Goal: Information Seeking & Learning: Learn about a topic

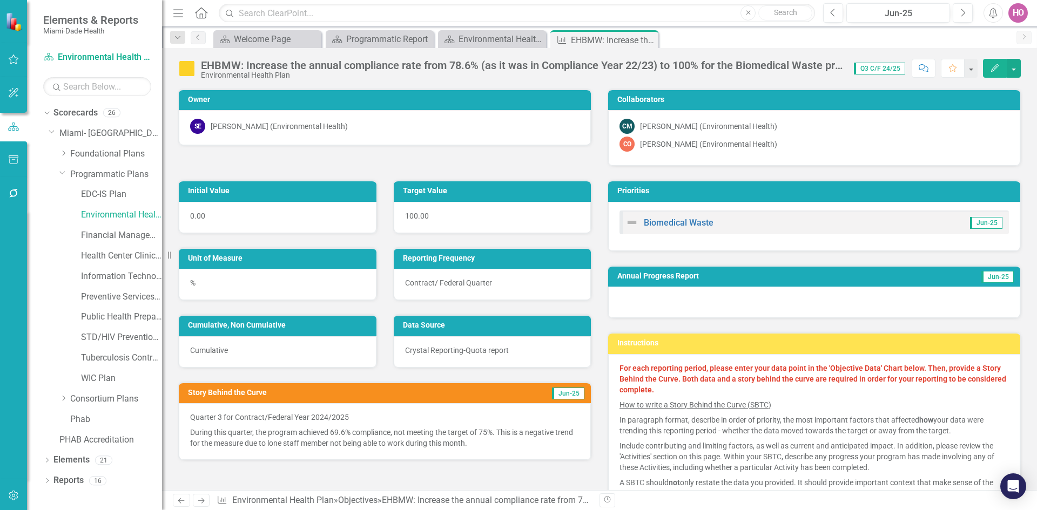
scroll to position [648, 0]
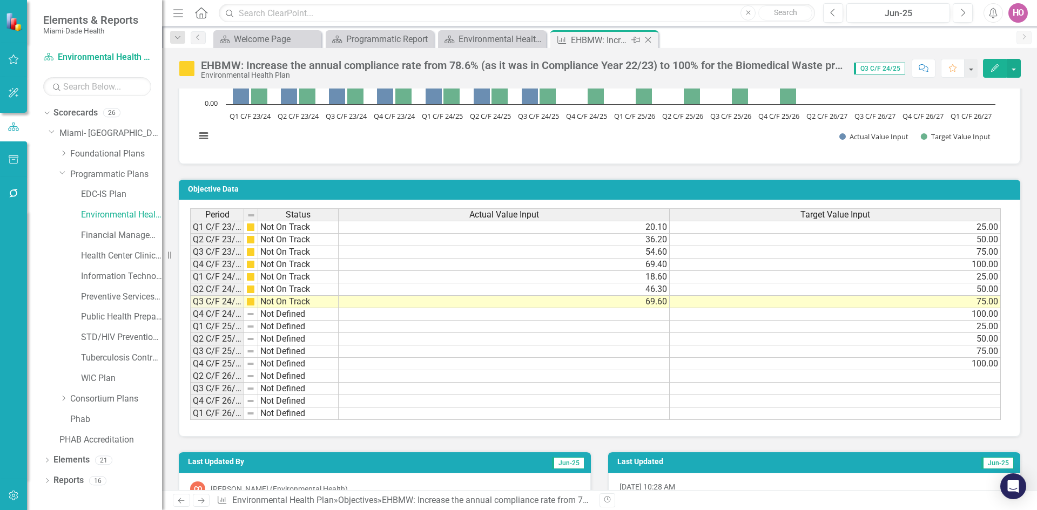
click at [649, 42] on icon "Close" at bounding box center [647, 40] width 11 height 9
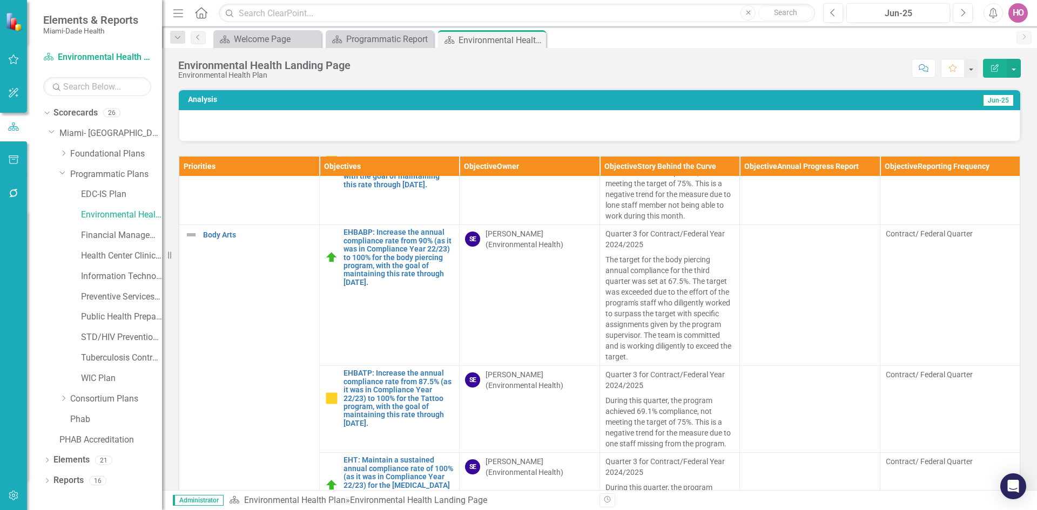
scroll to position [540, 0]
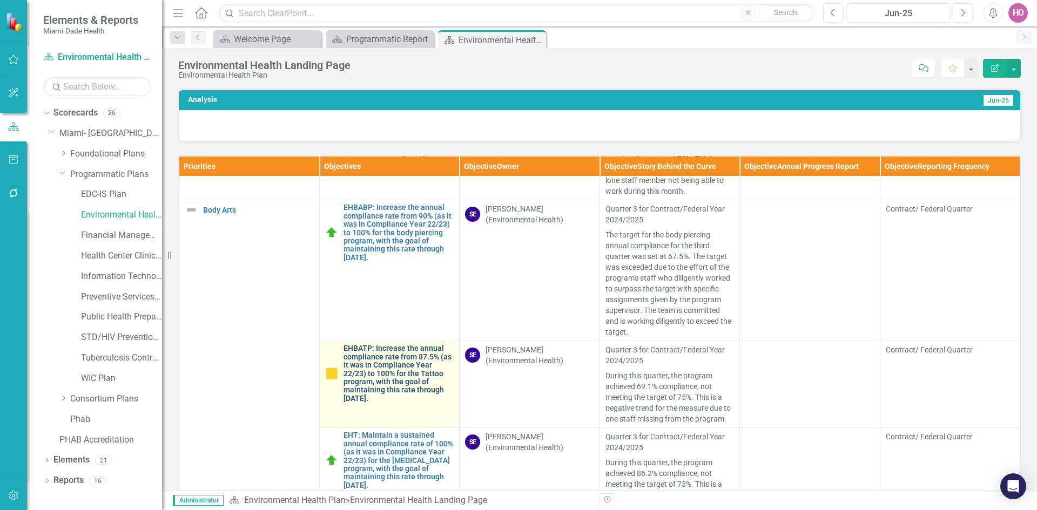
click at [382, 358] on link "EHBATP: Increase the annual compliance rate from 87.5% (as it was in Compliance…" at bounding box center [398, 373] width 111 height 58
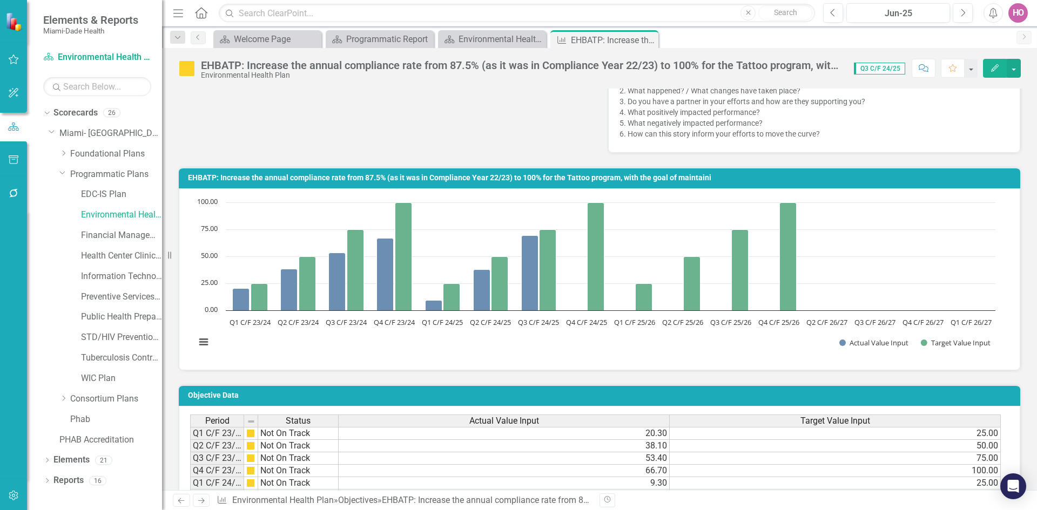
scroll to position [432, 0]
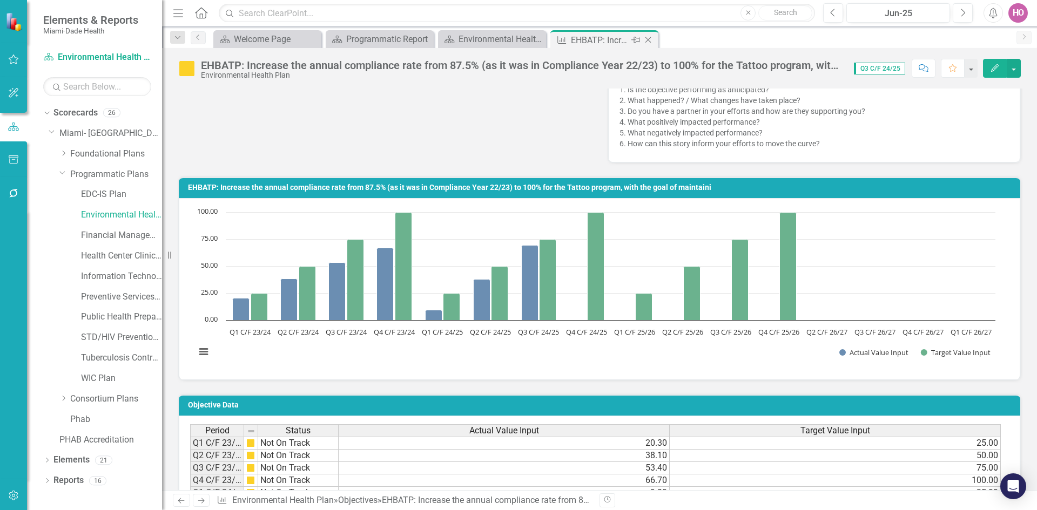
click at [649, 41] on icon at bounding box center [648, 40] width 6 height 6
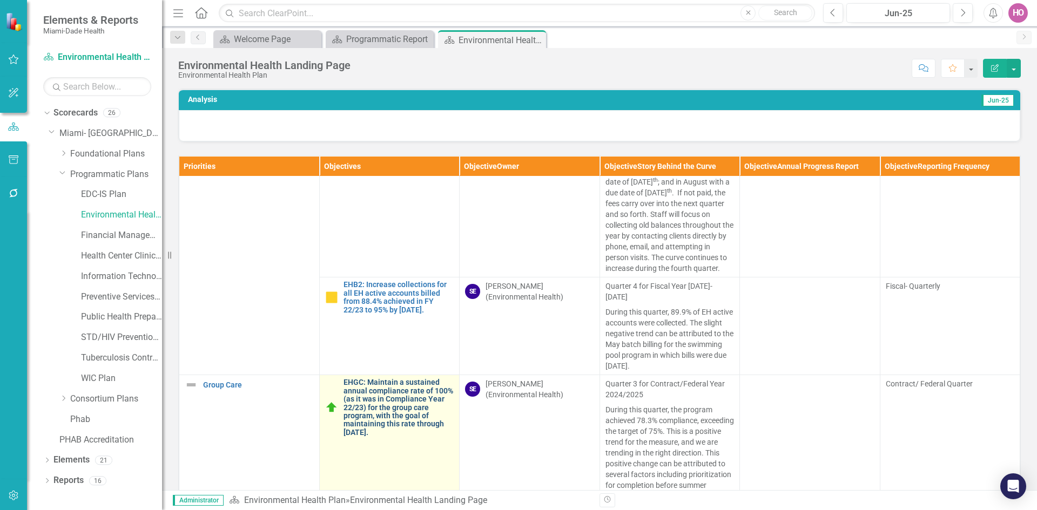
scroll to position [162, 0]
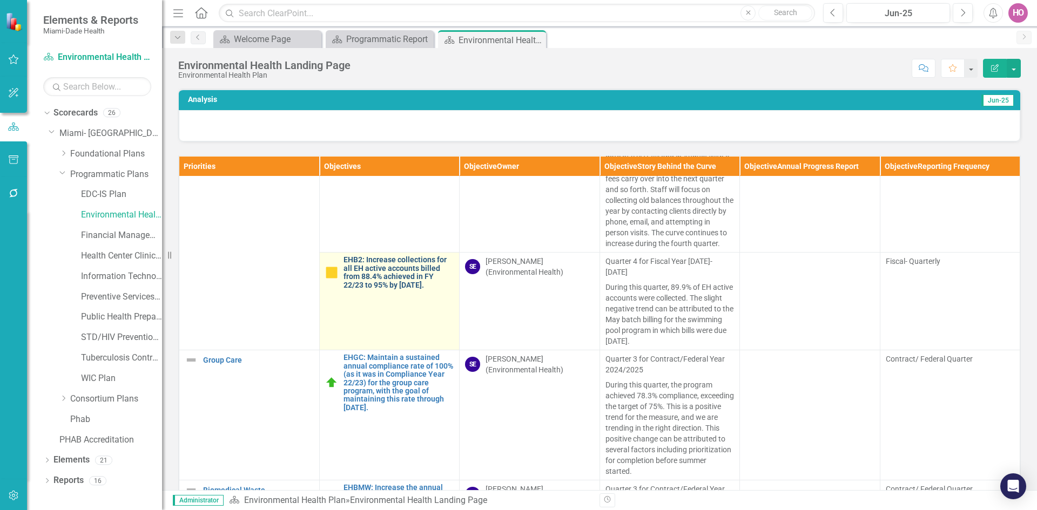
click at [392, 265] on link "EHB2: Increase collections for all EH active accounts billed from 88.4% achieve…" at bounding box center [398, 272] width 111 height 33
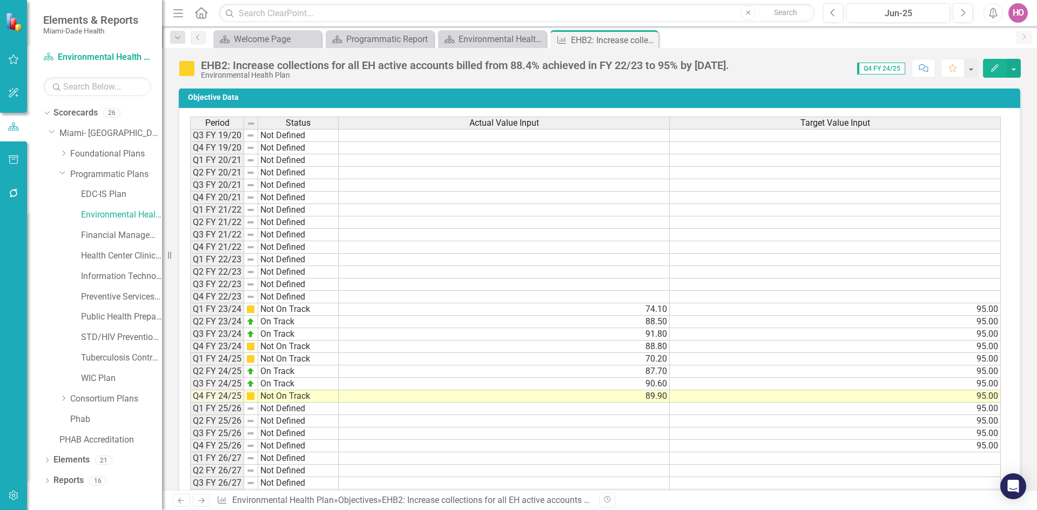
scroll to position [756, 0]
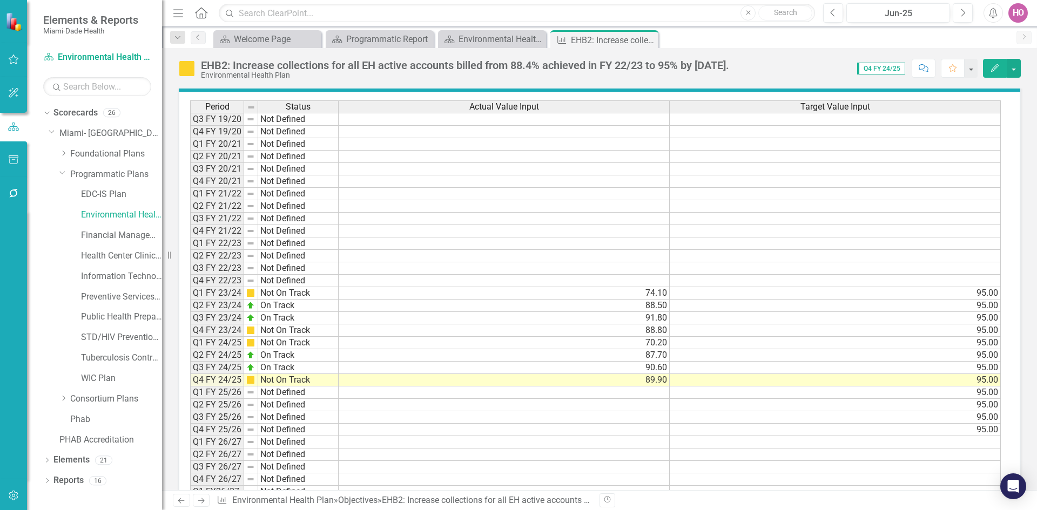
click at [0, 0] on icon "Close" at bounding box center [0, 0] width 0 height 0
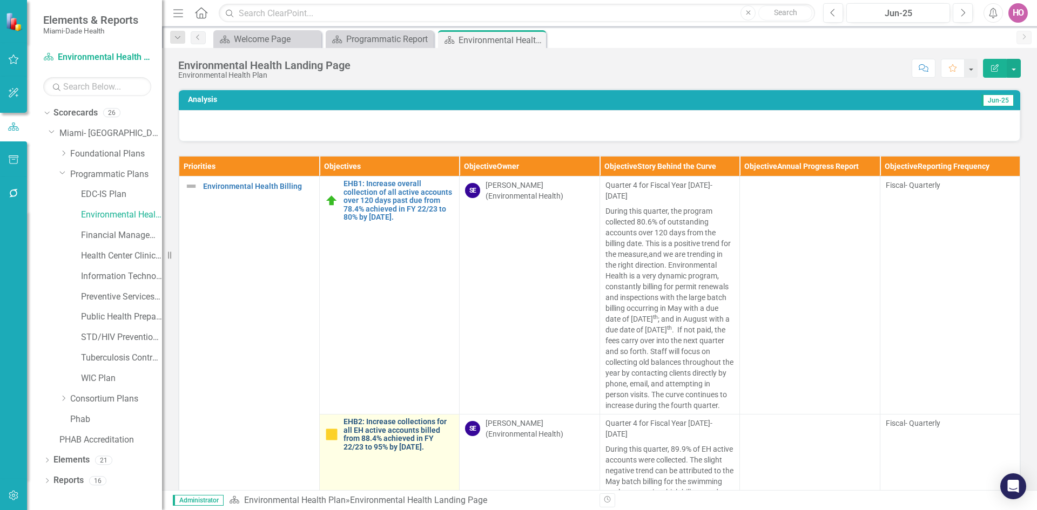
click at [363, 418] on link "EHB2: Increase collections for all EH active accounts billed from 88.4% achieve…" at bounding box center [398, 434] width 111 height 33
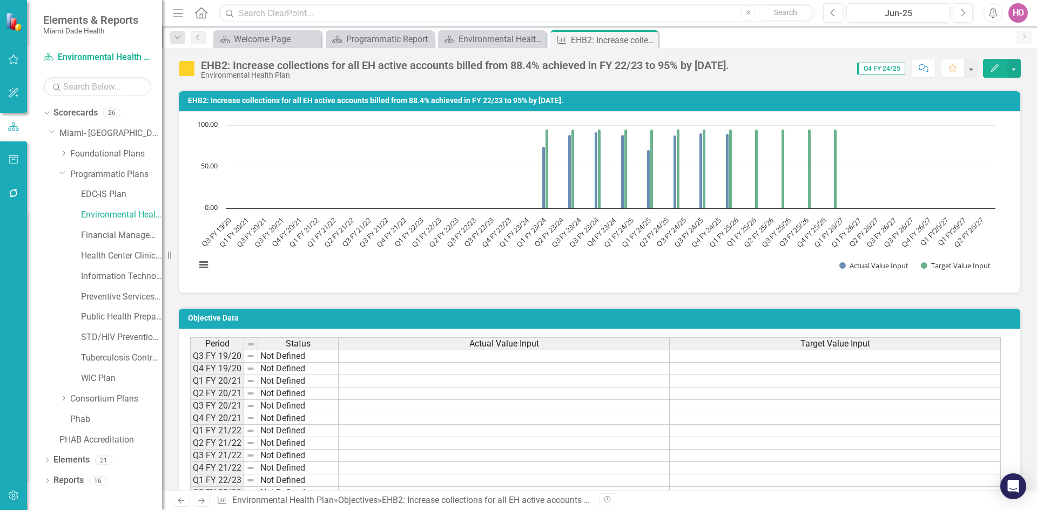
scroll to position [702, 0]
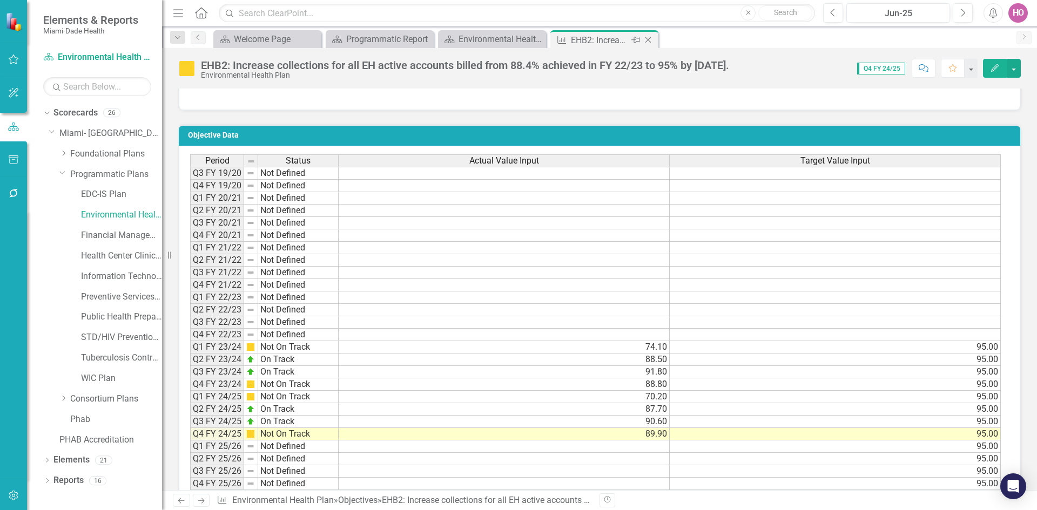
click at [649, 39] on icon "Close" at bounding box center [647, 40] width 11 height 9
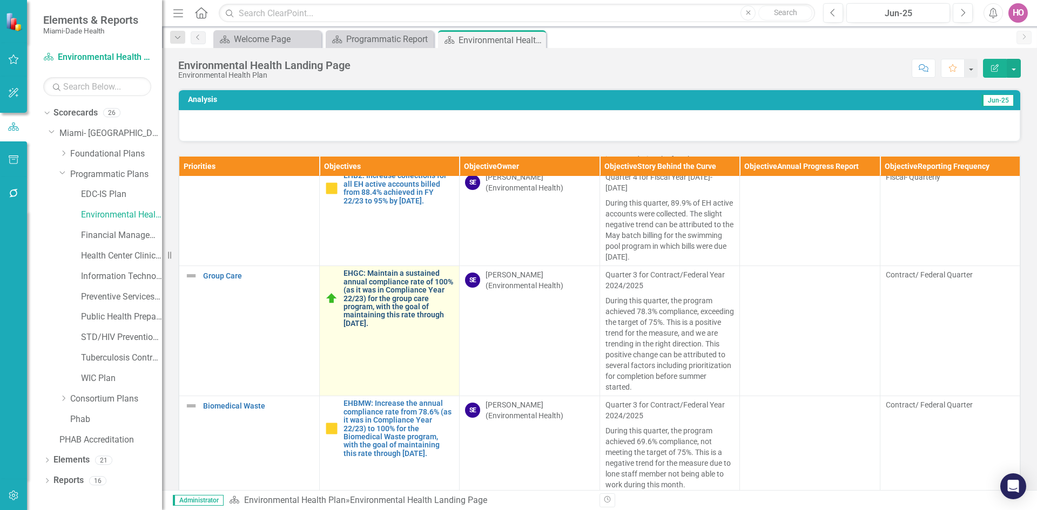
scroll to position [270, 0]
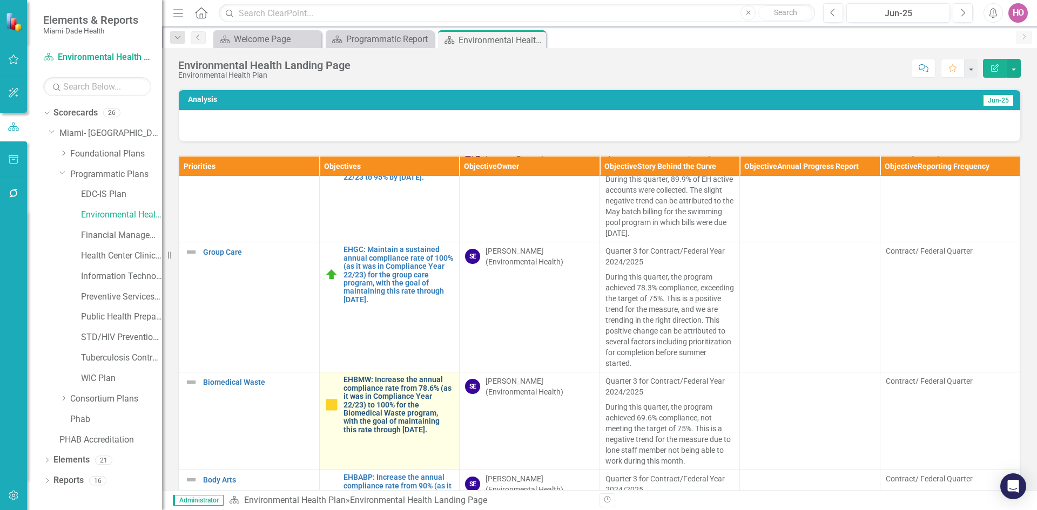
click at [377, 389] on link "EHBMW: Increase the annual compliance rate from 78.6% (as it was in Compliance …" at bounding box center [398, 405] width 111 height 58
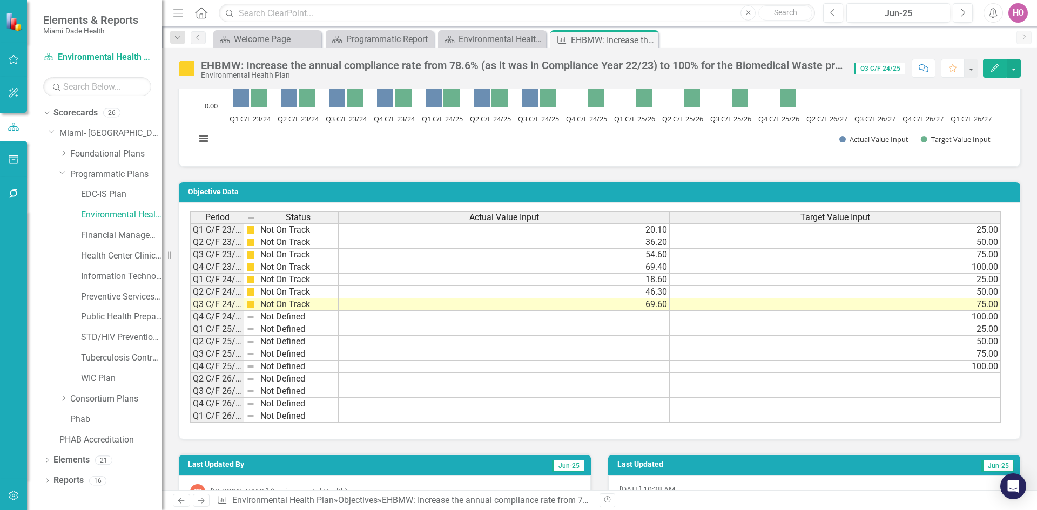
scroll to position [648, 0]
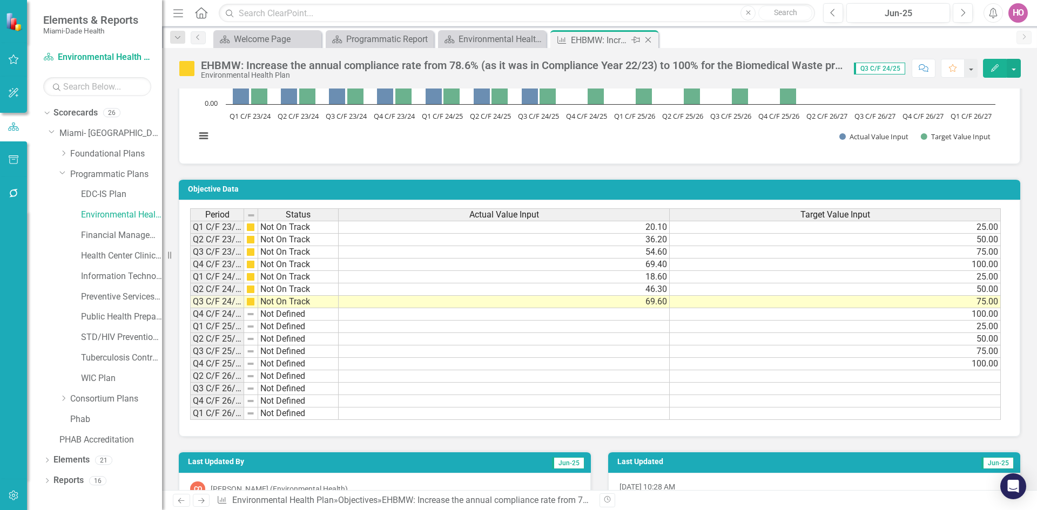
click at [648, 38] on icon "Close" at bounding box center [647, 40] width 11 height 9
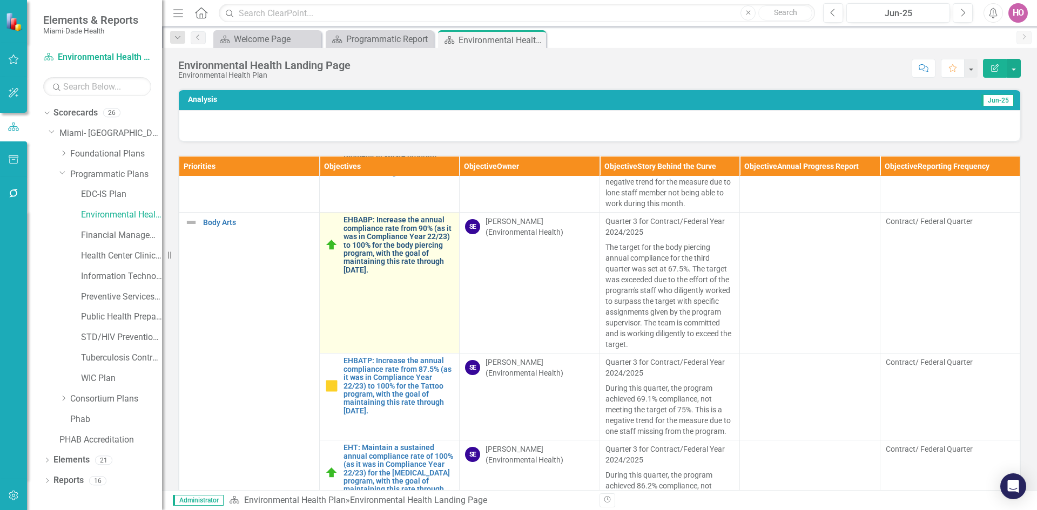
scroll to position [540, 0]
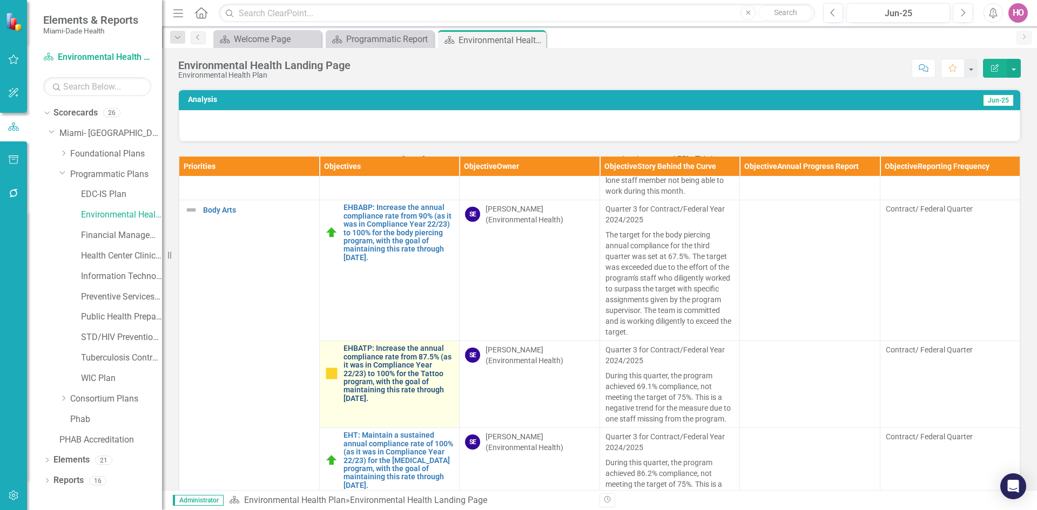
click at [379, 344] on link "EHBATP: Increase the annual compliance rate from 87.5% (as it was in Compliance…" at bounding box center [398, 373] width 111 height 58
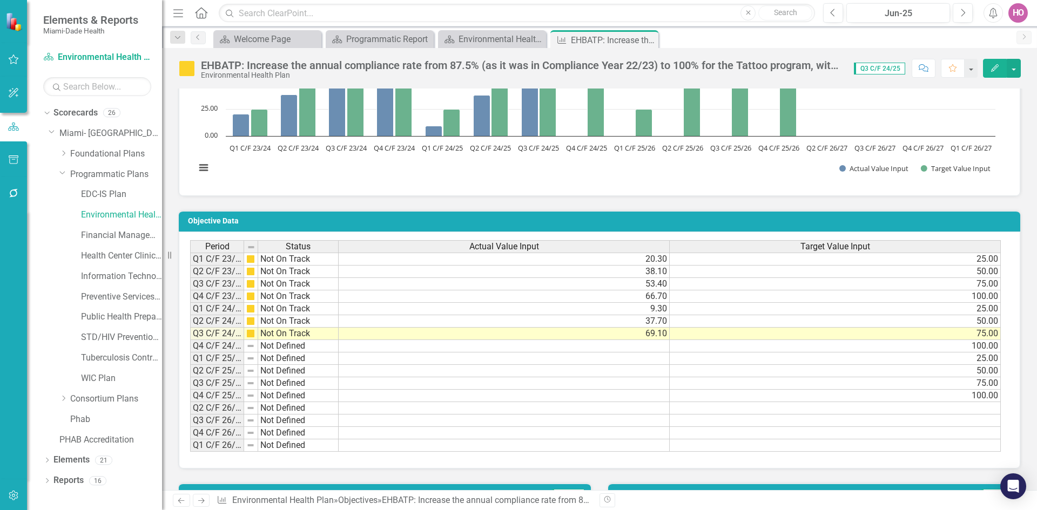
scroll to position [648, 0]
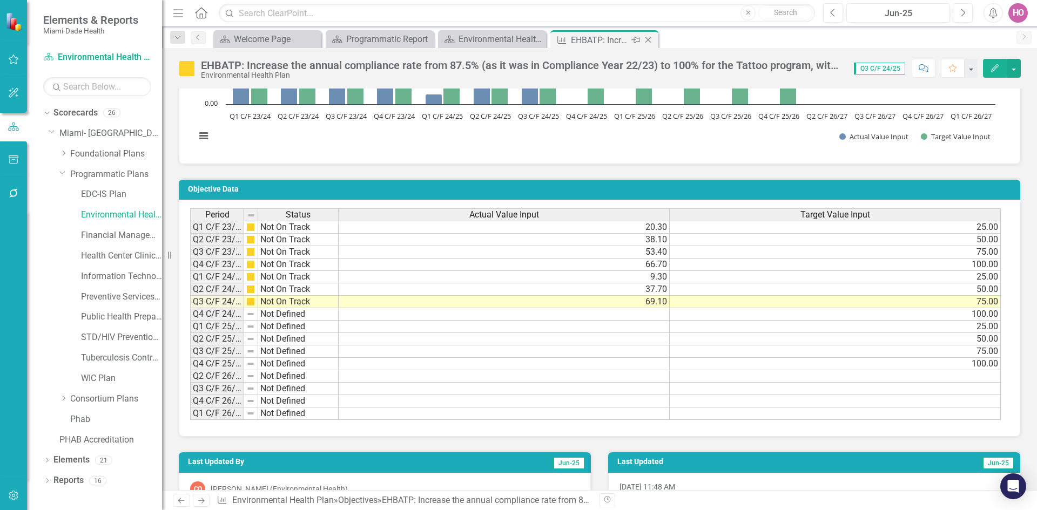
click at [648, 40] on icon at bounding box center [648, 40] width 6 height 6
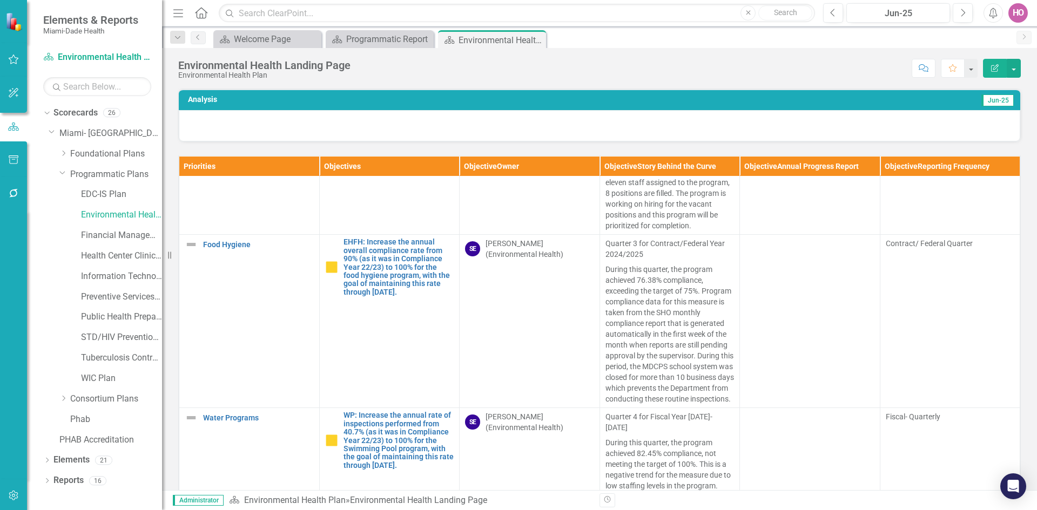
scroll to position [918, 0]
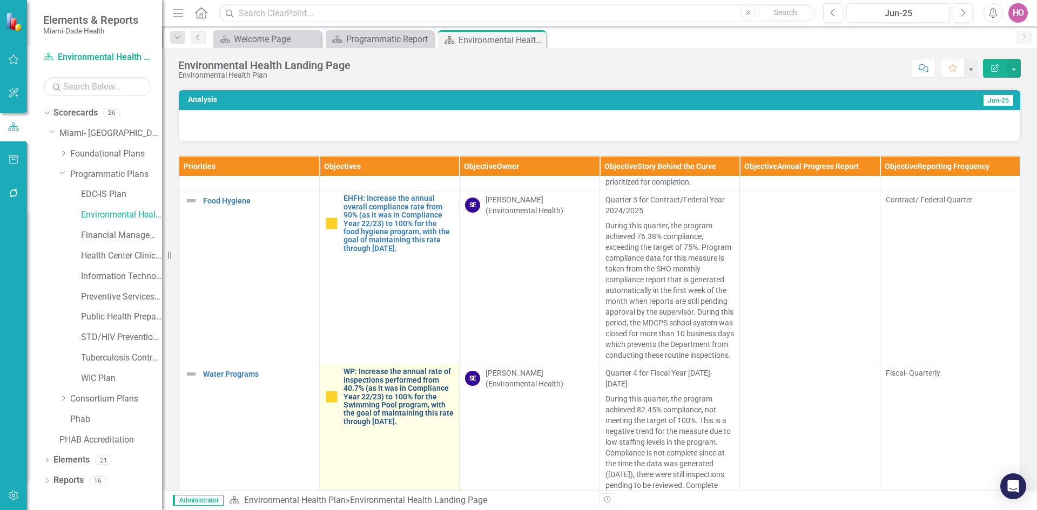
click at [387, 390] on link "WP: Increase the annual rate of inspections performed from 40.7% (as it was in …" at bounding box center [398, 397] width 111 height 58
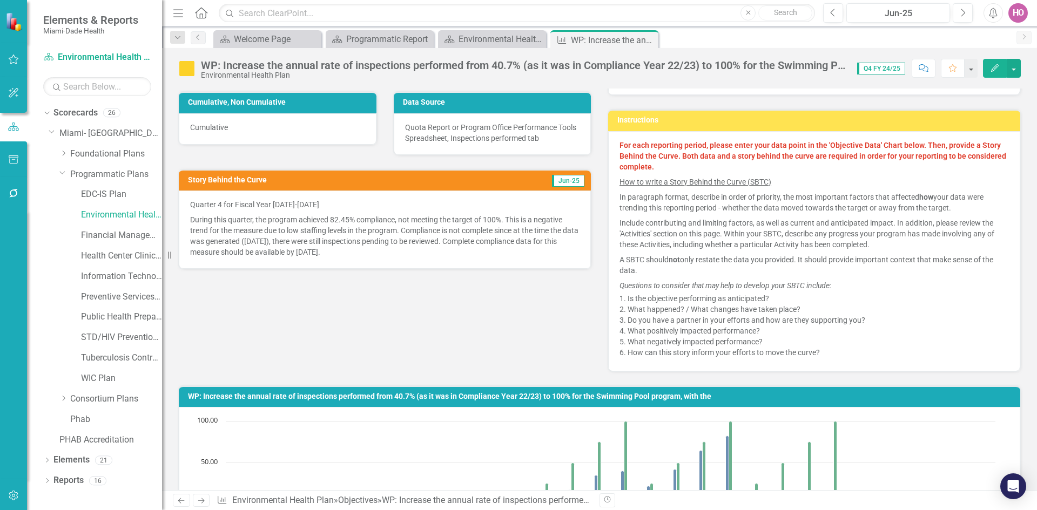
scroll to position [162, 0]
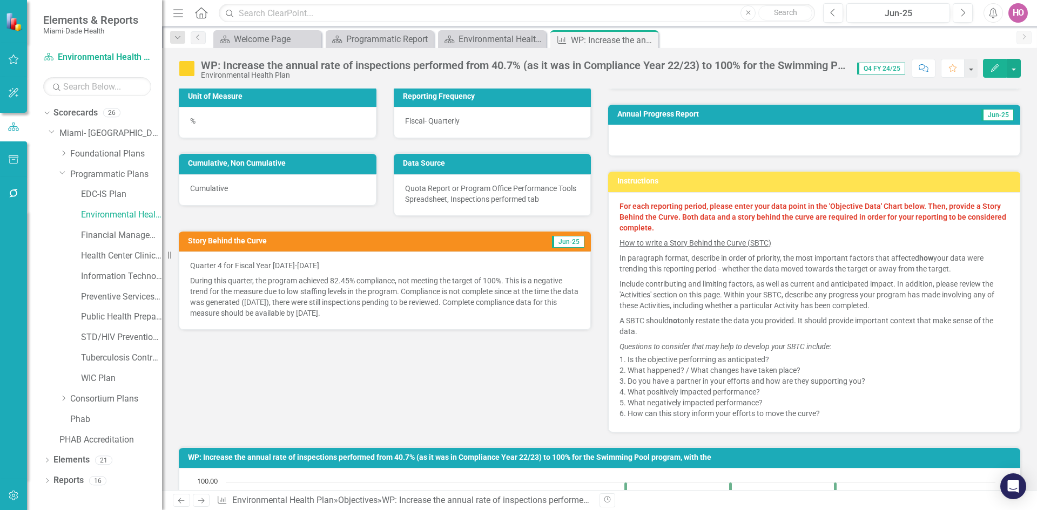
click at [320, 299] on p "During this quarter, the program achieved 82.45% compliance, not meeting the ta…" at bounding box center [384, 295] width 389 height 45
click at [226, 270] on p "Quarter 4 for Fiscal Year [DATE]-[DATE]" at bounding box center [384, 266] width 389 height 13
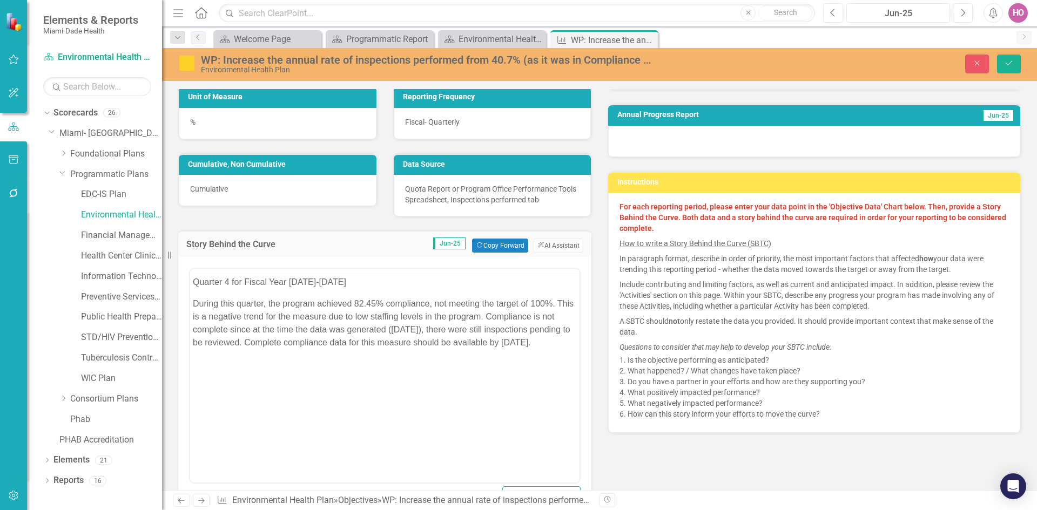
scroll to position [0, 0]
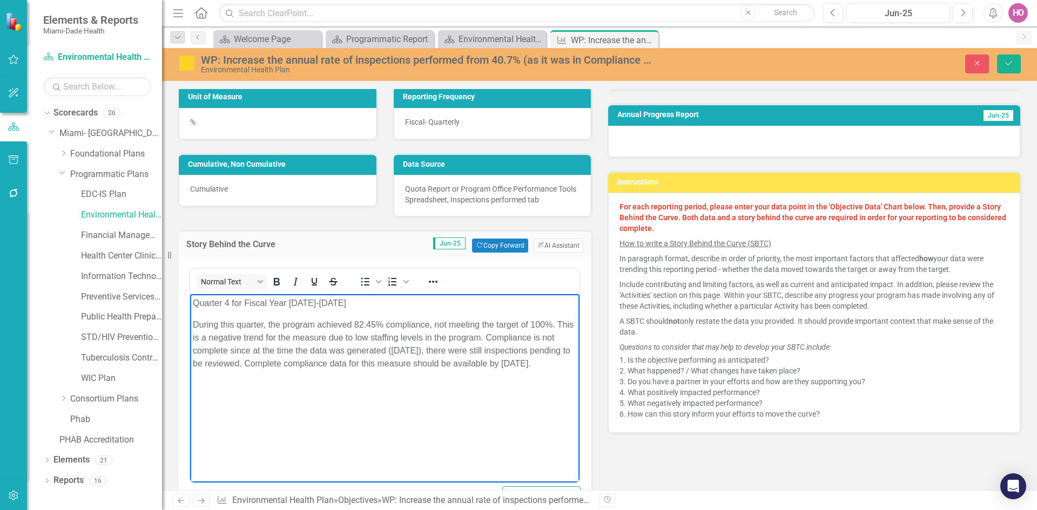
drag, startPoint x: 193, startPoint y: 300, endPoint x: 238, endPoint y: 376, distance: 89.1
click at [238, 376] on body "Quarter 4 for Fiscal Year [DATE]-[DATE] During this quarter, the program achiev…" at bounding box center [384, 375] width 389 height 162
copy body "Quarter 4 for Fiscal Year [DATE]-[DATE] During this quarter, the program achiev…"
click at [222, 330] on p "During this quarter, the program achieved 82.45% compliance, not meeting the ta…" at bounding box center [385, 345] width 384 height 52
click at [212, 306] on p "Quarter 4 for Fiscal Year [DATE]-[DATE]" at bounding box center [385, 303] width 384 height 13
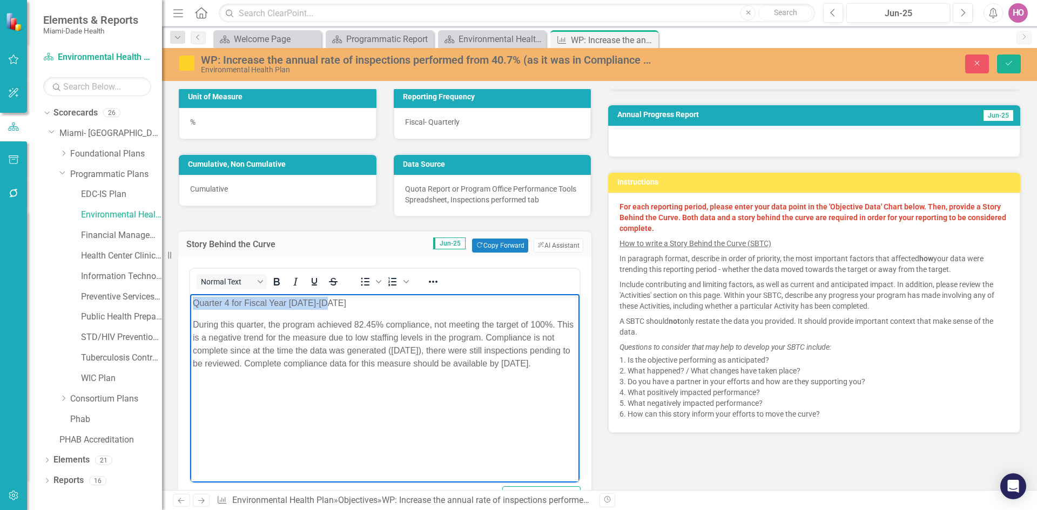
drag, startPoint x: 191, startPoint y: 301, endPoint x: 335, endPoint y: 304, distance: 143.6
click at [335, 304] on body "Quarter 4 for Fiscal Year [DATE]-[DATE] During this quarter, the program achiev…" at bounding box center [384, 375] width 389 height 162
copy p "Quarter 4 for Fiscal Year [DATE]-[DATE]"
click at [245, 335] on p "During this quarter, the program achieved 82.45% compliance, not meeting the ta…" at bounding box center [385, 345] width 384 height 52
drag, startPoint x: 193, startPoint y: 324, endPoint x: 235, endPoint y: 377, distance: 67.6
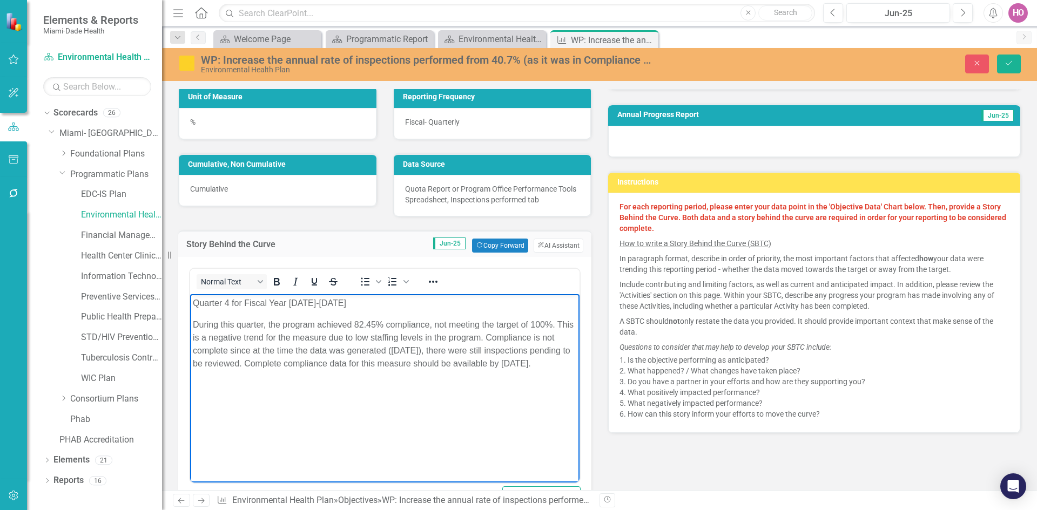
click at [235, 370] on p "During this quarter, the program achieved 82.45% compliance, not meeting the ta…" at bounding box center [385, 345] width 384 height 52
copy p "During this quarter, the program achieved 82.45% compliance, not meeting the ta…"
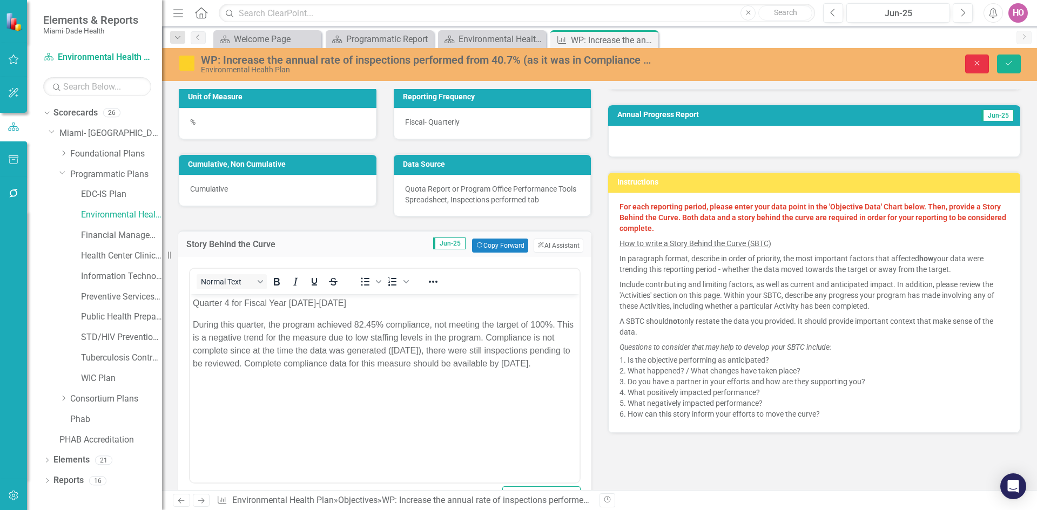
click at [978, 65] on icon "Close" at bounding box center [977, 63] width 10 height 8
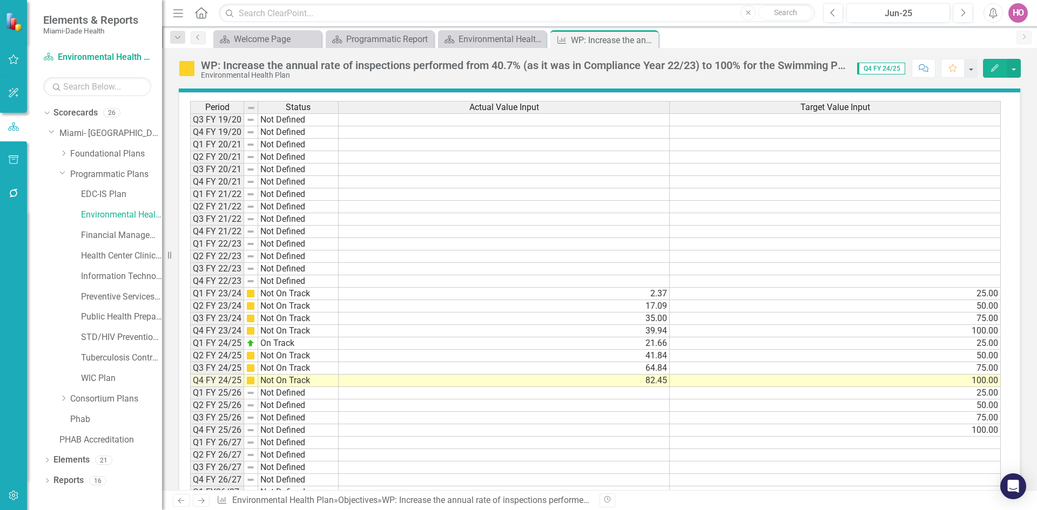
scroll to position [756, 0]
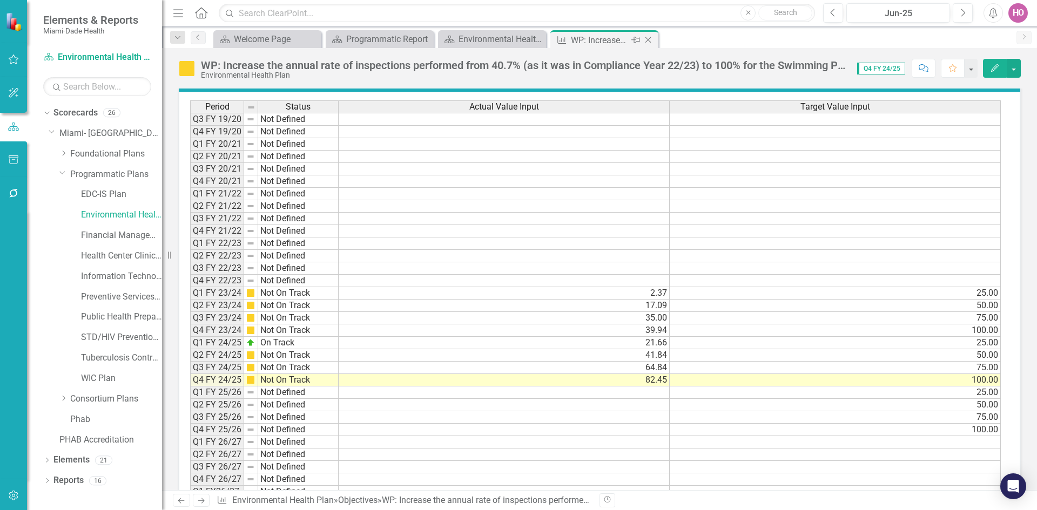
click at [650, 39] on icon "Close" at bounding box center [647, 40] width 11 height 9
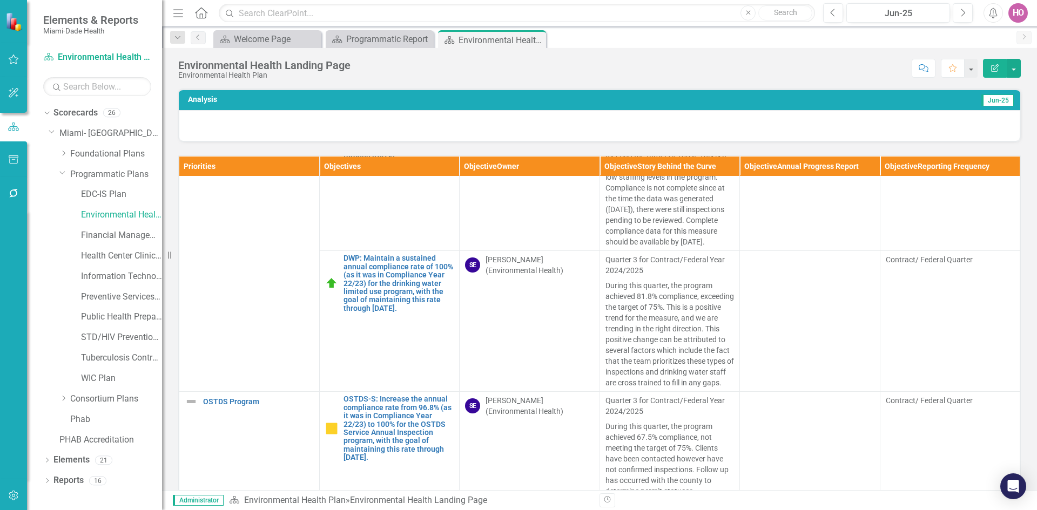
scroll to position [1188, 0]
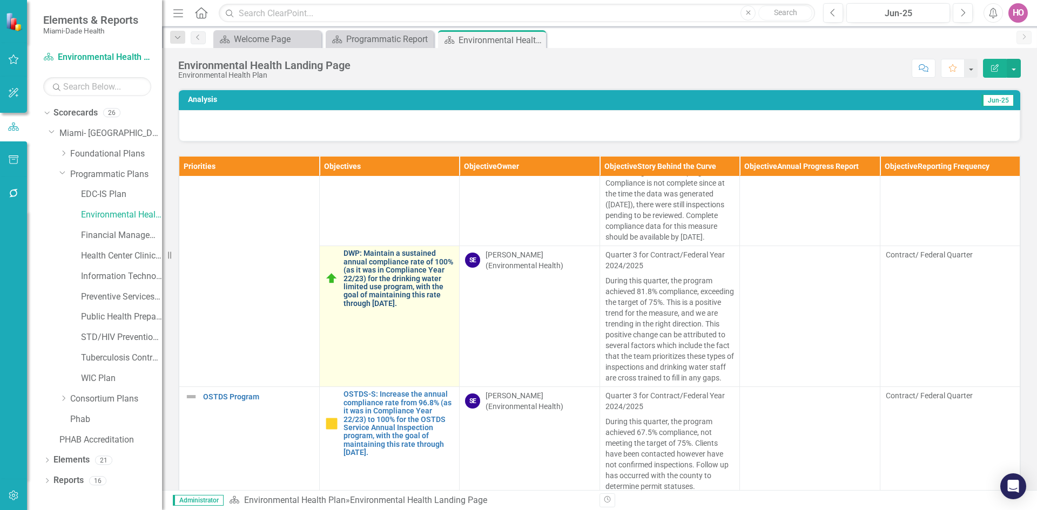
click at [393, 290] on link "DWP: Maintain a sustained annual compliance rate of 100% (as it was in Complian…" at bounding box center [398, 278] width 111 height 58
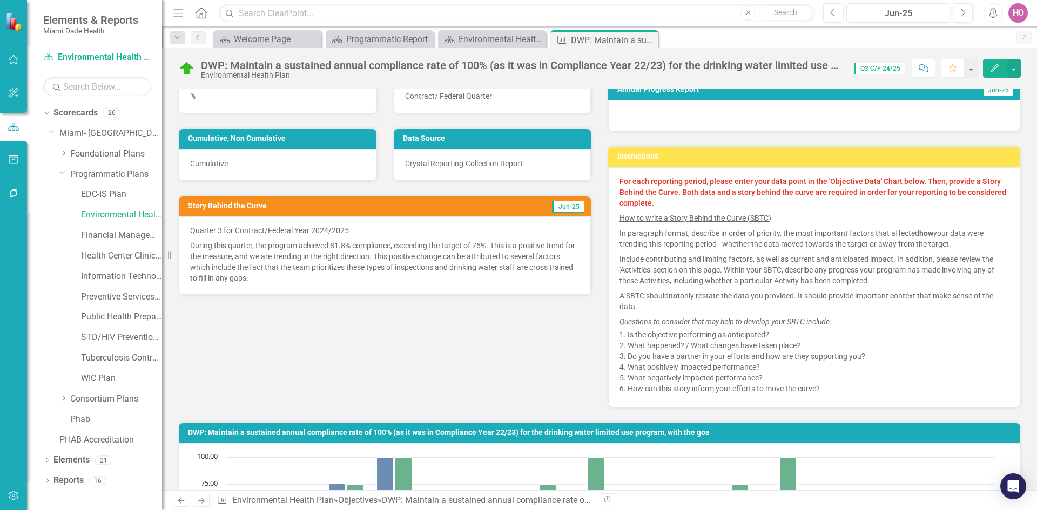
scroll to position [162, 0]
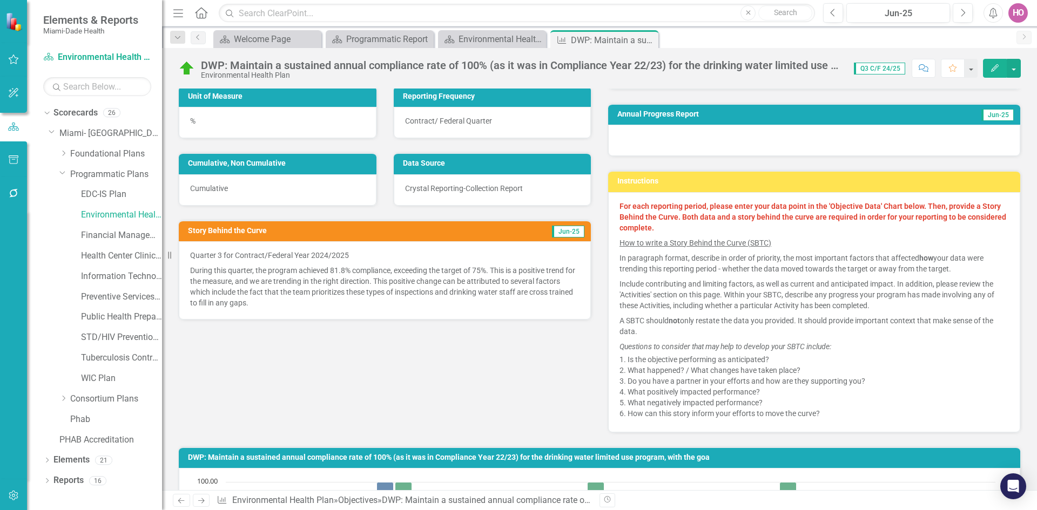
click at [267, 281] on p "During this quarter, the program achieved 81.8% compliance, exceeding the targe…" at bounding box center [384, 285] width 389 height 45
click at [205, 260] on p "Quarter 3 for Contract/Federal Year 2024/2025" at bounding box center [384, 256] width 389 height 13
click at [188, 253] on div "Quarter 3 for Contract/Federal Year 2024/2025 During this quarter, the program …" at bounding box center [385, 280] width 412 height 78
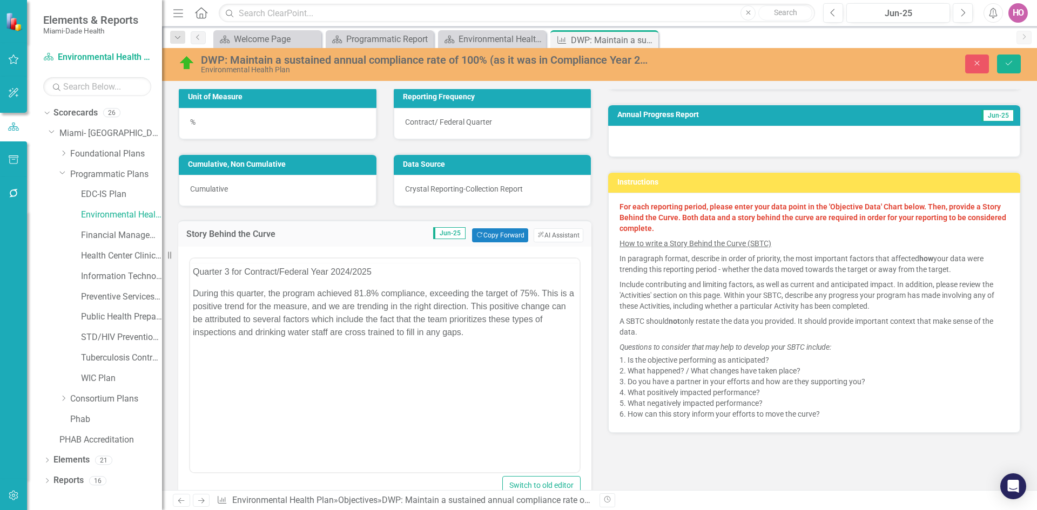
scroll to position [0, 0]
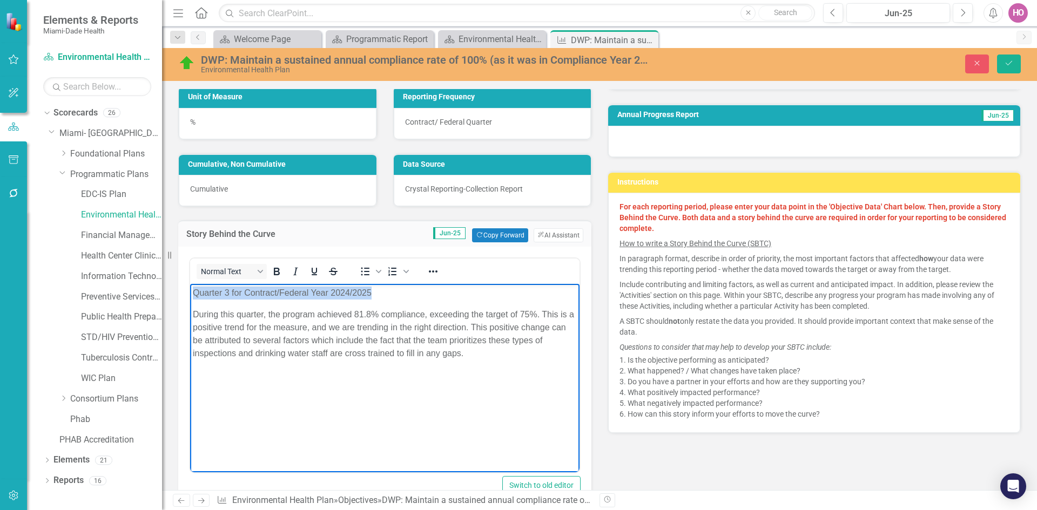
drag, startPoint x: 193, startPoint y: 293, endPoint x: 382, endPoint y: 292, distance: 188.9
click at [382, 292] on p "Quarter 3 for Contract/Federal Year 2024/2025" at bounding box center [385, 293] width 384 height 13
copy p "Quarter 3 for Contract/Federal Year 2024/2025"
click at [197, 334] on p "During this quarter, the program achieved 81.8% compliance, exceeding the targe…" at bounding box center [385, 334] width 384 height 52
drag, startPoint x: 193, startPoint y: 314, endPoint x: 471, endPoint y: 351, distance: 280.6
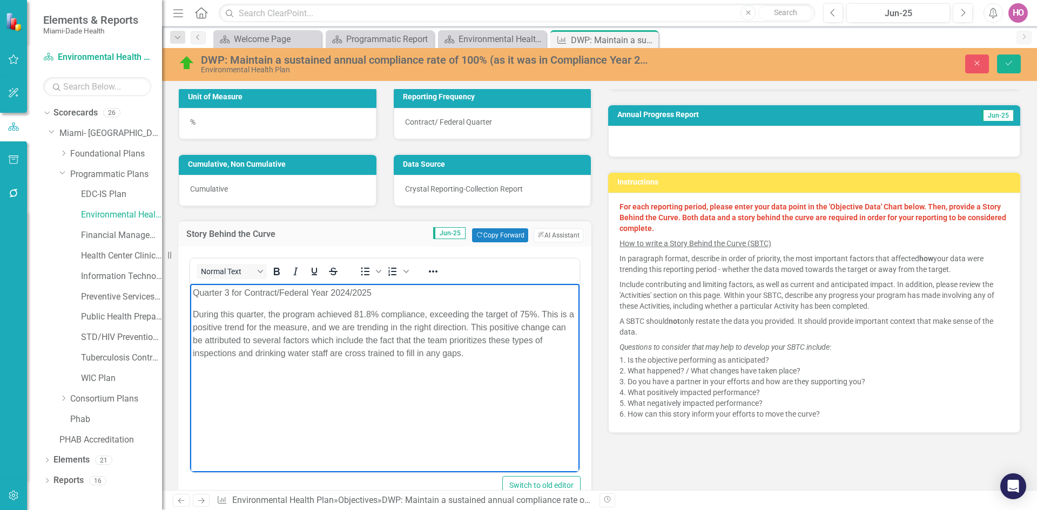
click at [471, 351] on p "During this quarter, the program achieved 81.8% compliance, exceeding the targe…" at bounding box center [385, 334] width 384 height 52
copy p "During this quarter, the program achieved 81.8% compliance, exceeding the targe…"
drag, startPoint x: 976, startPoint y: 62, endPoint x: 912, endPoint y: 101, distance: 74.9
click at [976, 62] on icon "Close" at bounding box center [977, 63] width 10 height 8
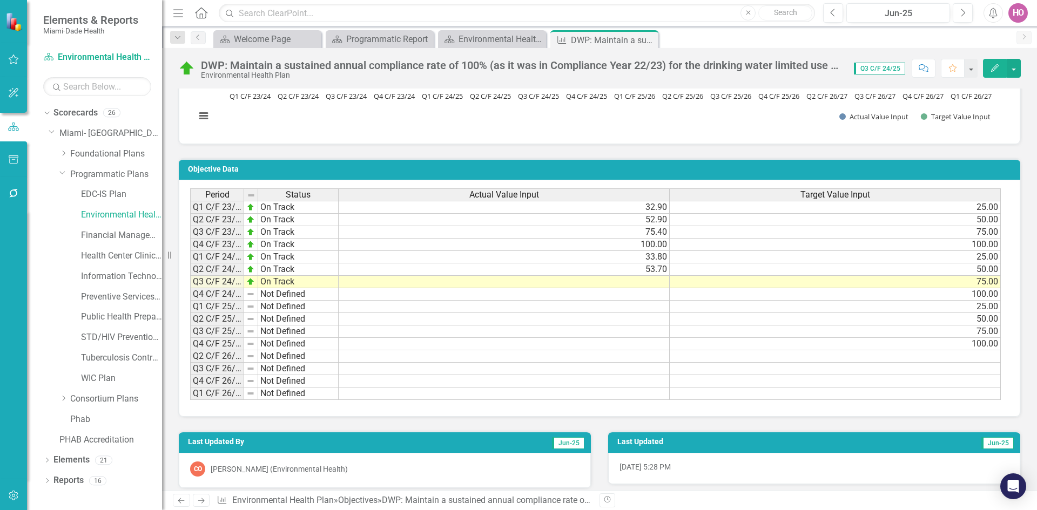
scroll to position [677, 0]
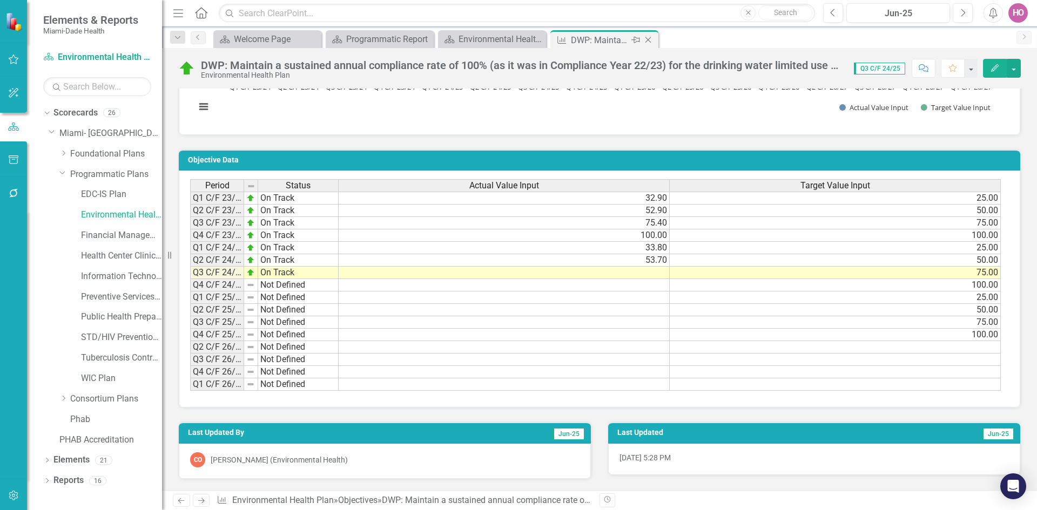
click at [651, 40] on icon "Close" at bounding box center [647, 40] width 11 height 9
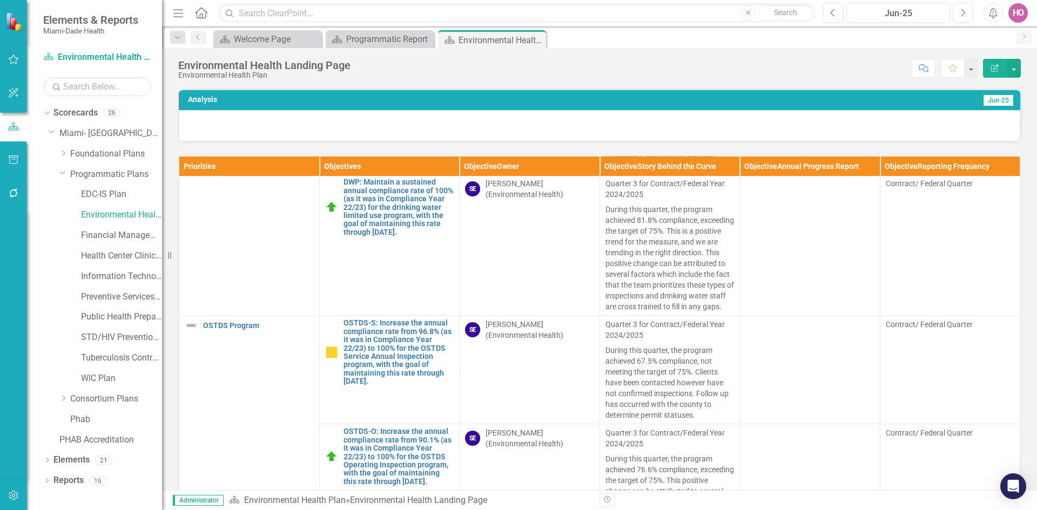
scroll to position [1296, 0]
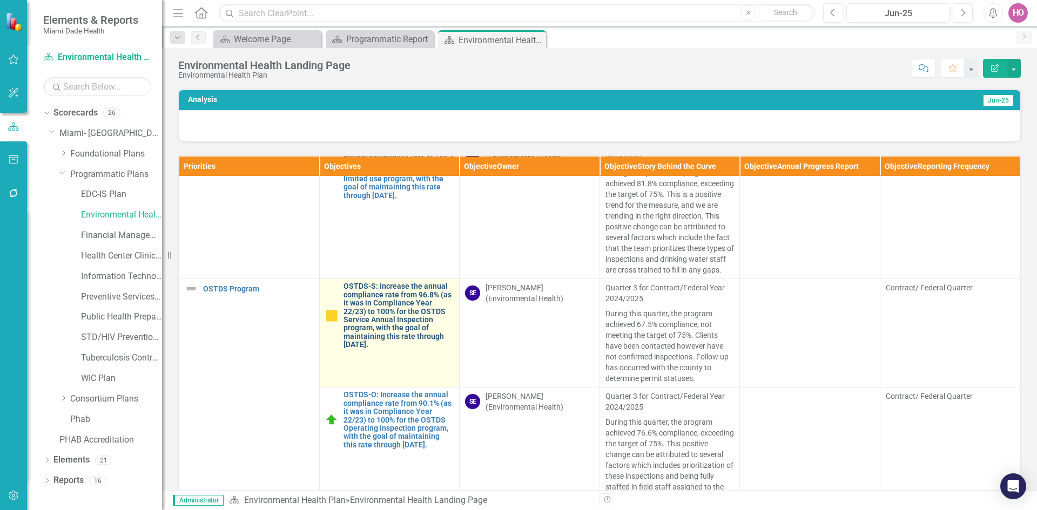
click at [378, 321] on link "OSTDS-S: Increase the annual compliance rate from 96.8% (as it was in Complianc…" at bounding box center [398, 315] width 111 height 66
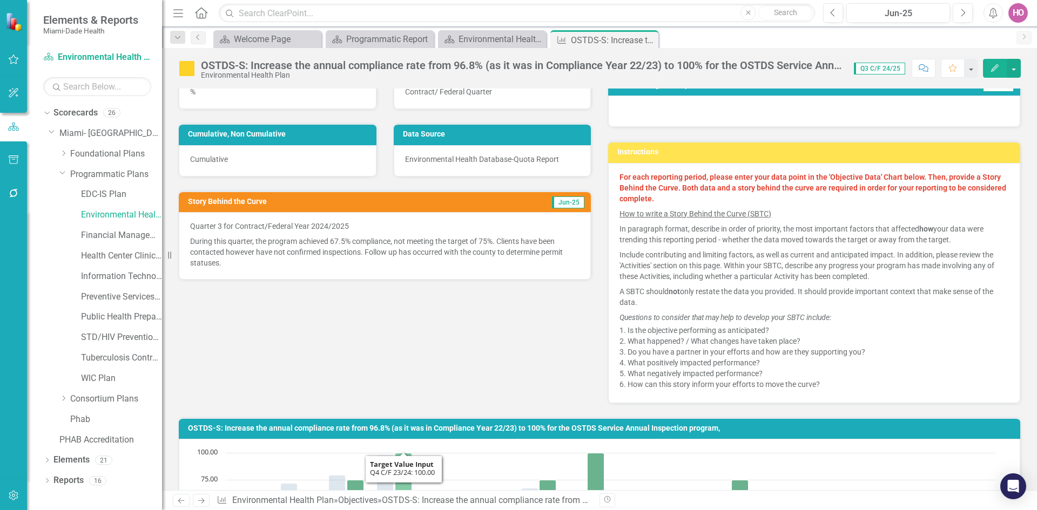
scroll to position [162, 0]
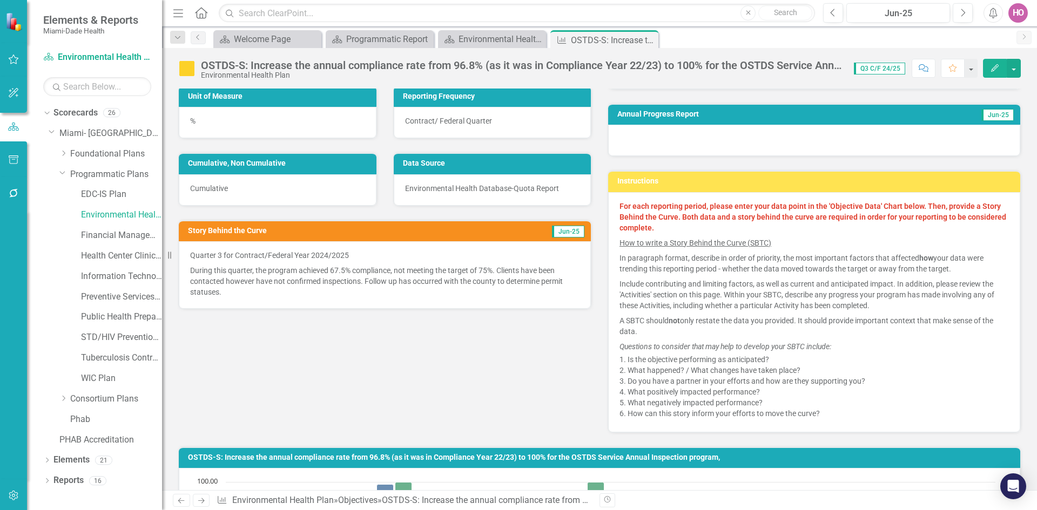
drag, startPoint x: 245, startPoint y: 246, endPoint x: 240, endPoint y: 248, distance: 6.0
click at [245, 246] on div "Quarter 3 for Contract/Federal Year 2024/2025 During this quarter, the program …" at bounding box center [385, 274] width 412 height 67
click at [229, 252] on p "Quarter 3 for Contract/Federal Year 2024/2025" at bounding box center [384, 256] width 389 height 13
click at [217, 252] on p "Quarter 3 for Contract/Federal Year 2024/2025" at bounding box center [384, 256] width 389 height 13
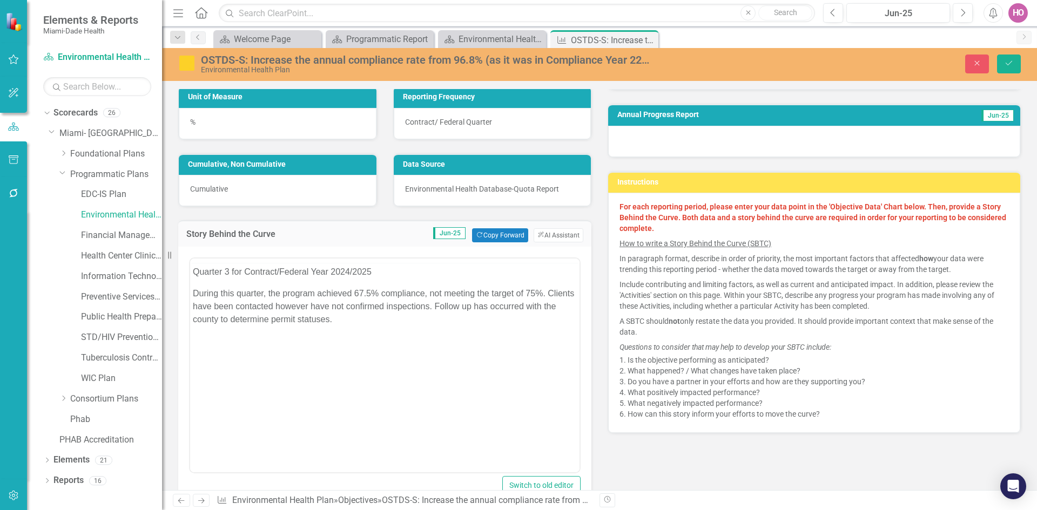
scroll to position [0, 0]
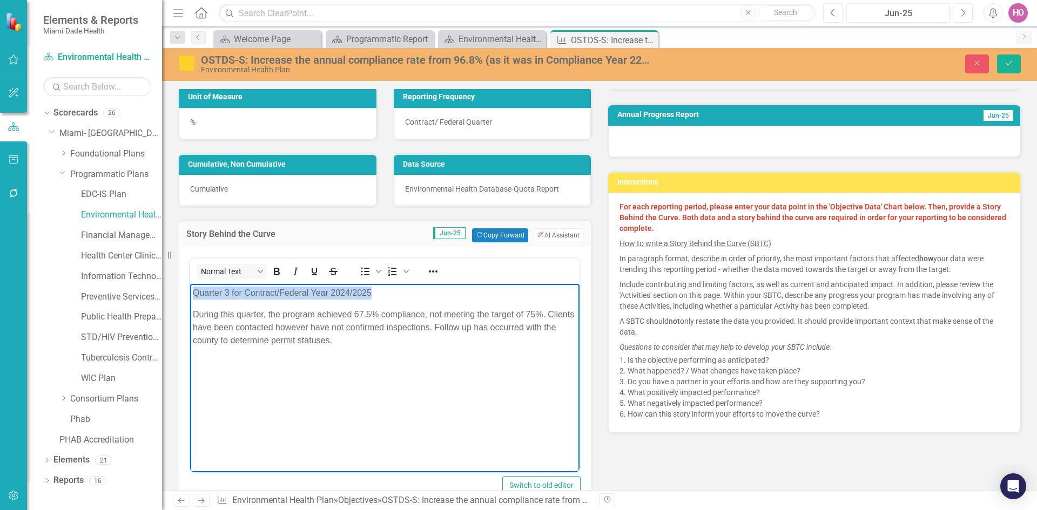
drag, startPoint x: 193, startPoint y: 294, endPoint x: 385, endPoint y: 295, distance: 192.2
click at [385, 295] on p "Quarter 3 for Contract/Federal Year 2024/2025" at bounding box center [385, 293] width 384 height 13
copy p "Quarter 3 for Contract/Federal Year 2024/2025"
click at [204, 323] on p "During this quarter, the program achieved 67.5% compliance, not meeting the tar…" at bounding box center [385, 327] width 384 height 39
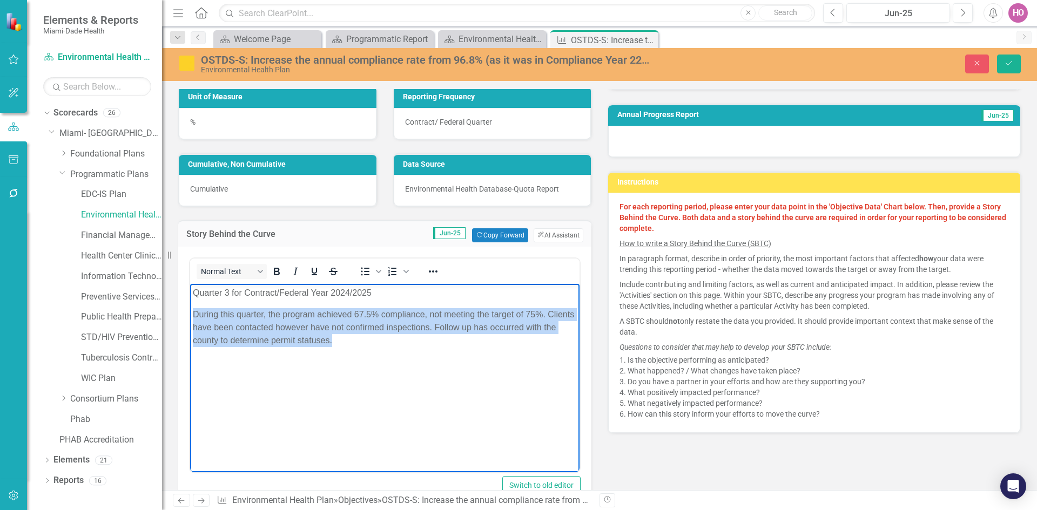
drag, startPoint x: 193, startPoint y: 314, endPoint x: 355, endPoint y: 345, distance: 164.9
click at [355, 345] on p "During this quarter, the program achieved 67.5% compliance, not meeting the tar…" at bounding box center [385, 327] width 384 height 39
copy p "During this quarter, the program achieved 67.5% compliance, not meeting the tar…"
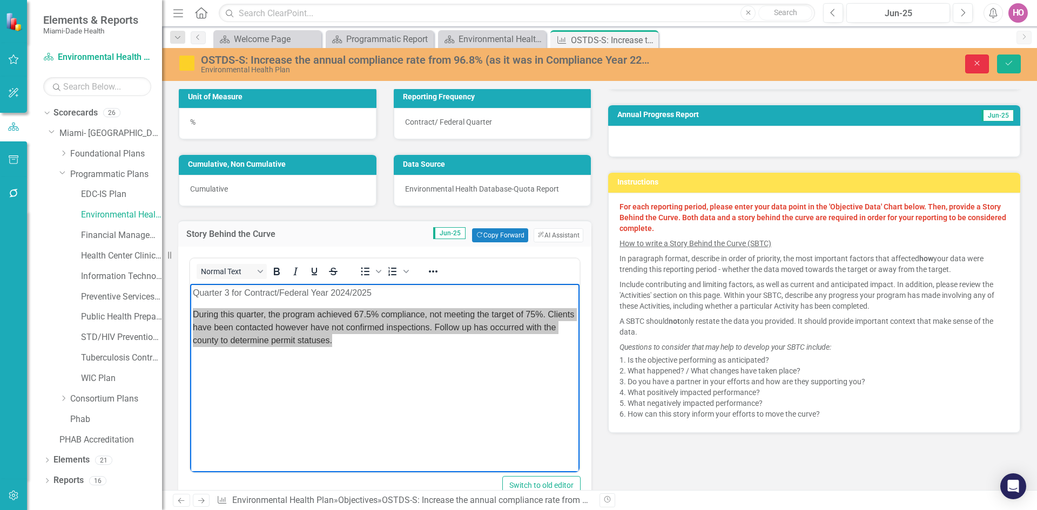
drag, startPoint x: 975, startPoint y: 60, endPoint x: 781, endPoint y: 195, distance: 236.5
click at [975, 60] on icon "Close" at bounding box center [977, 63] width 10 height 8
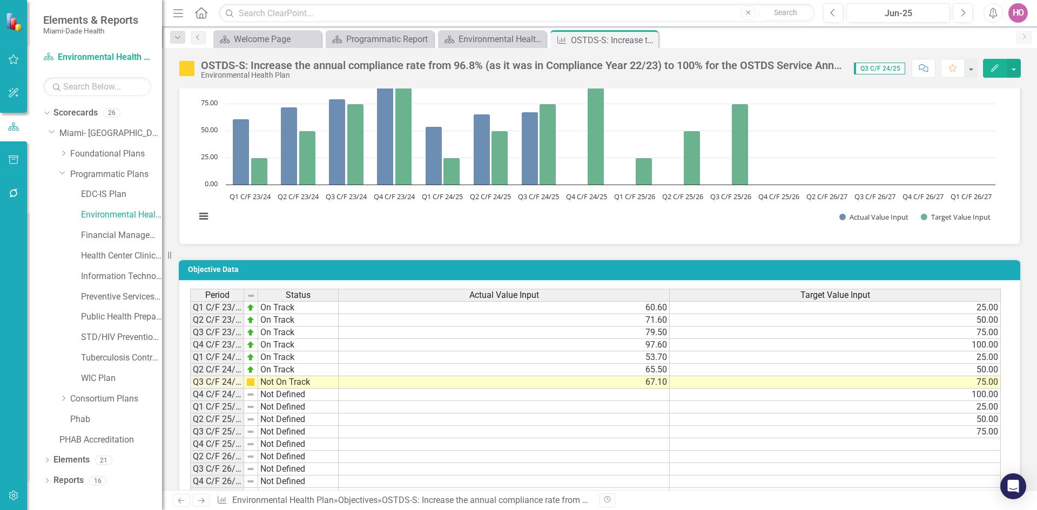
scroll to position [594, 0]
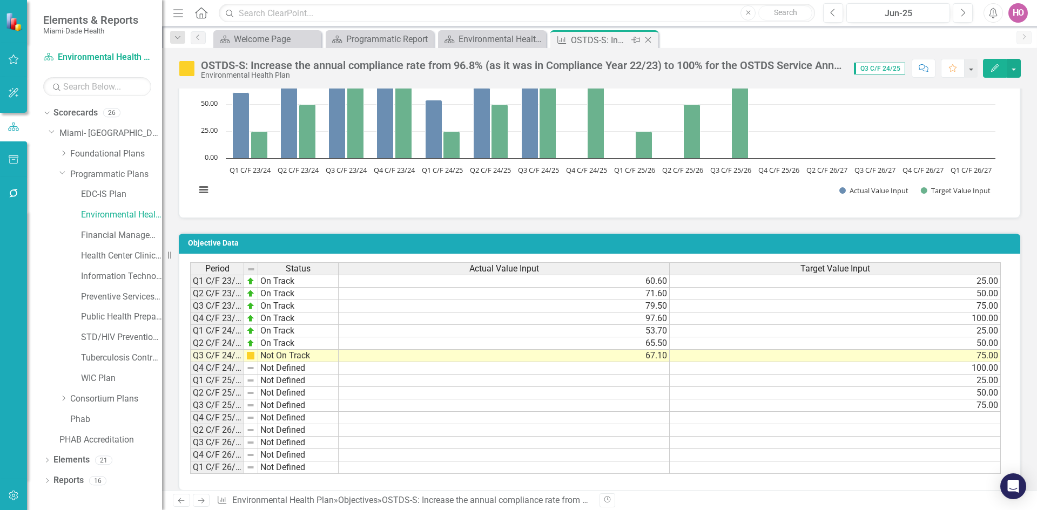
click at [648, 40] on icon at bounding box center [648, 40] width 6 height 6
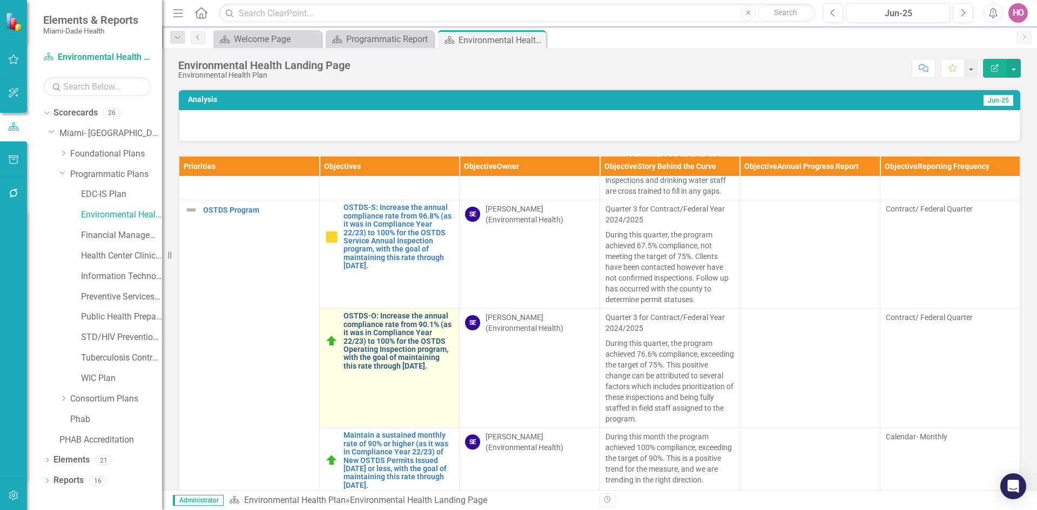
scroll to position [1394, 0]
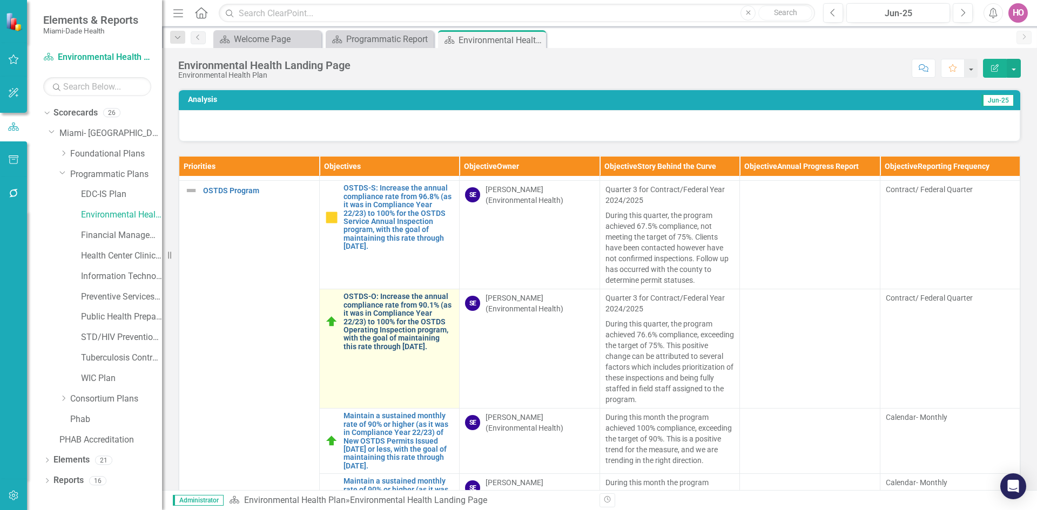
click at [387, 316] on link "OSTDS-O: Increase the annual compliance rate from 90.1% (as it was in Complianc…" at bounding box center [398, 322] width 111 height 58
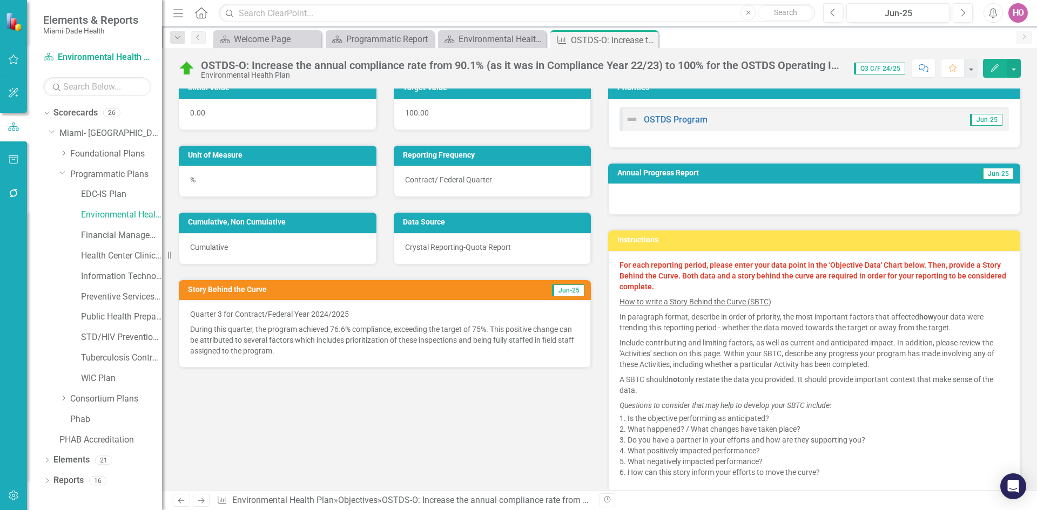
scroll to position [108, 0]
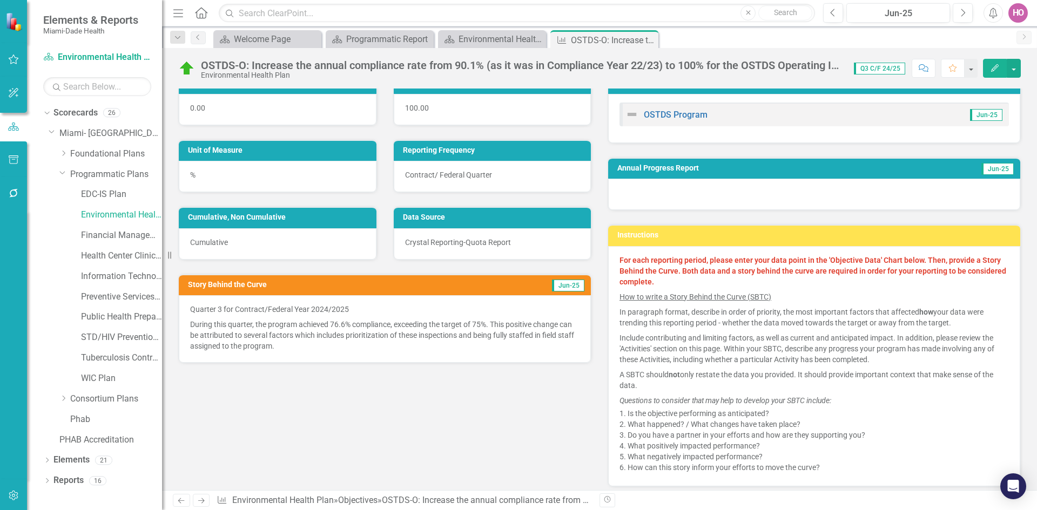
click at [226, 311] on p "Quarter 3 for Contract/Federal Year 2024/2025" at bounding box center [384, 310] width 389 height 13
click at [209, 304] on p "Quarter 3 for Contract/Federal Year 2024/2025" at bounding box center [384, 310] width 389 height 13
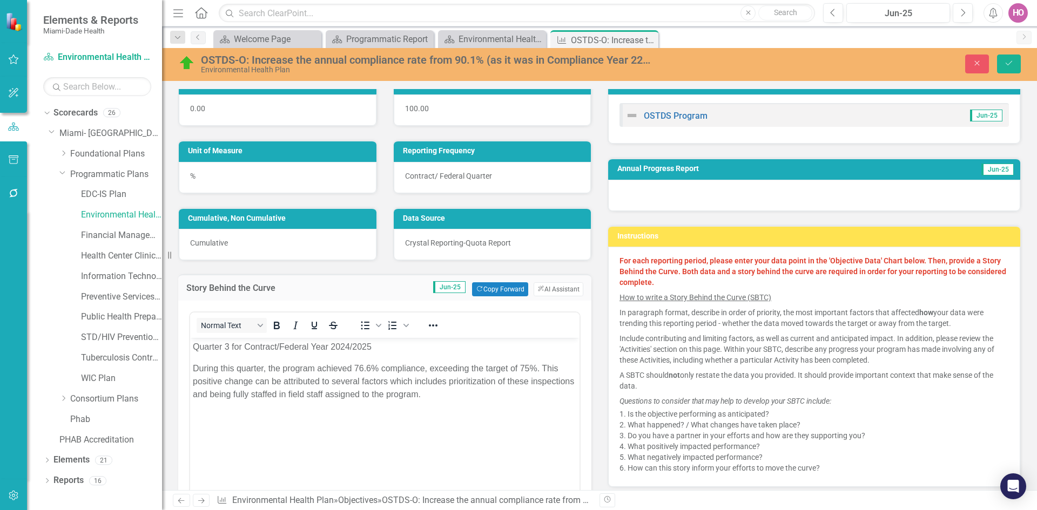
scroll to position [0, 0]
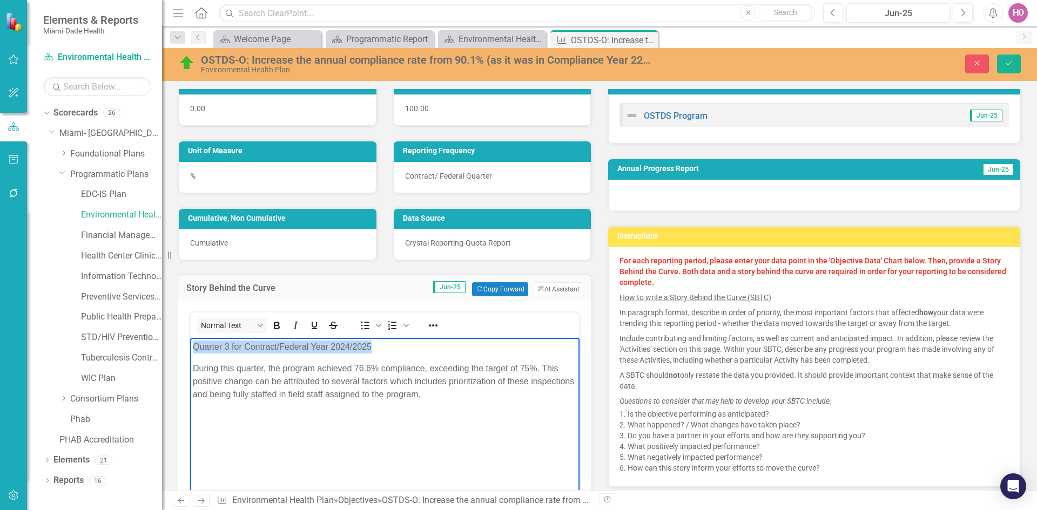
drag, startPoint x: 192, startPoint y: 347, endPoint x: 372, endPoint y: 349, distance: 180.9
click at [372, 349] on body "Quarter 3 for Contract/Federal Year 2024/2025 During this quarter, the program …" at bounding box center [384, 419] width 389 height 162
copy p "Quarter 3 for Contract/Federal Year 2024/2025"
click at [190, 372] on body "Quarter 3 for Contract/Federal Year 2024/2025 During this quarter, the program …" at bounding box center [384, 419] width 389 height 162
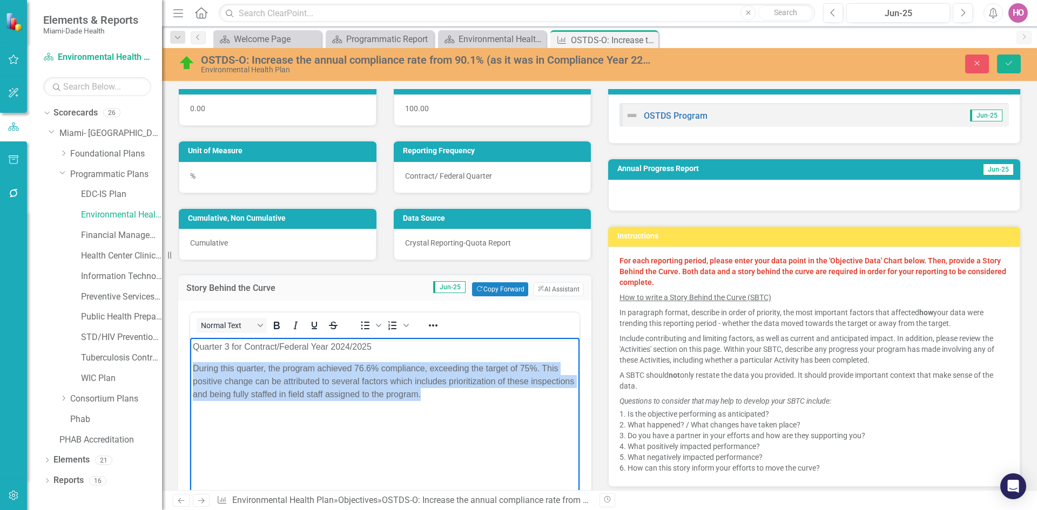
drag, startPoint x: 194, startPoint y: 367, endPoint x: 490, endPoint y: 394, distance: 297.6
click at [490, 394] on p "During this quarter, the program achieved 76.6% compliance, exceeding the targe…" at bounding box center [385, 381] width 384 height 39
copy p "During this quarter, the program achieved 76.6% compliance, exceeding the targe…"
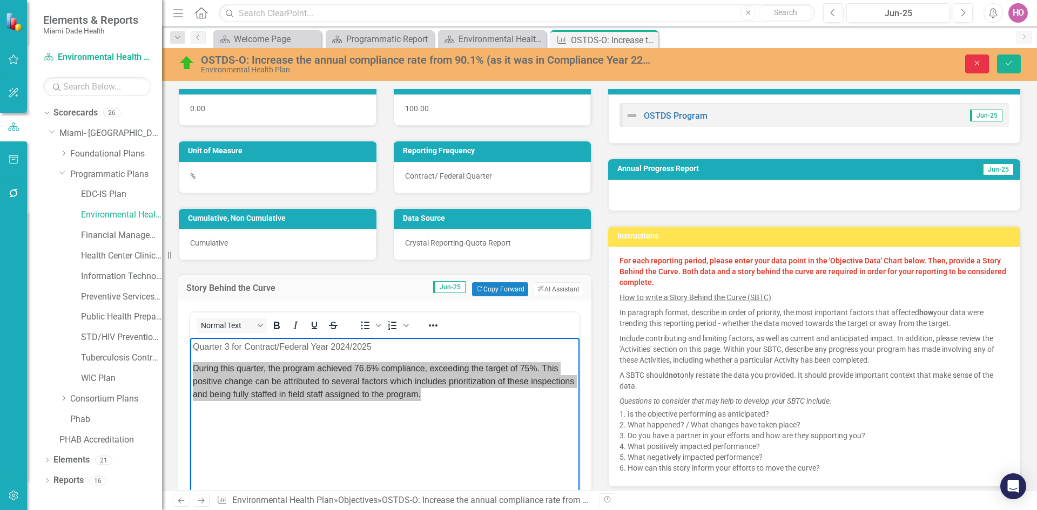
click at [976, 61] on icon "Close" at bounding box center [977, 63] width 10 height 8
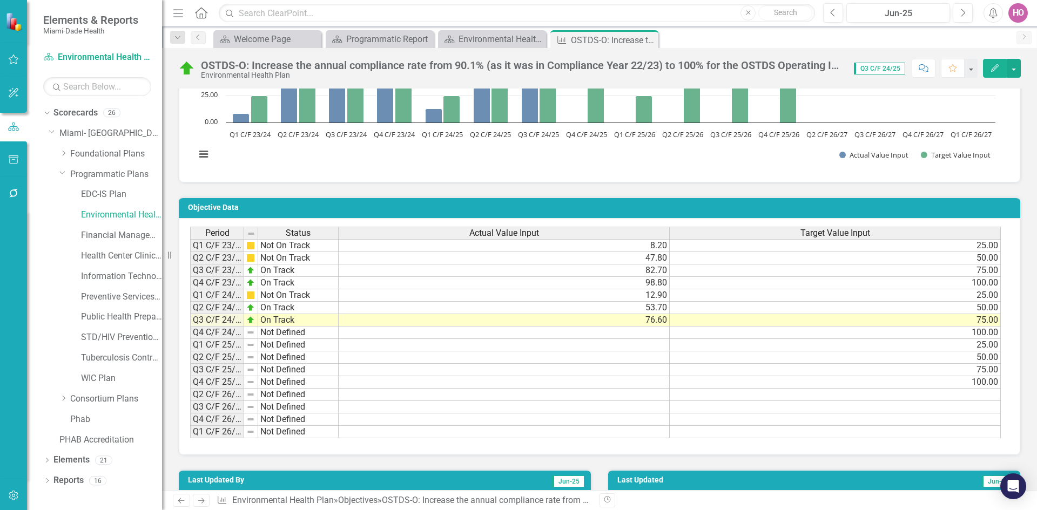
scroll to position [648, 0]
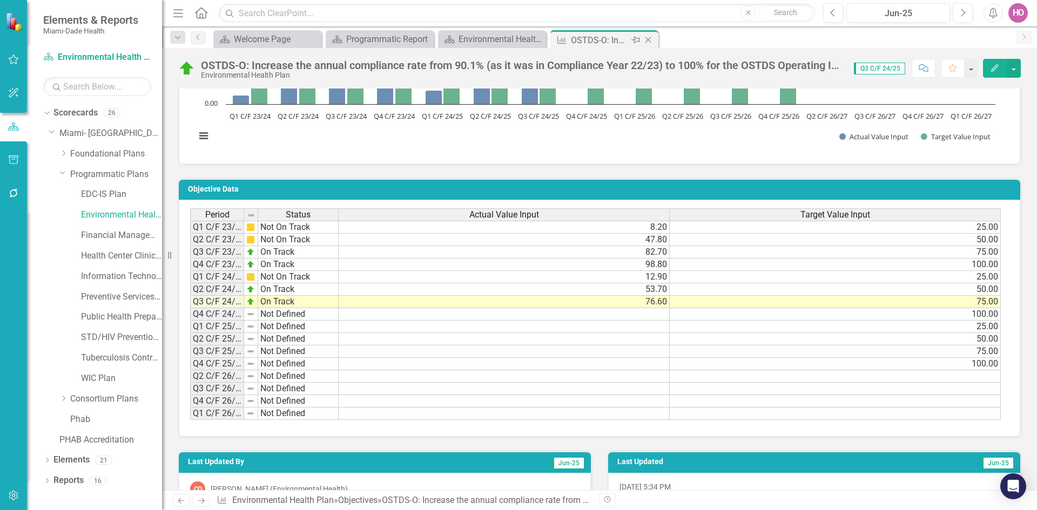
click at [652, 41] on icon "Close" at bounding box center [647, 40] width 11 height 9
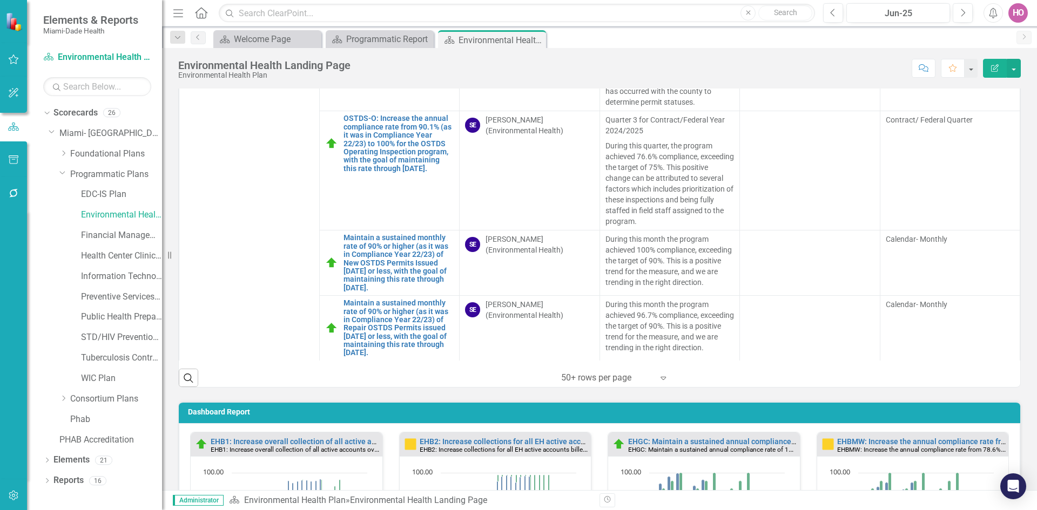
scroll to position [216, 0]
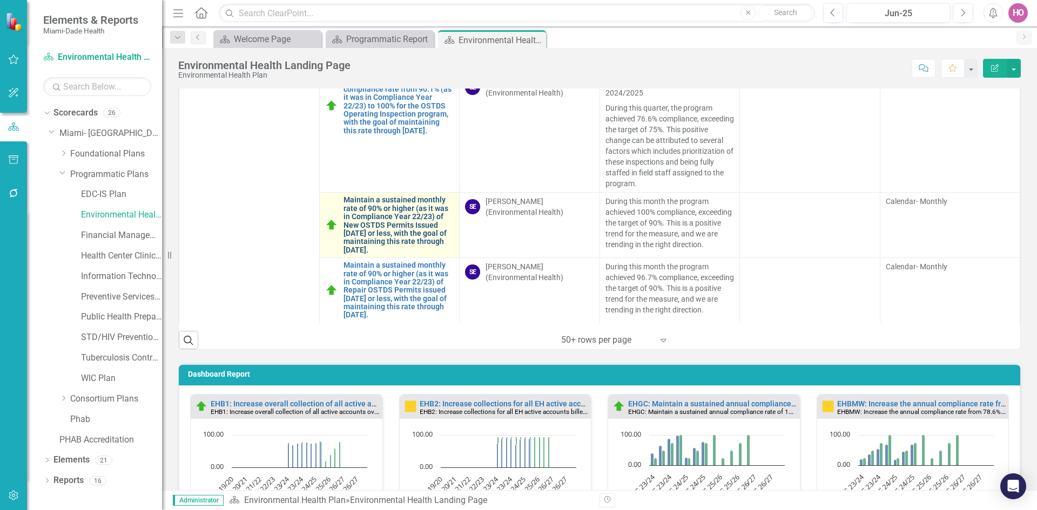
click at [385, 226] on link "Maintain a sustained monthly rate of 90% or higher (as it was in Compliance Yea…" at bounding box center [398, 225] width 111 height 58
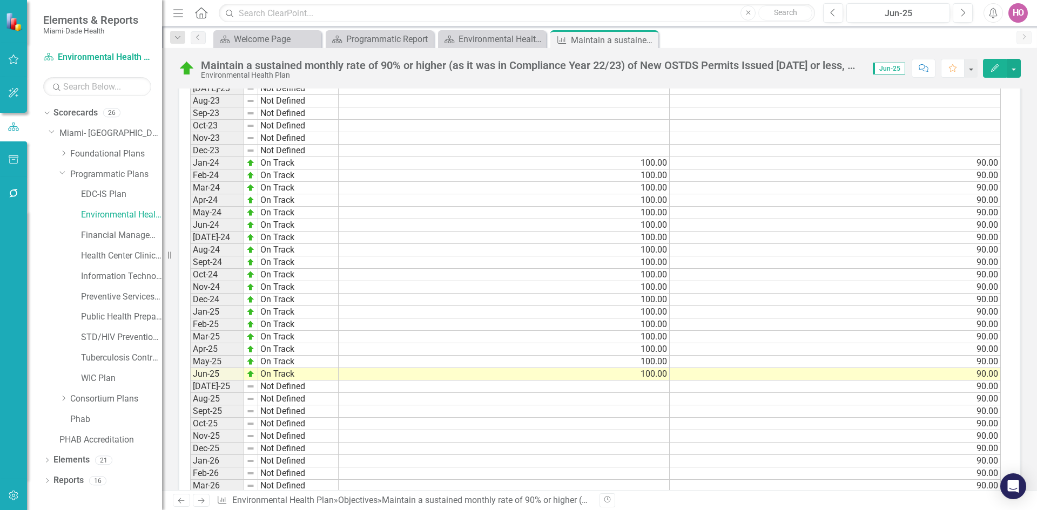
scroll to position [864, 0]
click at [647, 40] on icon "Close" at bounding box center [647, 40] width 11 height 9
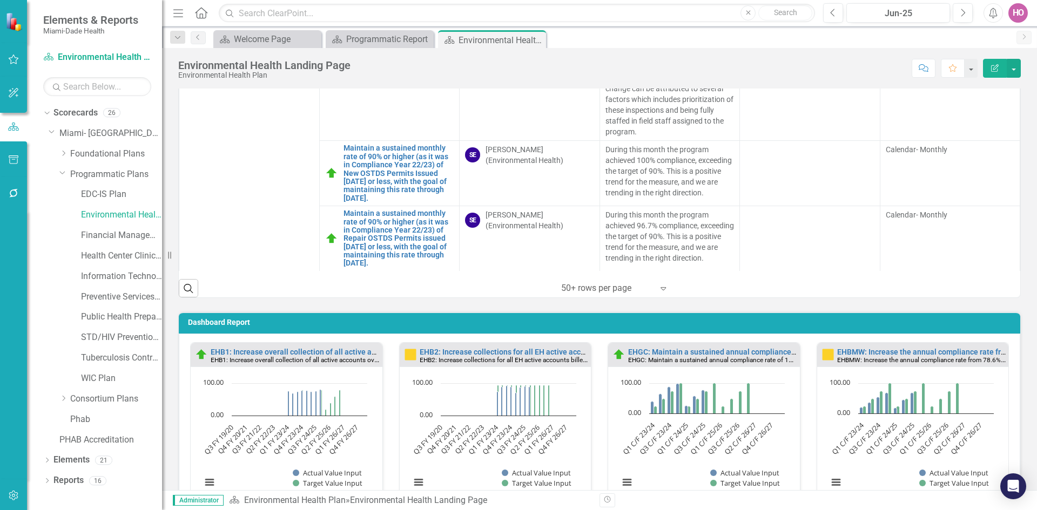
scroll to position [270, 0]
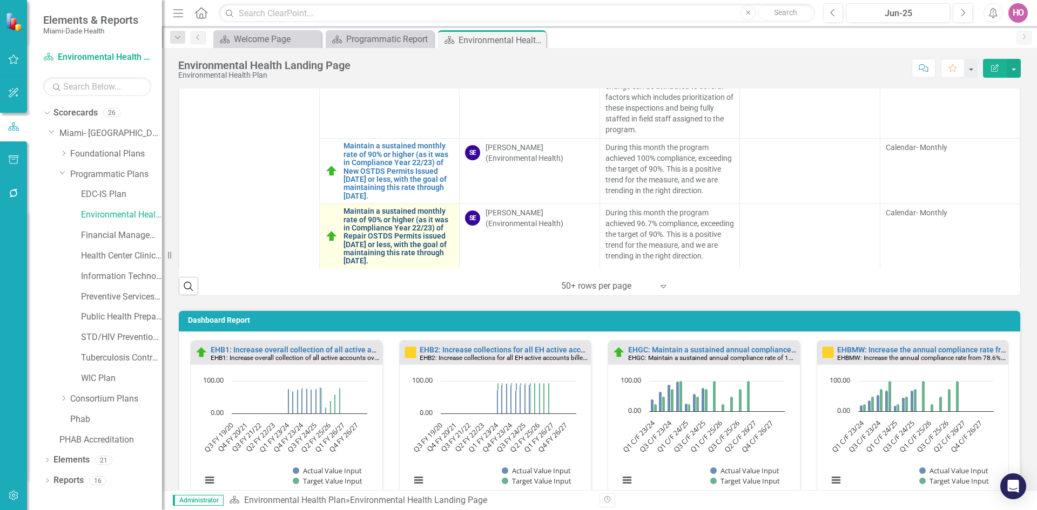
click at [375, 239] on link "Maintain a sustained monthly rate of 90% or higher (as it was in Compliance Yea…" at bounding box center [398, 236] width 111 height 58
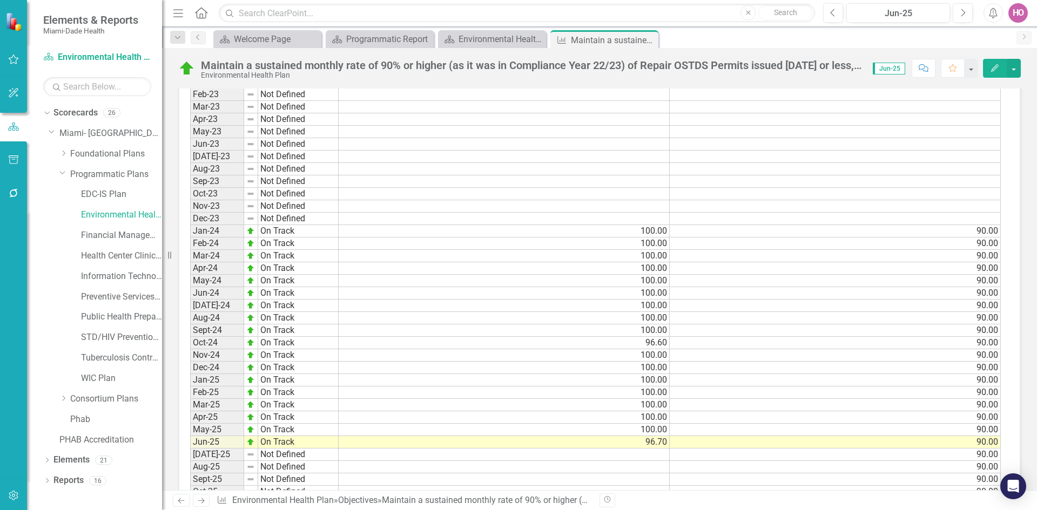
scroll to position [810, 0]
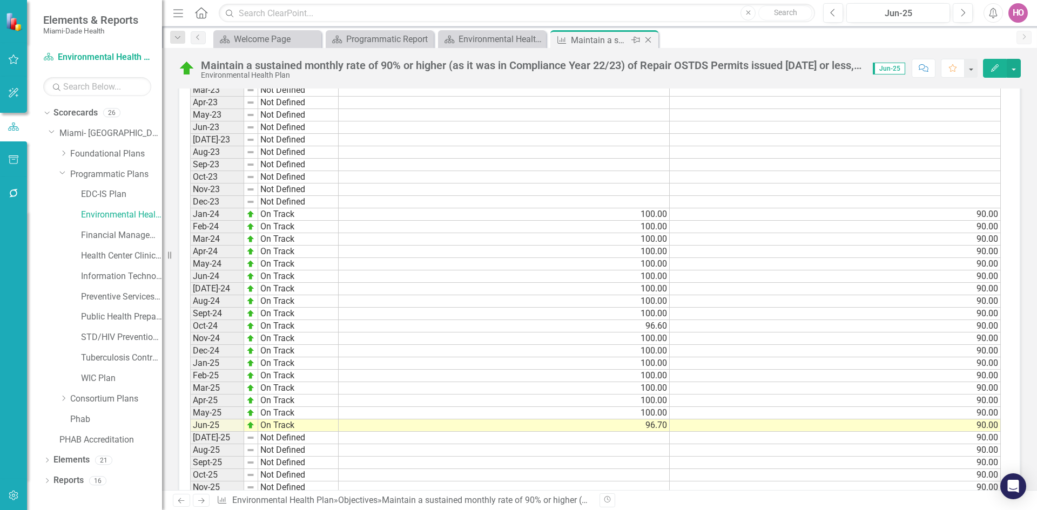
click at [650, 41] on icon "Close" at bounding box center [647, 40] width 11 height 9
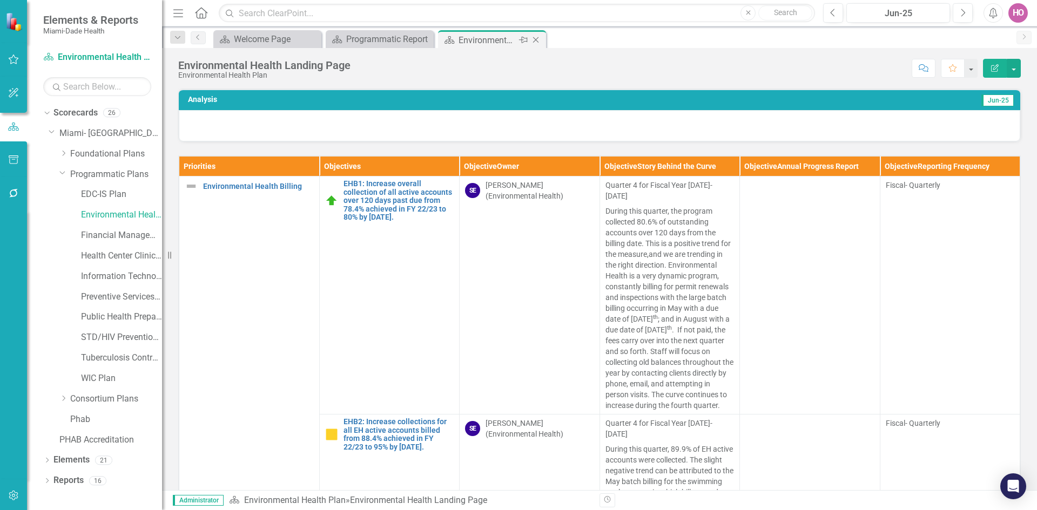
click at [537, 40] on icon "Close" at bounding box center [535, 40] width 11 height 9
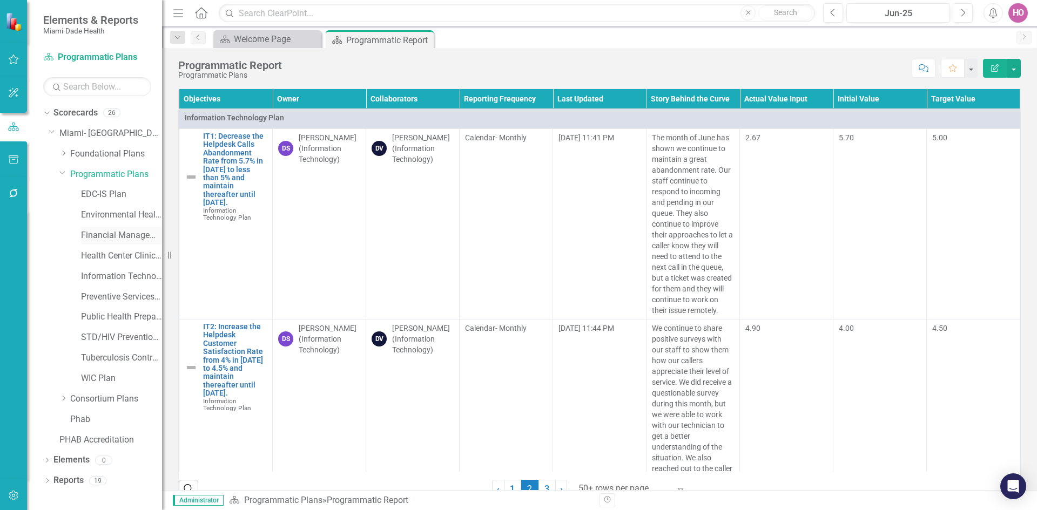
click at [97, 235] on link "Financial Management Plan" at bounding box center [121, 235] width 81 height 12
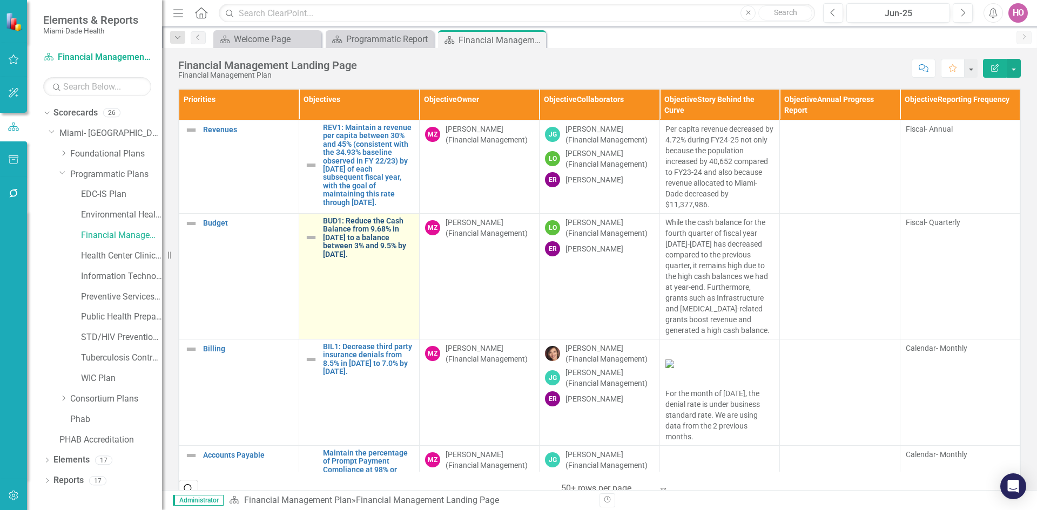
click at [368, 235] on link "BUD1: Reduce the Cash Balance from 9.68% in [DATE] to a balance between 3% and …" at bounding box center [368, 238] width 90 height 42
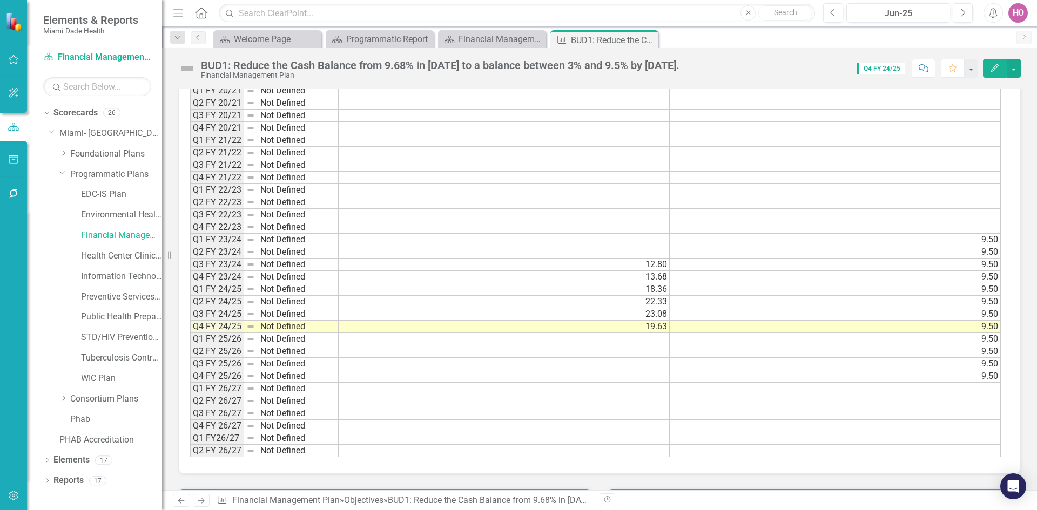
scroll to position [810, 0]
click at [649, 40] on icon "Close" at bounding box center [647, 40] width 11 height 9
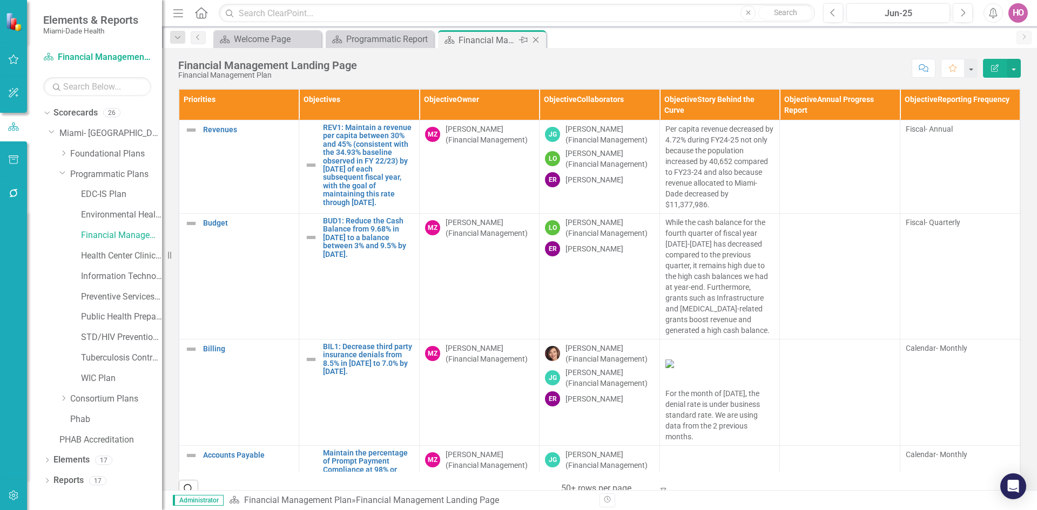
click at [538, 39] on icon "Close" at bounding box center [535, 40] width 11 height 9
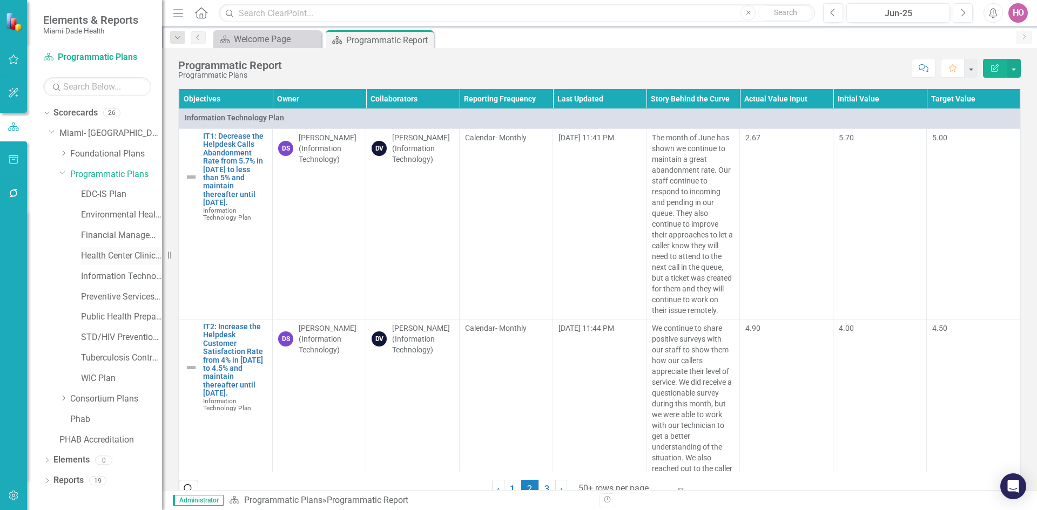
click at [103, 255] on link "Health Center Clinical Admin Support Plan" at bounding box center [121, 256] width 81 height 12
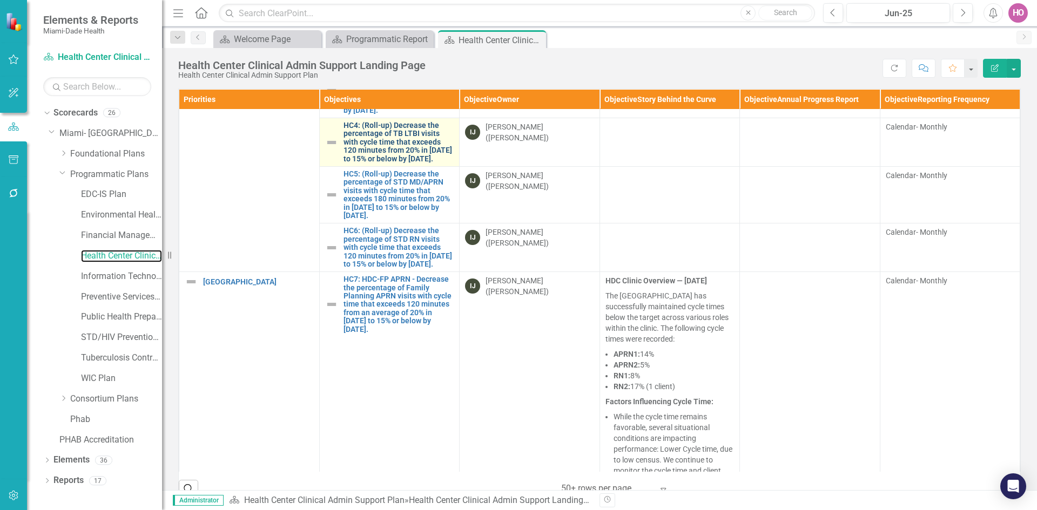
scroll to position [216, 0]
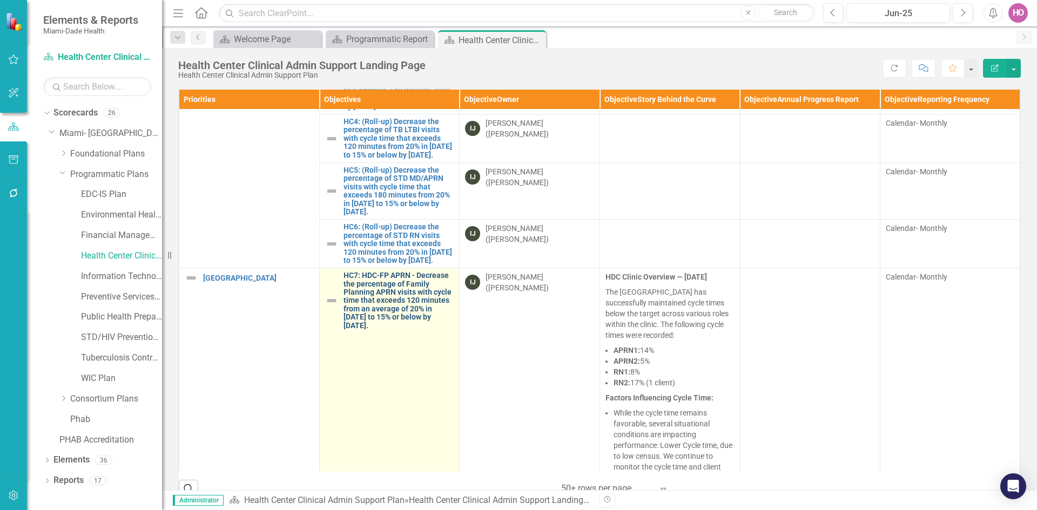
click at [371, 327] on link "HC7: HDC-FP APRN - Decrease the percentage of Family Planning APRN visits with …" at bounding box center [398, 301] width 111 height 58
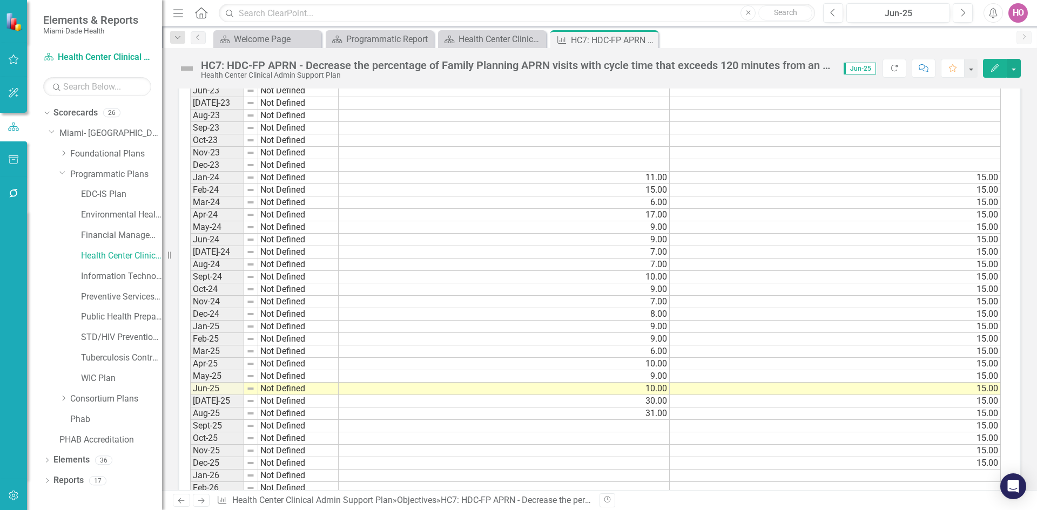
scroll to position [972, 0]
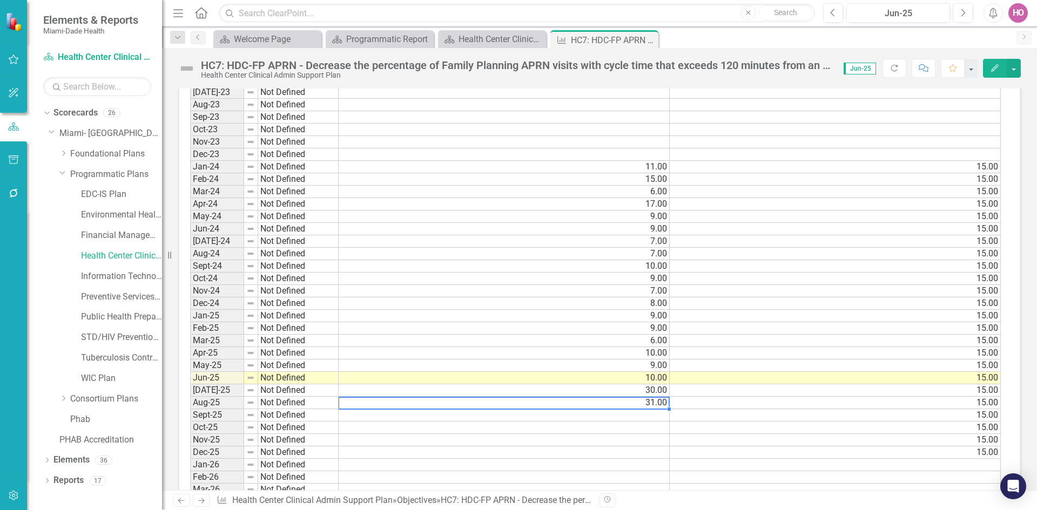
click at [577, 404] on td "31.00" at bounding box center [503, 403] width 331 height 12
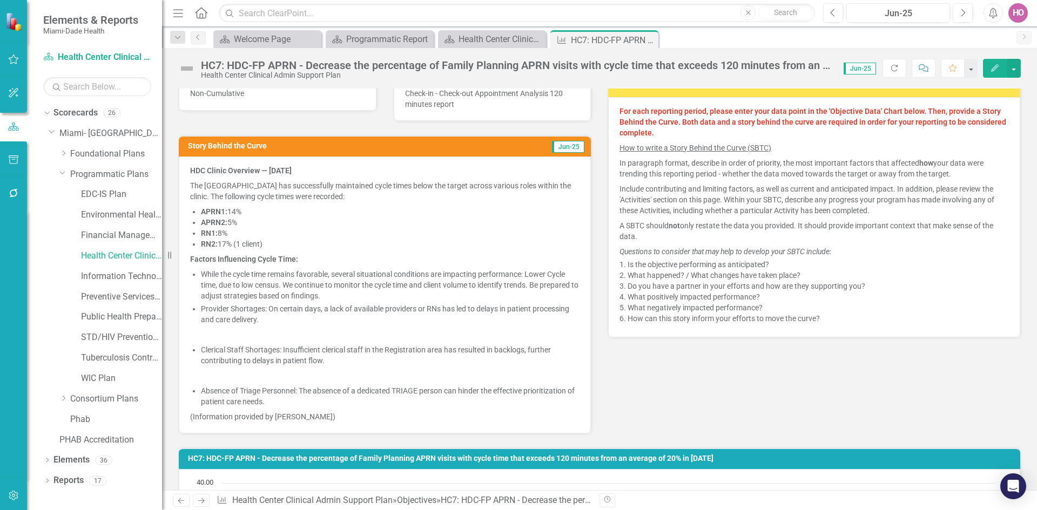
scroll to position [270, 0]
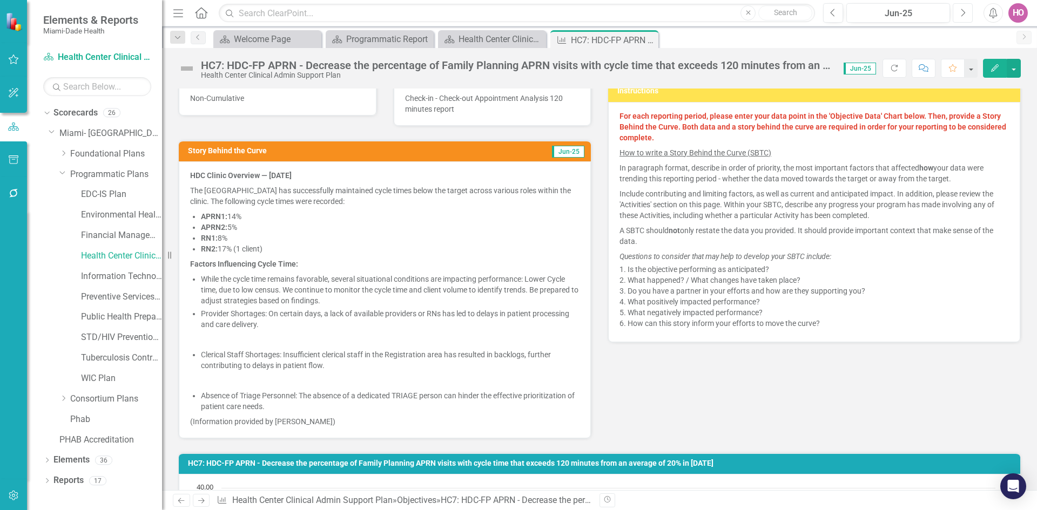
click at [966, 13] on button "Next" at bounding box center [962, 12] width 20 height 19
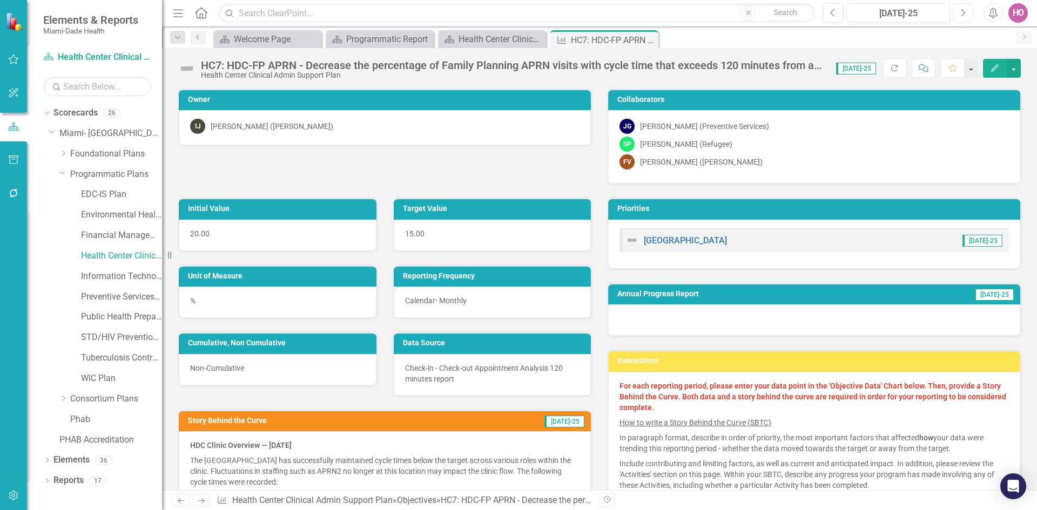
click at [966, 13] on button "Next" at bounding box center [962, 12] width 20 height 19
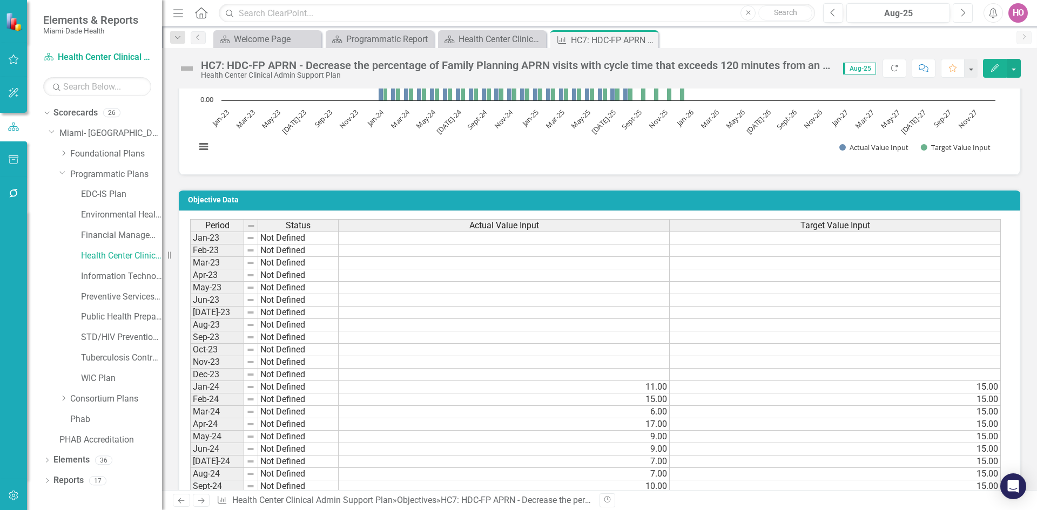
scroll to position [648, 0]
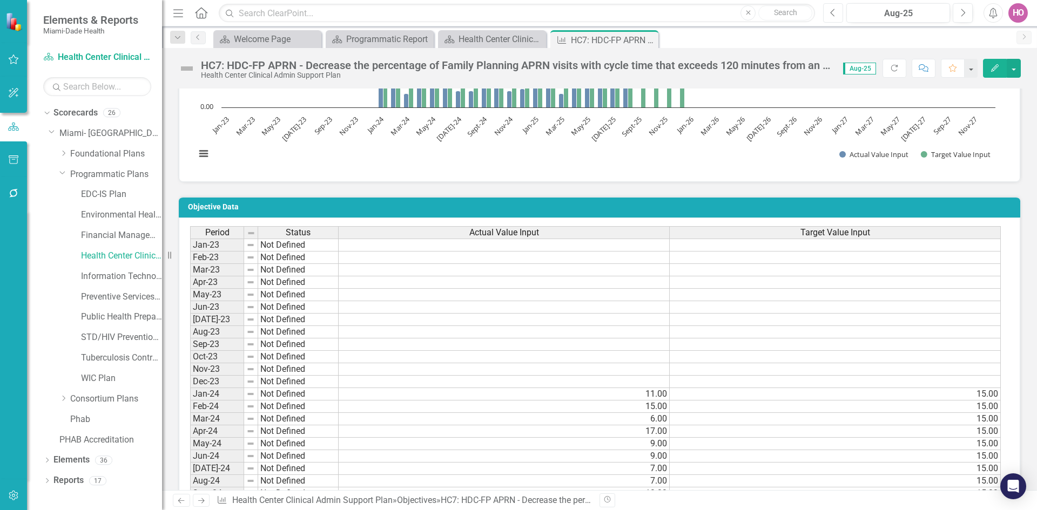
click at [832, 10] on icon "Previous" at bounding box center [833, 13] width 6 height 10
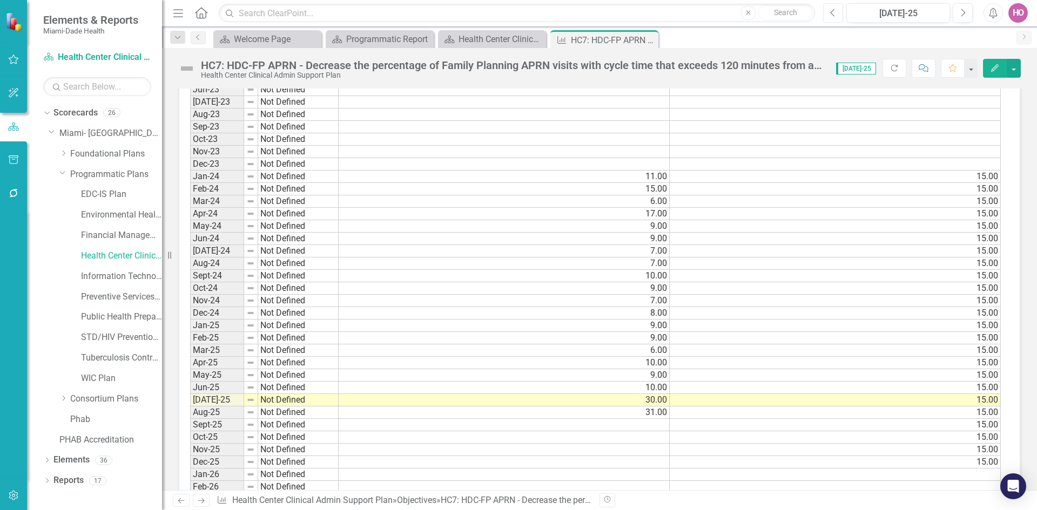
scroll to position [1026, 0]
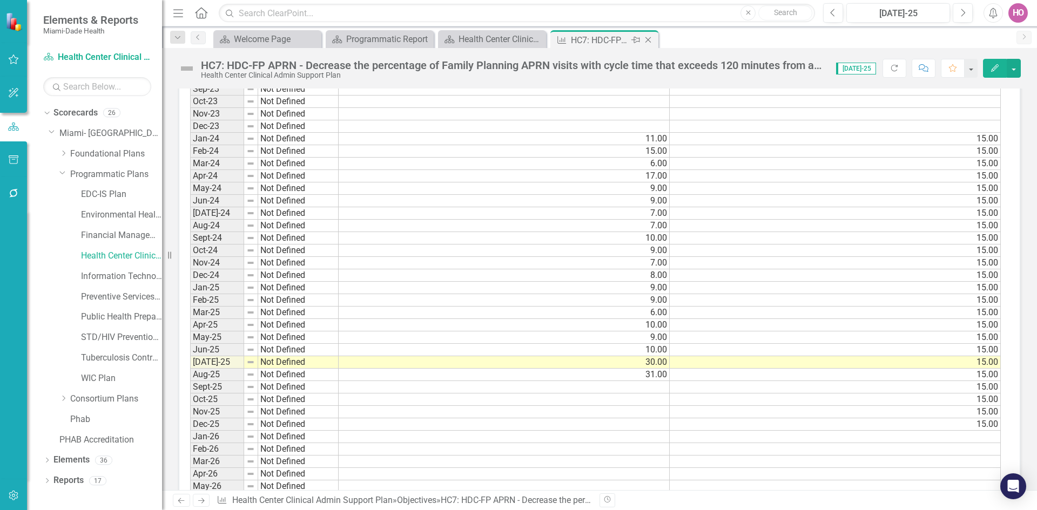
click at [651, 38] on icon "Close" at bounding box center [647, 40] width 11 height 9
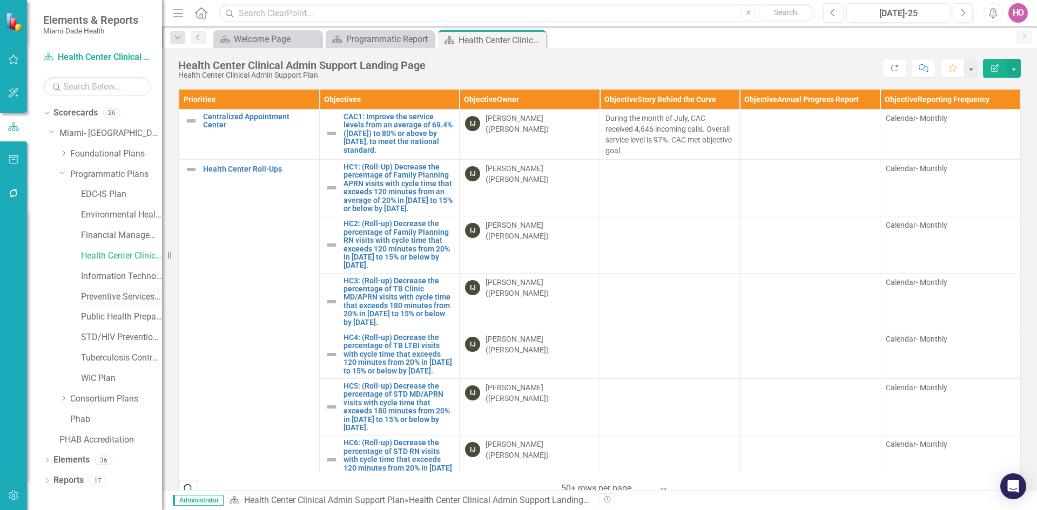
click at [106, 297] on link "Preventive Services Plan" at bounding box center [121, 297] width 81 height 12
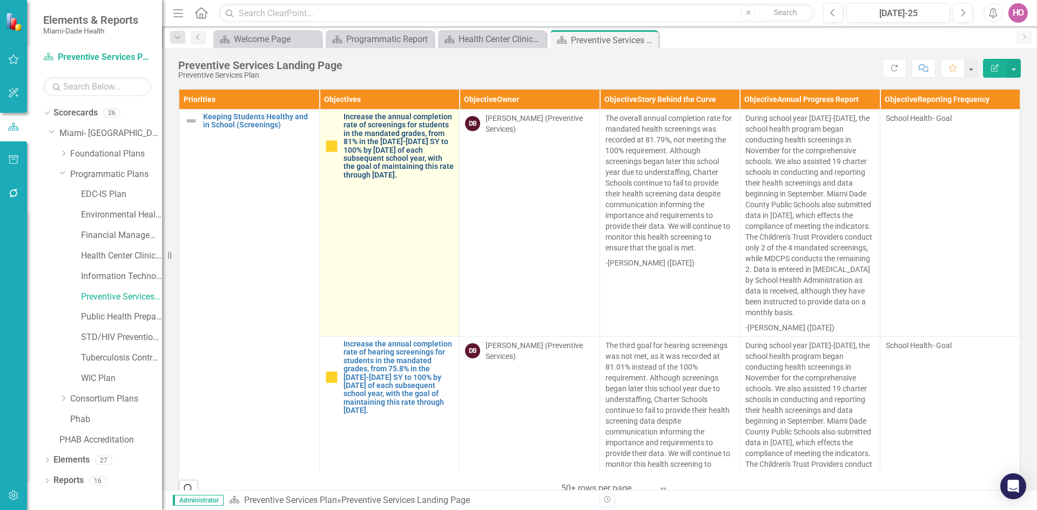
click at [384, 151] on link "Increase the annual completion rate of screenings for students in the mandated …" at bounding box center [398, 146] width 111 height 66
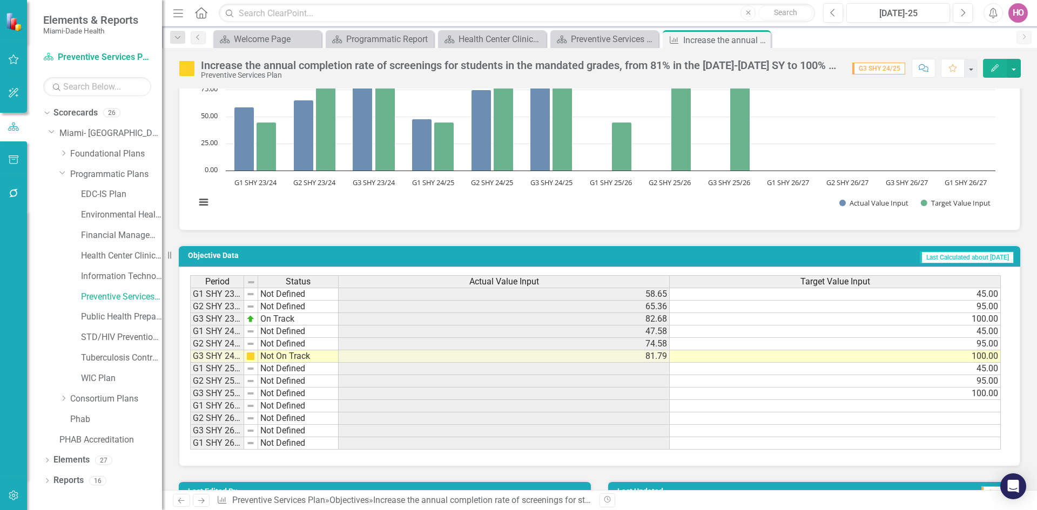
scroll to position [863, 0]
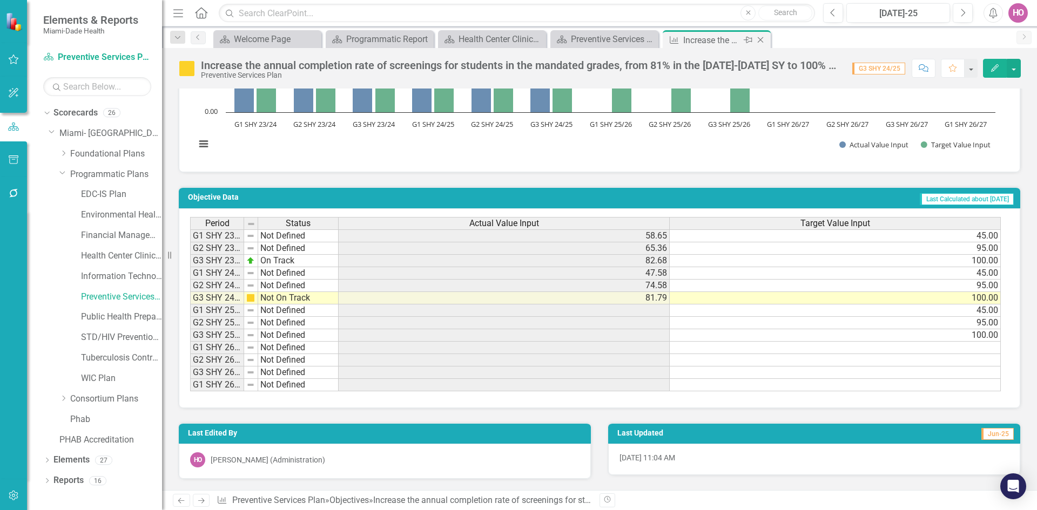
click at [761, 38] on icon "Close" at bounding box center [760, 40] width 11 height 9
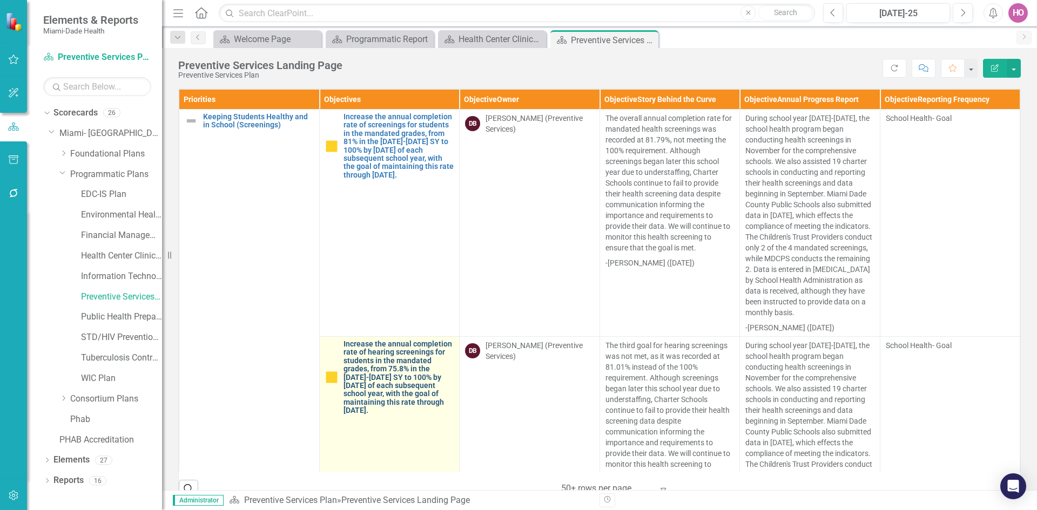
click at [388, 360] on link "Increase the annual completion rate of hearing screenings for students in the m…" at bounding box center [398, 377] width 111 height 75
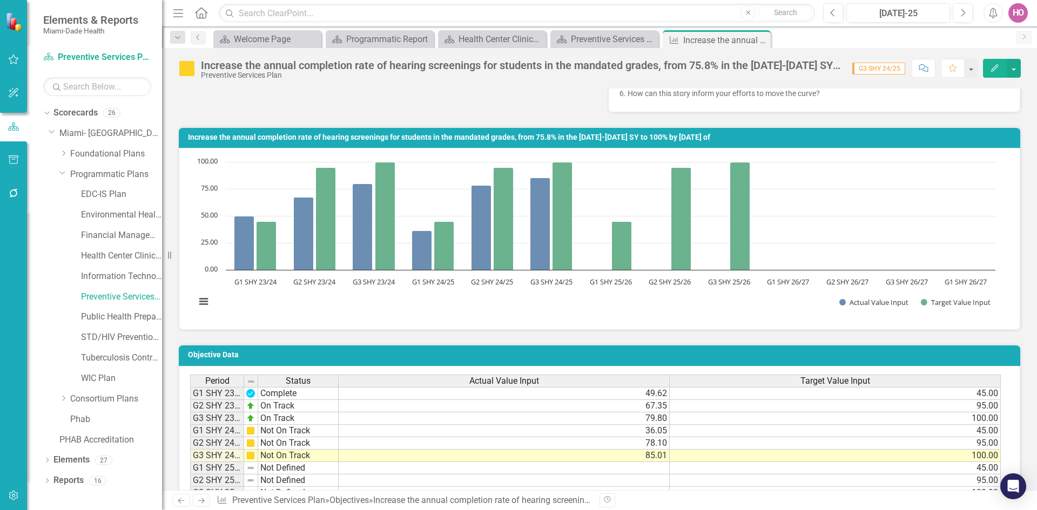
scroll to position [702, 0]
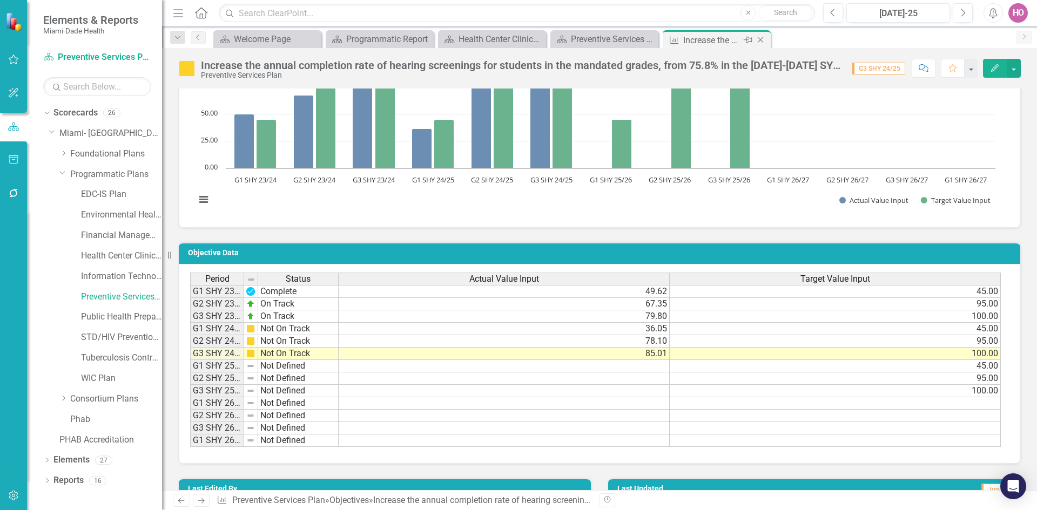
click at [760, 37] on icon "Close" at bounding box center [760, 40] width 11 height 9
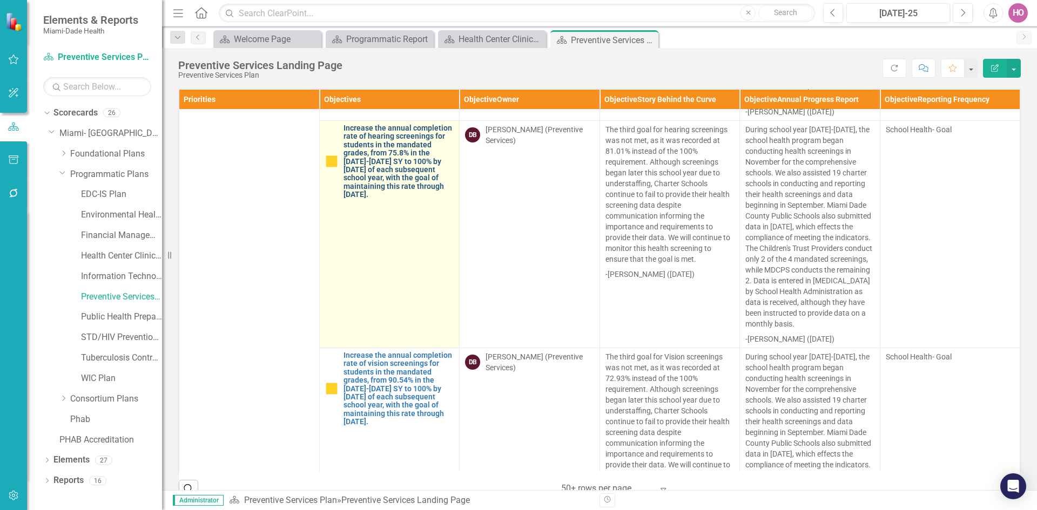
scroll to position [270, 0]
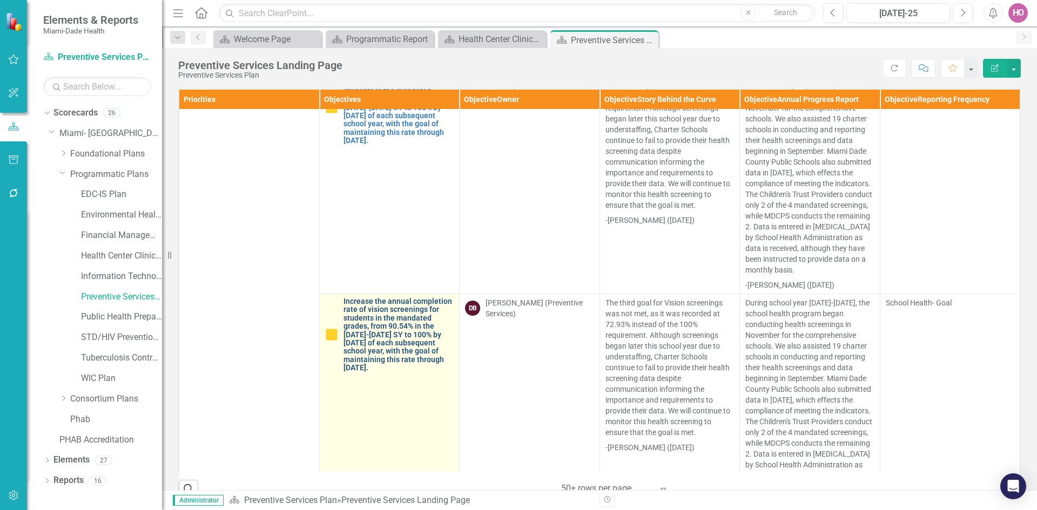
click at [387, 331] on link "Increase the annual completion rate of vision screenings for students in the ma…" at bounding box center [398, 334] width 111 height 75
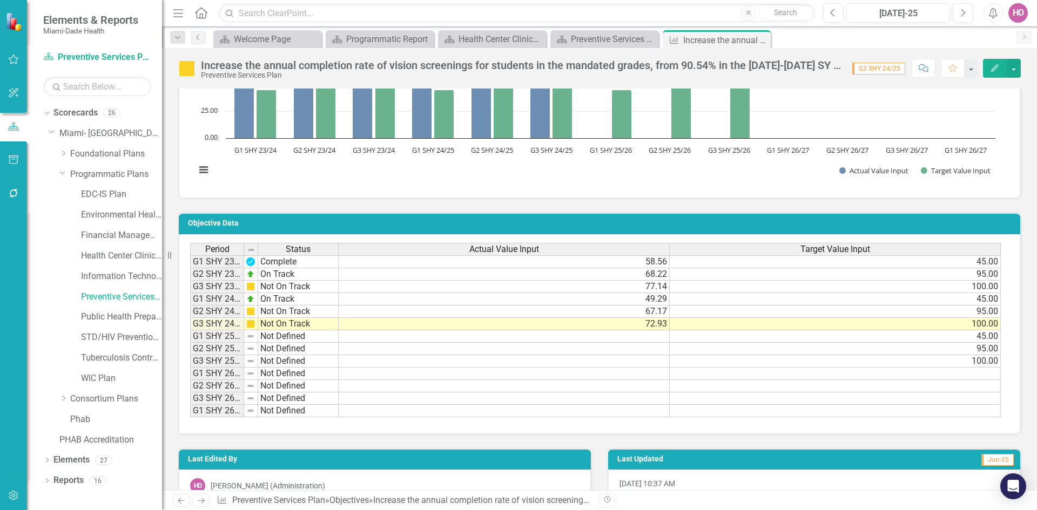
scroll to position [757, 0]
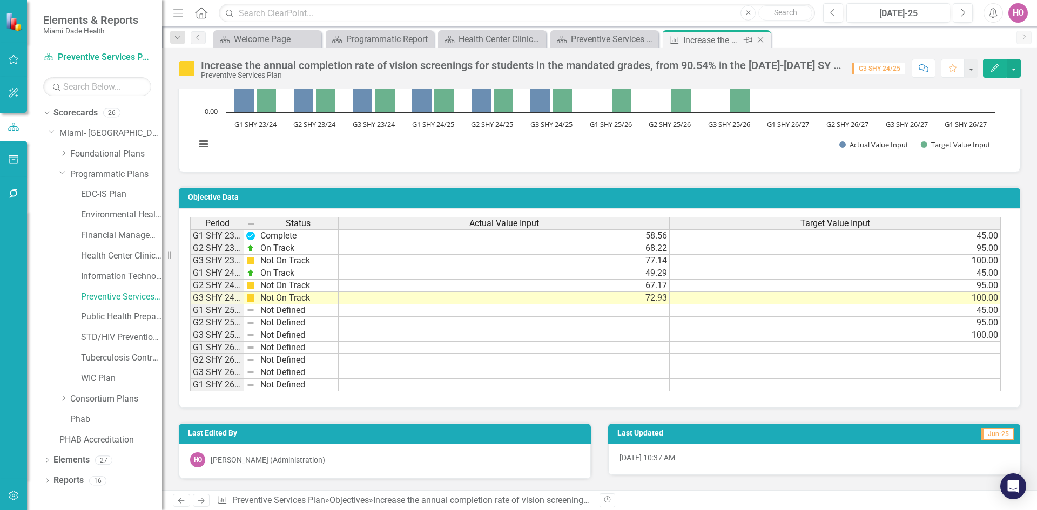
click at [760, 39] on icon "Close" at bounding box center [760, 40] width 11 height 9
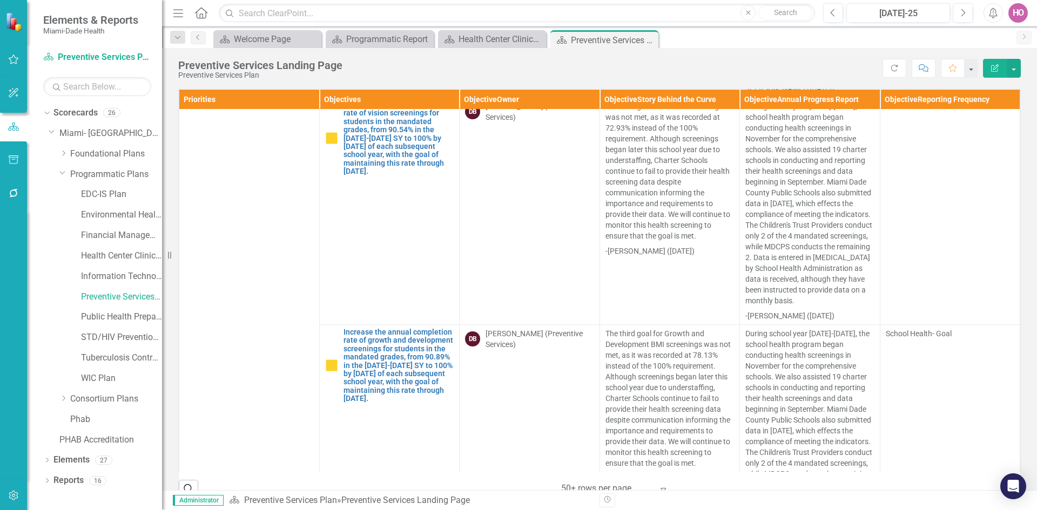
scroll to position [486, 0]
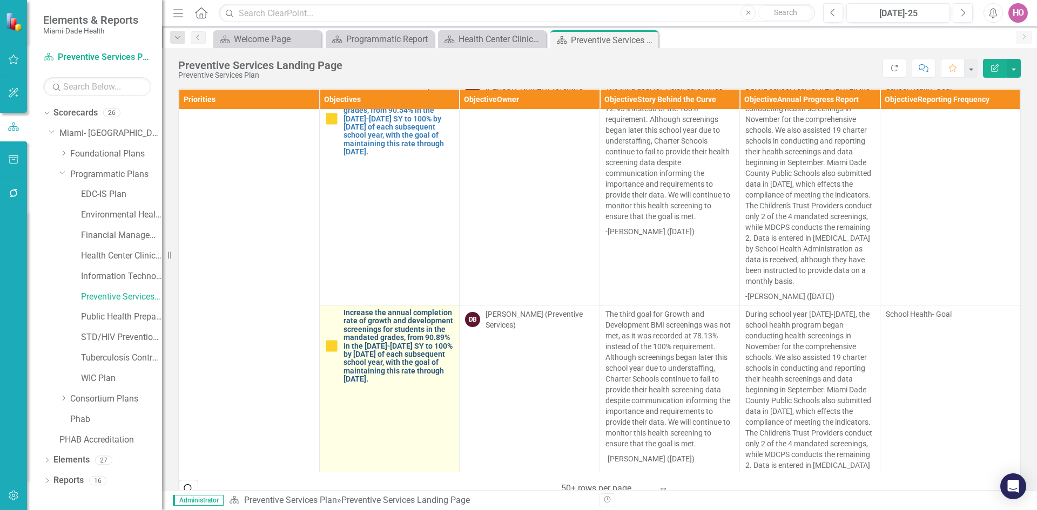
click at [369, 348] on link "Increase the annual completion rate of growth and development screenings for st…" at bounding box center [398, 346] width 111 height 75
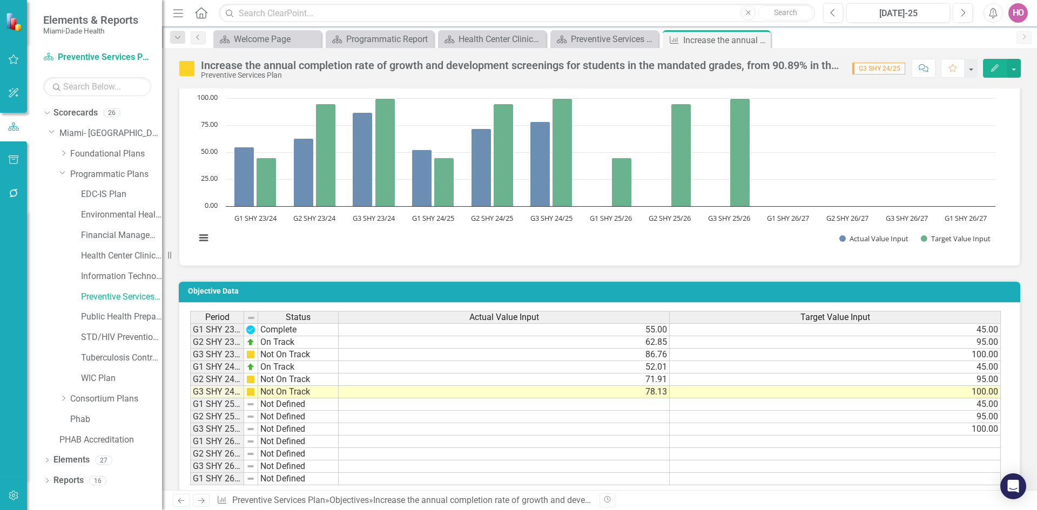
scroll to position [702, 0]
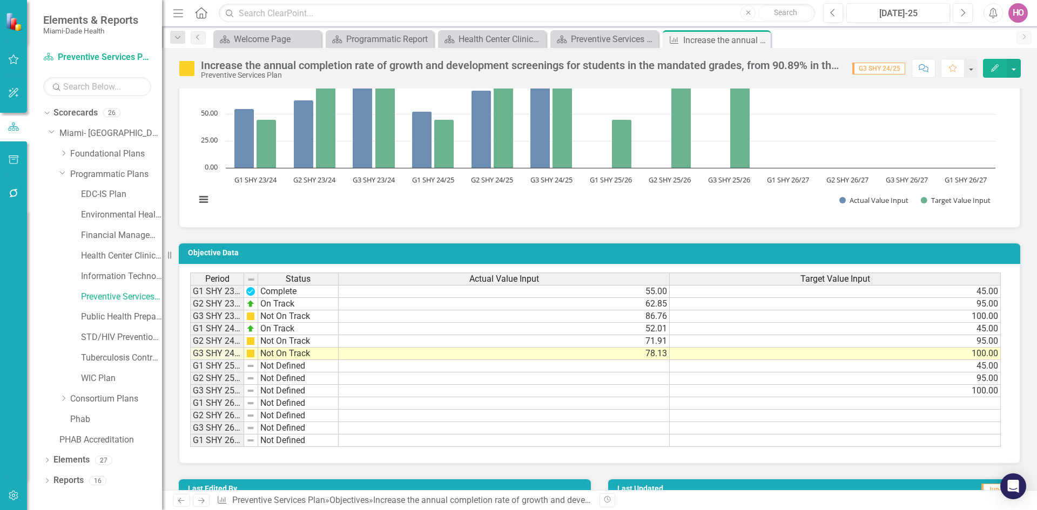
click at [0, 0] on icon "Close" at bounding box center [0, 0] width 0 height 0
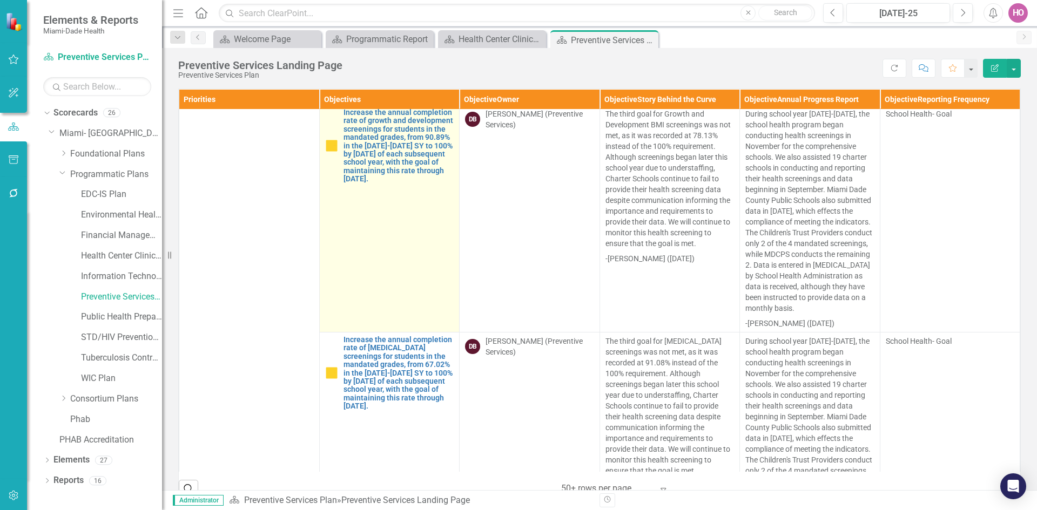
scroll to position [702, 0]
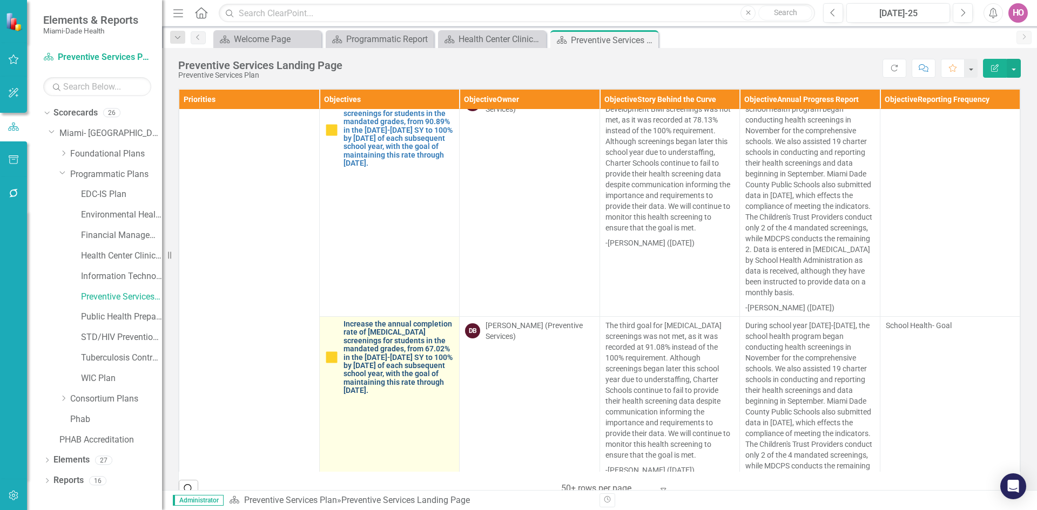
click at [382, 343] on link "Increase the annual completion rate of [MEDICAL_DATA] screenings for students i…" at bounding box center [398, 357] width 111 height 75
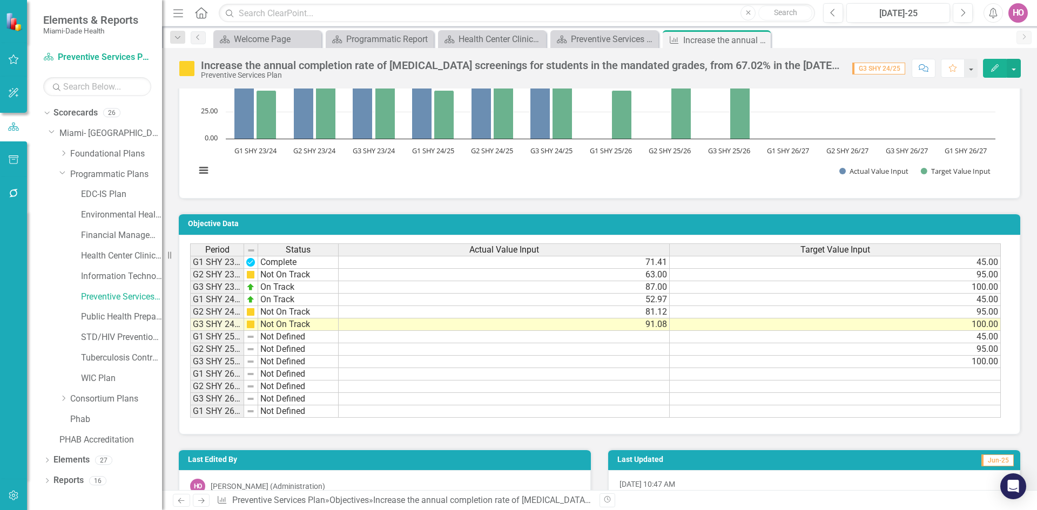
scroll to position [756, 0]
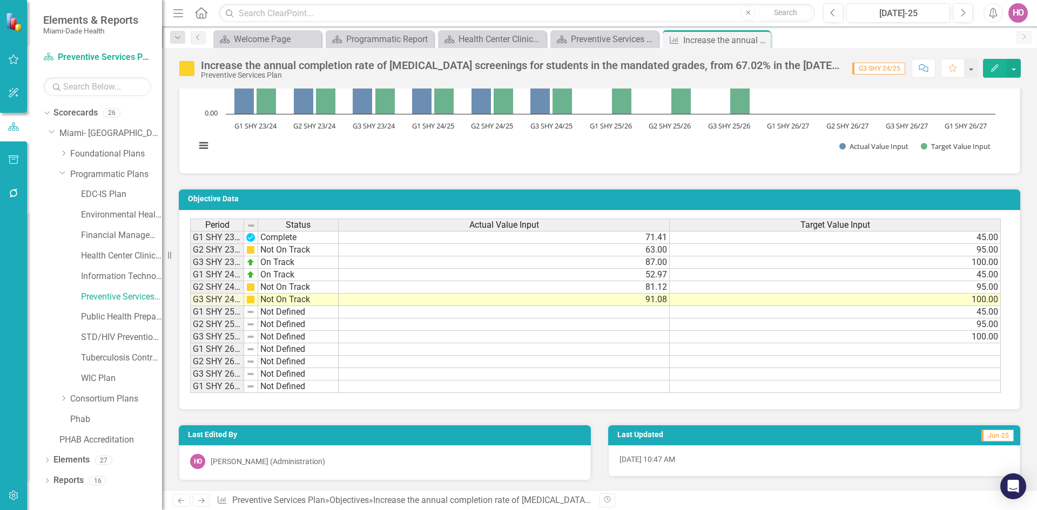
click at [0, 0] on icon "Close" at bounding box center [0, 0] width 0 height 0
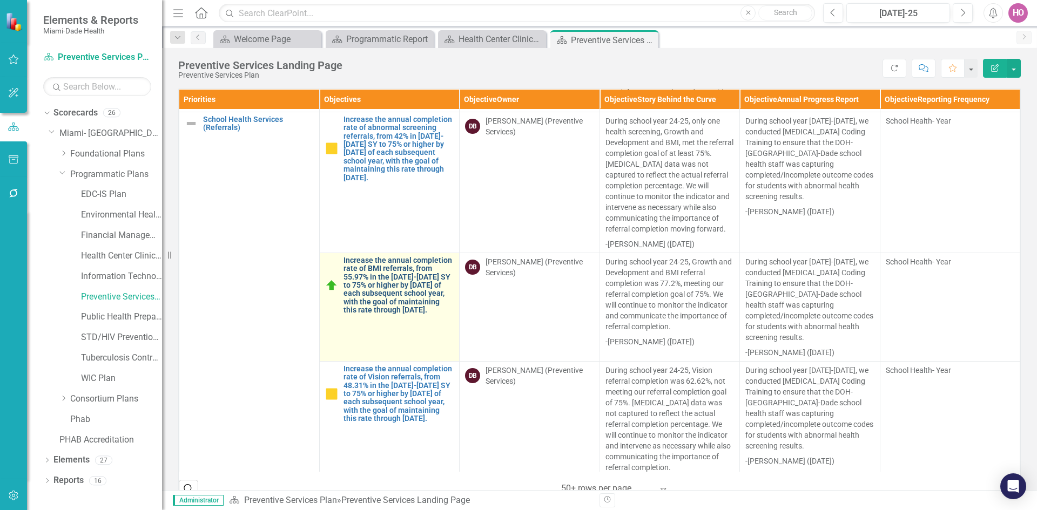
scroll to position [1829, 0]
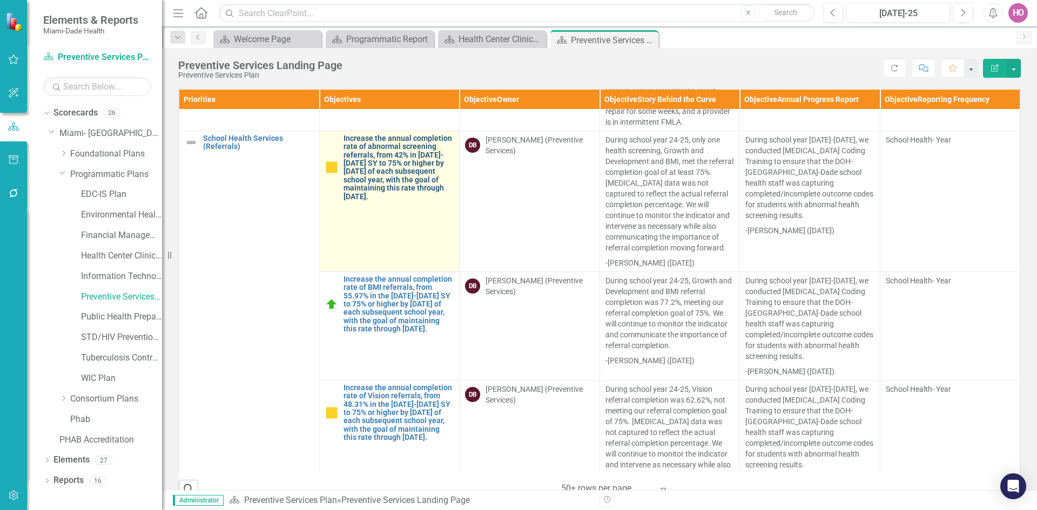
click at [387, 199] on link "Increase the annual completion rate of abnormal screening referrals, from 42% i…" at bounding box center [398, 167] width 111 height 66
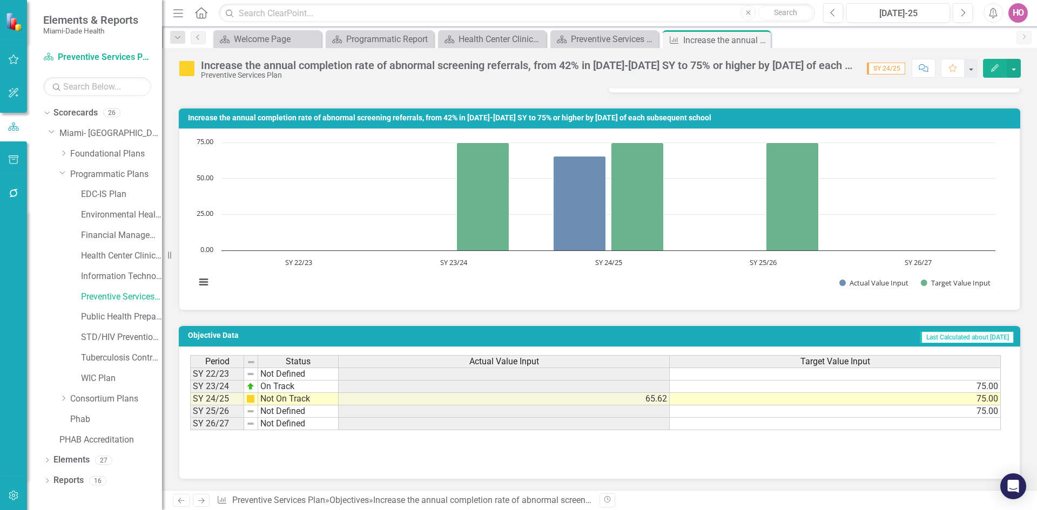
scroll to position [756, 0]
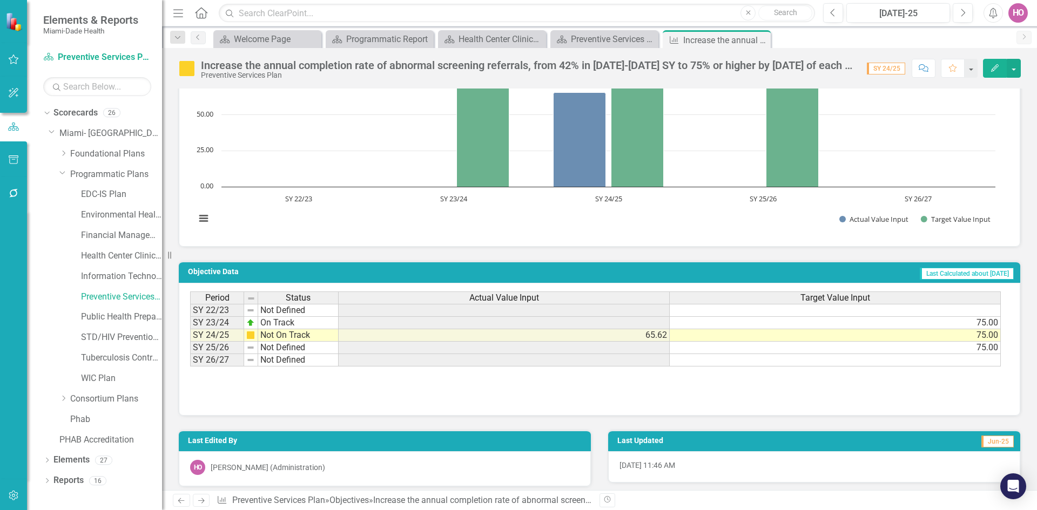
click at [0, 0] on icon "Close" at bounding box center [0, 0] width 0 height 0
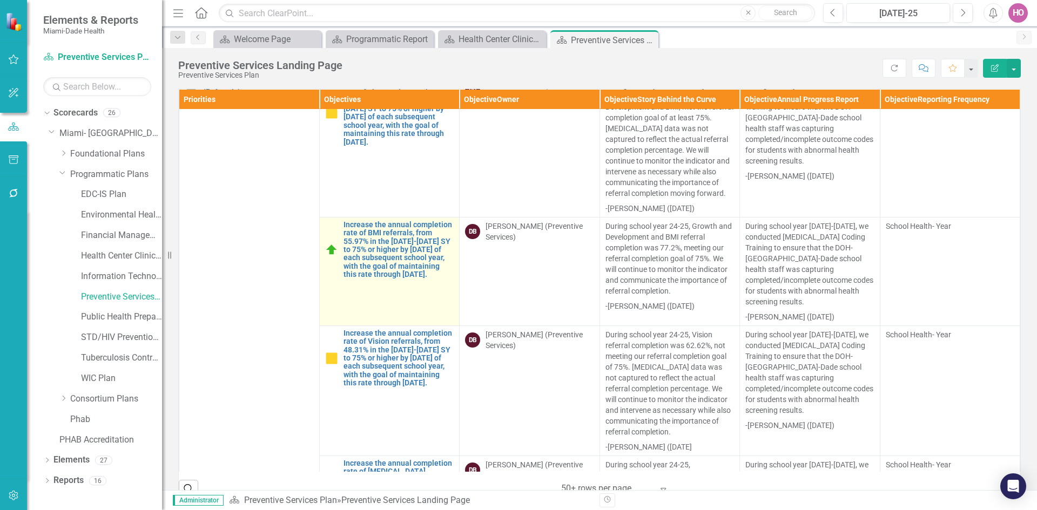
scroll to position [1889, 0]
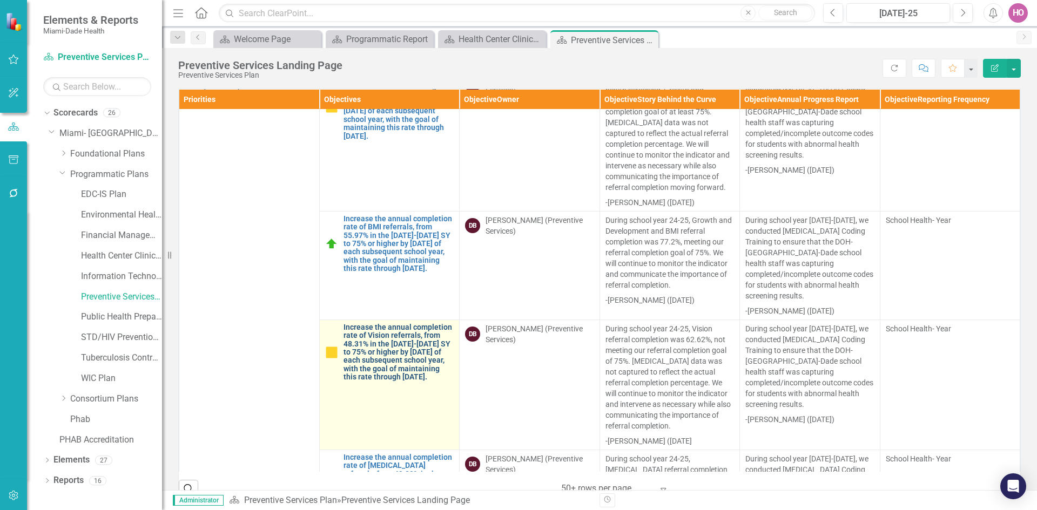
click at [384, 382] on link "Increase the annual completion rate of Vision referrals, from 48.31% in the [DA…" at bounding box center [398, 352] width 111 height 58
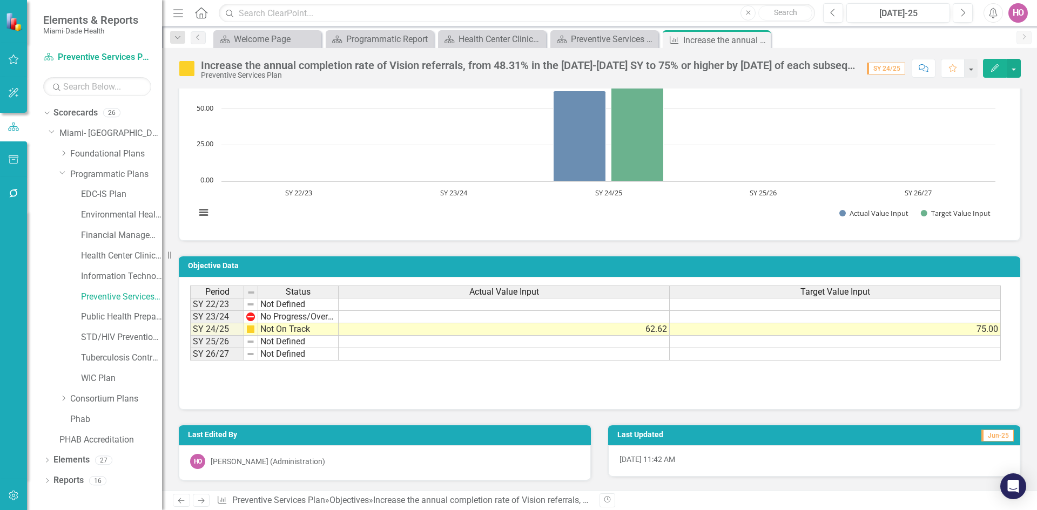
scroll to position [658, 0]
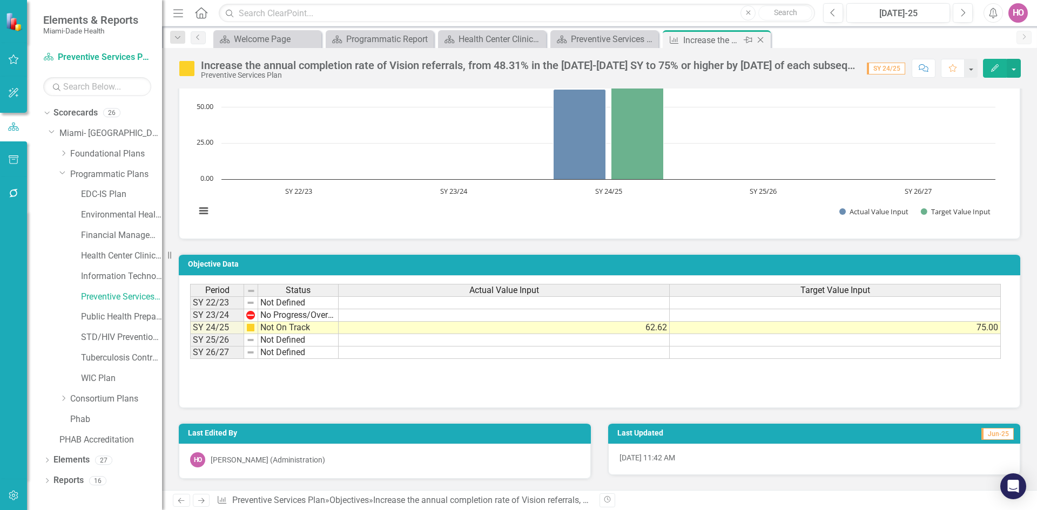
click at [762, 37] on icon "Close" at bounding box center [760, 40] width 11 height 9
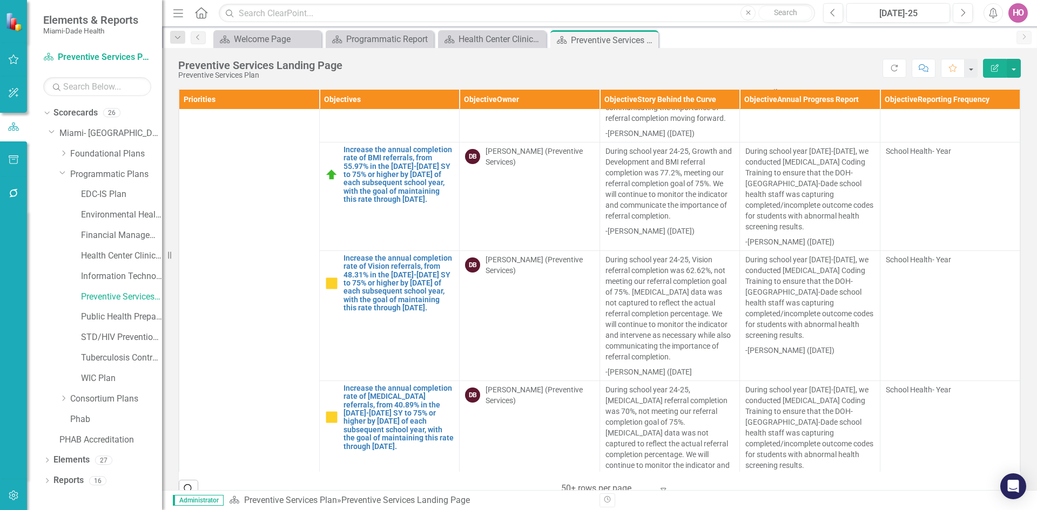
scroll to position [2051, 0]
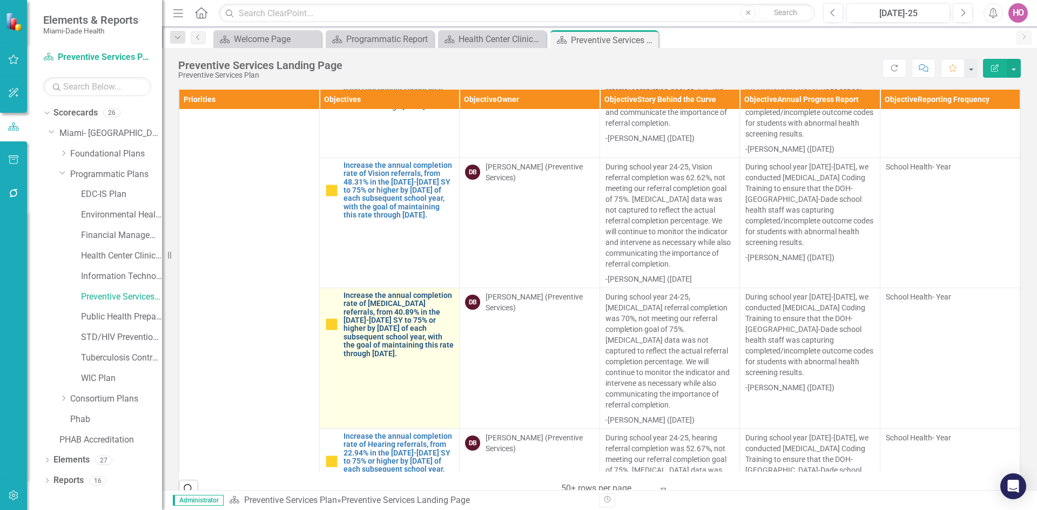
click at [391, 348] on link "Increase the annual completion rate of [MEDICAL_DATA] referrals, from 40.89% in…" at bounding box center [398, 325] width 111 height 66
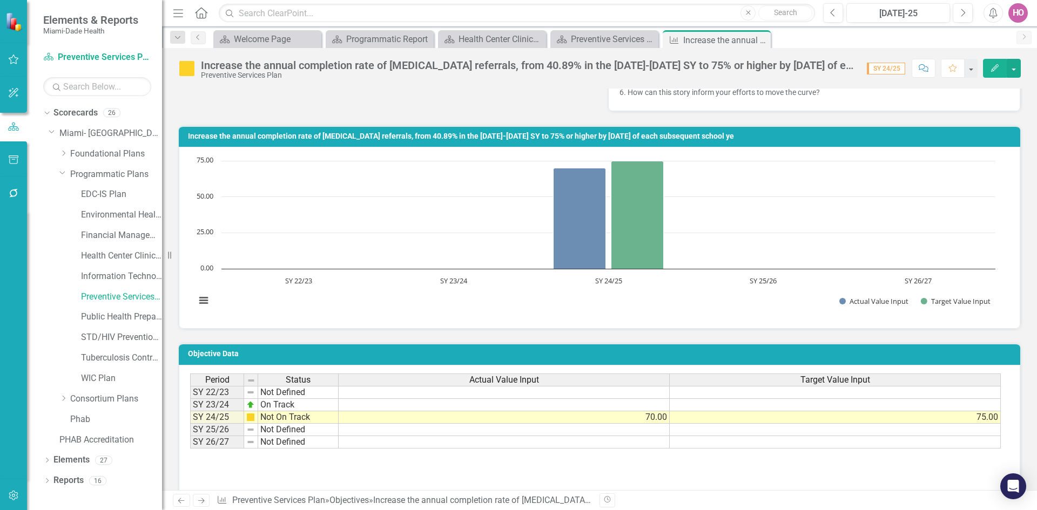
scroll to position [594, 0]
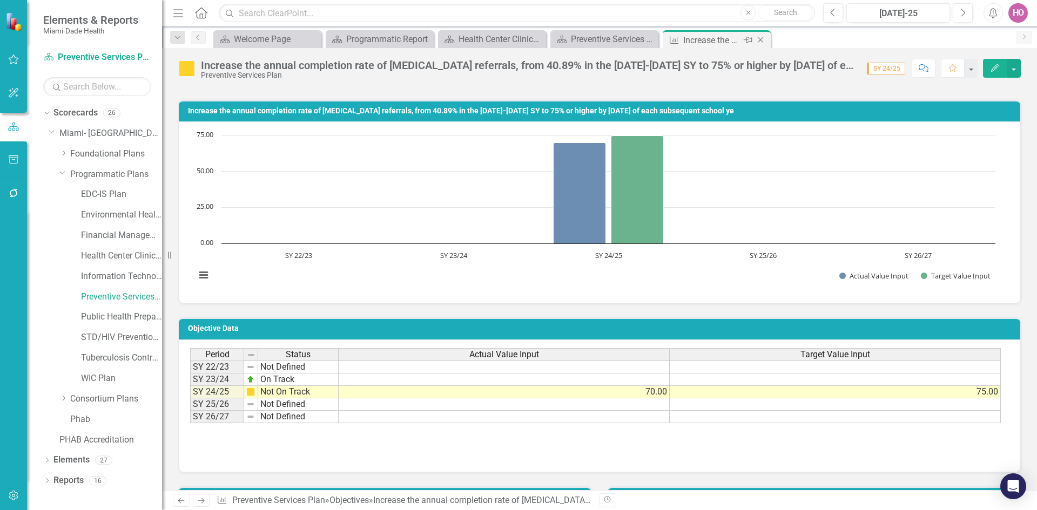
click at [763, 42] on icon "Close" at bounding box center [760, 40] width 11 height 9
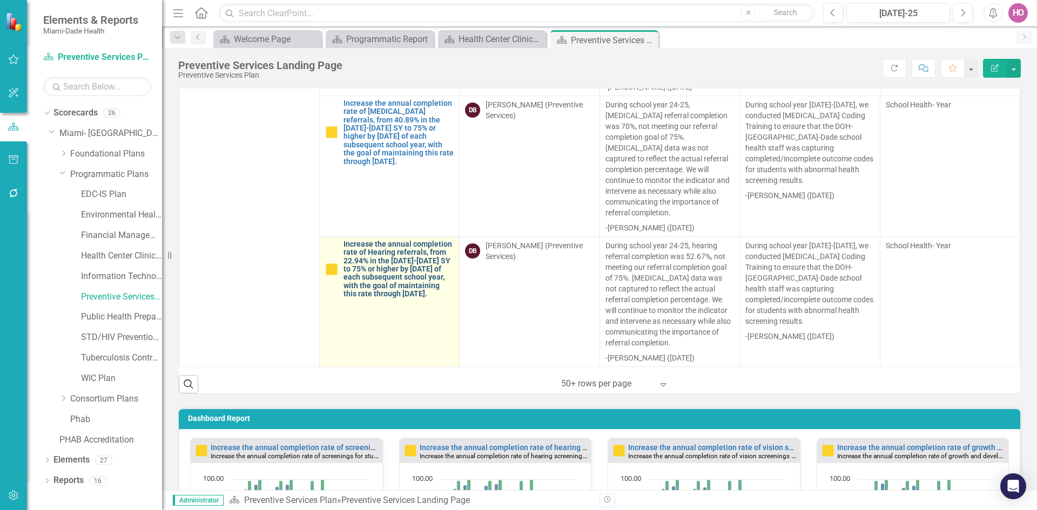
scroll to position [108, 0]
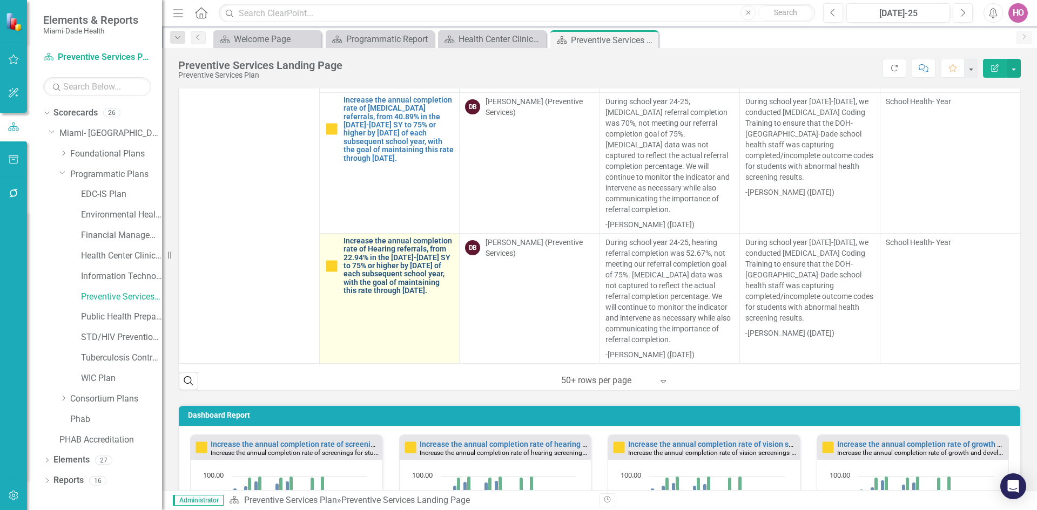
click at [371, 292] on link "Increase the annual completion rate of Hearing referrals, from 22.94% in the [D…" at bounding box center [398, 266] width 111 height 58
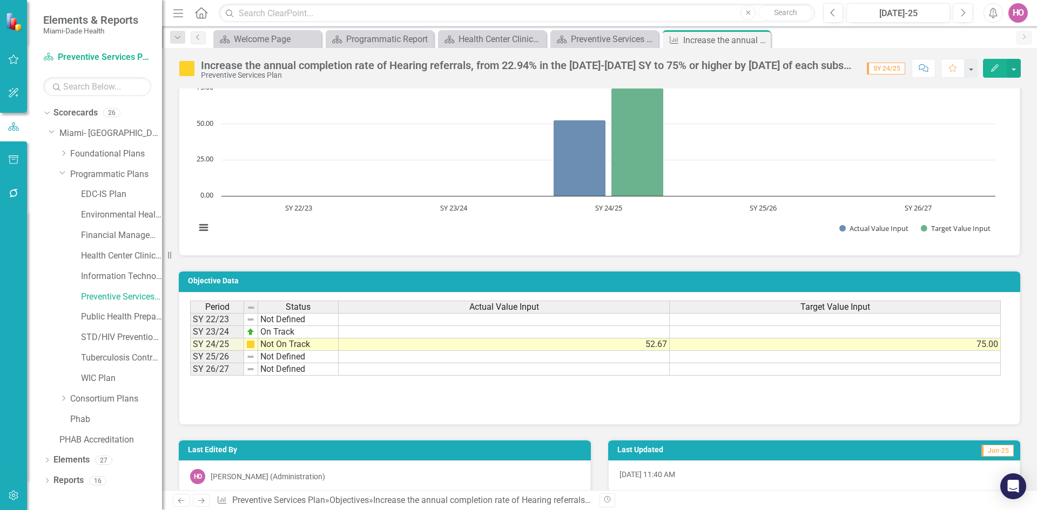
scroll to position [648, 0]
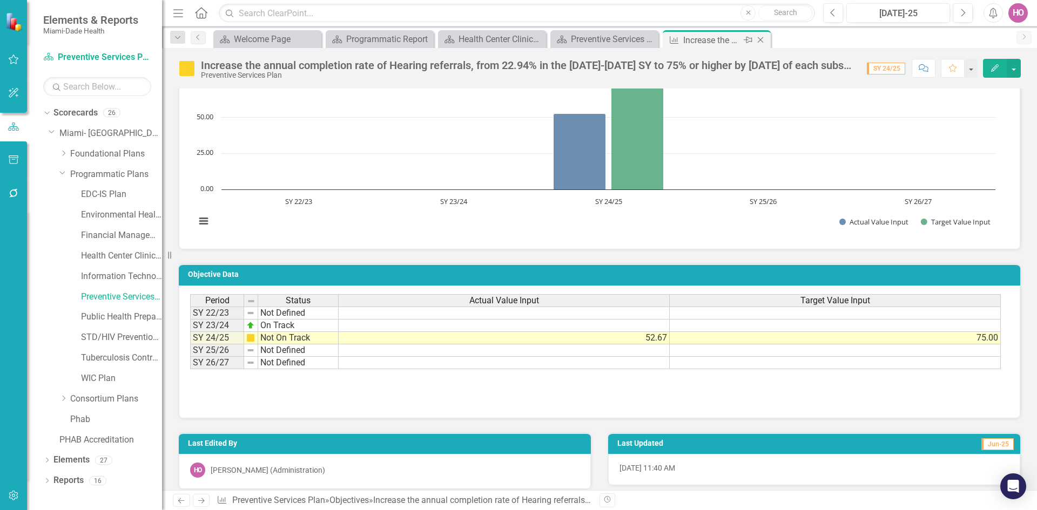
click at [764, 40] on icon "Close" at bounding box center [760, 40] width 11 height 9
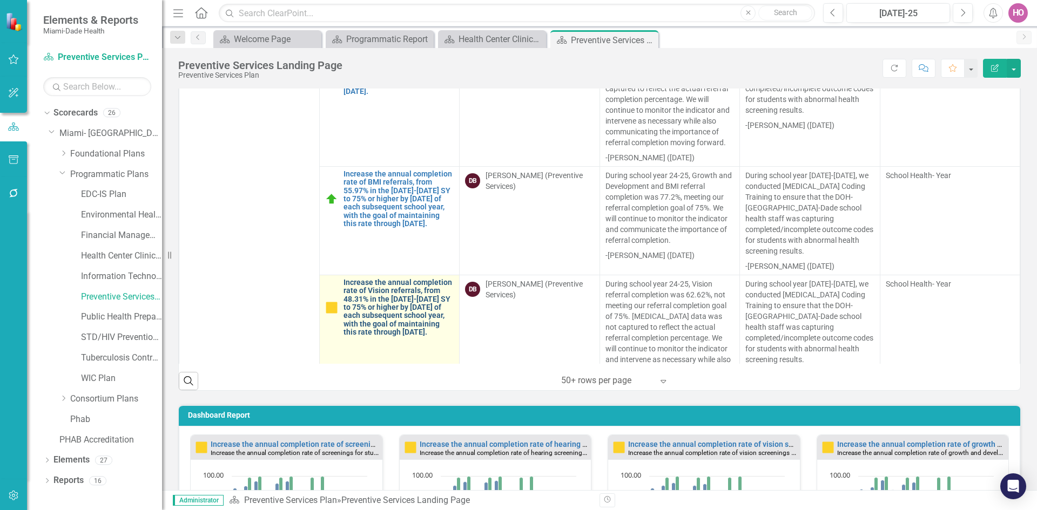
scroll to position [1775, 0]
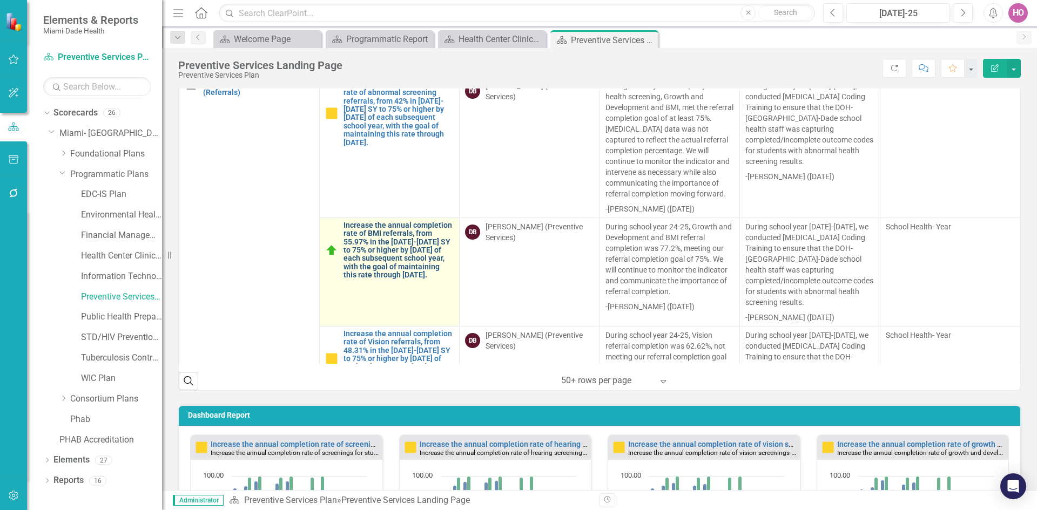
click at [390, 280] on link "Increase the annual completion rate of BMI referrals, from 55.97% in the [DATE]…" at bounding box center [398, 250] width 111 height 58
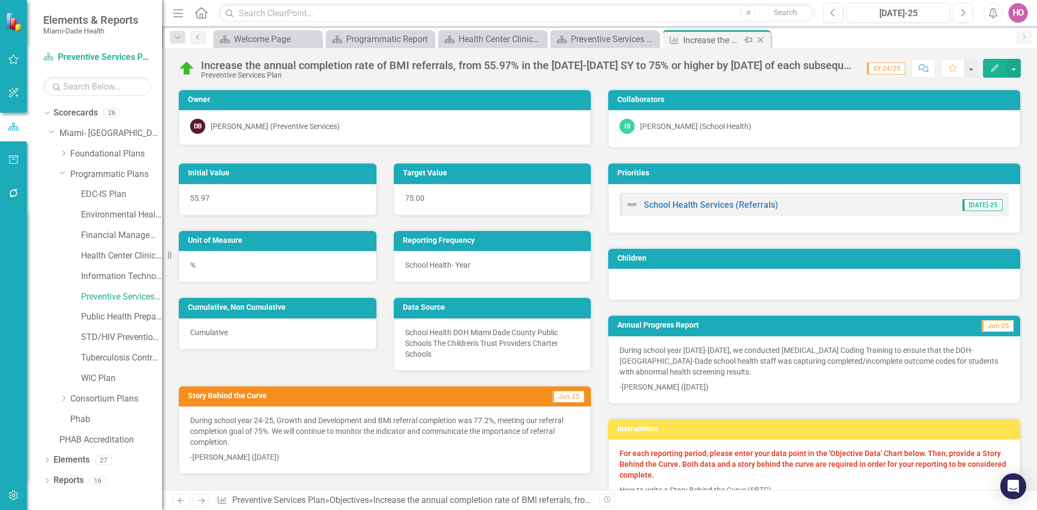
click at [764, 39] on icon "Close" at bounding box center [760, 40] width 11 height 9
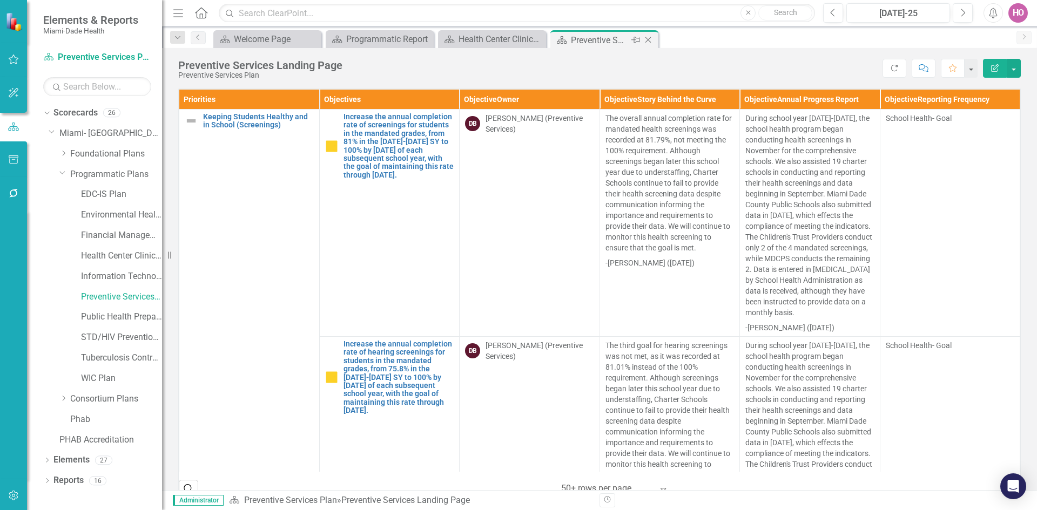
click at [651, 40] on icon "Close" at bounding box center [647, 40] width 11 height 9
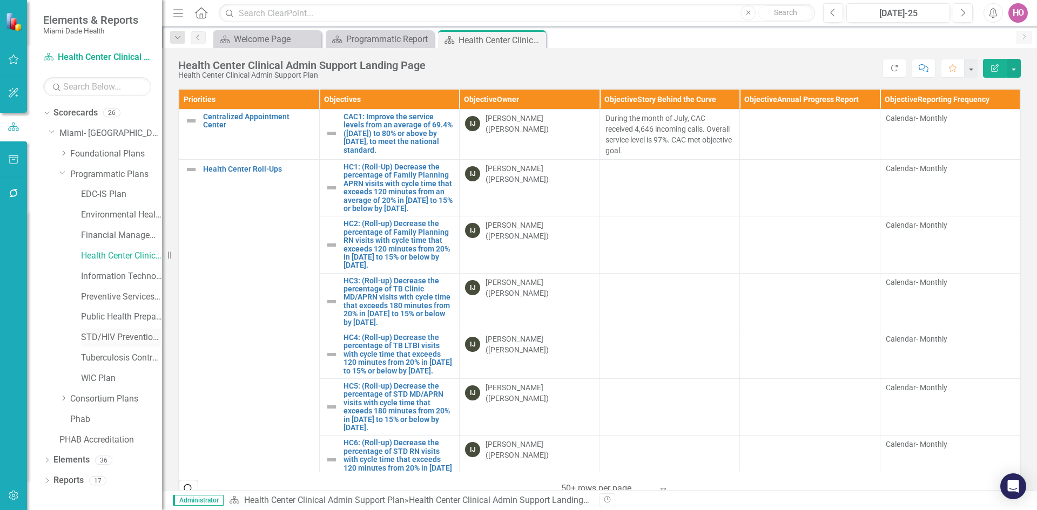
click at [110, 337] on link "STD/HIV Prevention and Control Plan" at bounding box center [121, 337] width 81 height 12
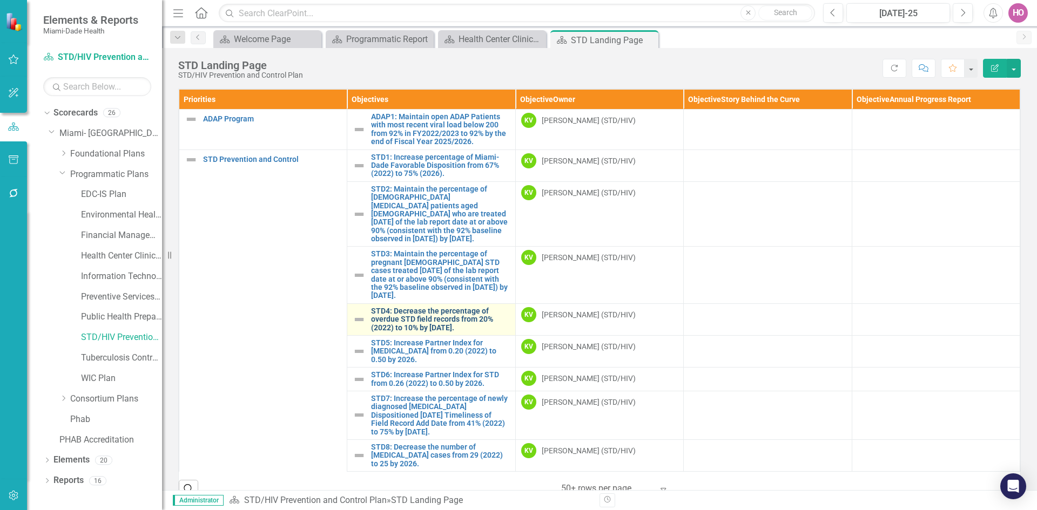
click at [391, 316] on link "STD4: Decrease the percentage of overdue STD field records from 20% (2022) to 1…" at bounding box center [440, 319] width 138 height 25
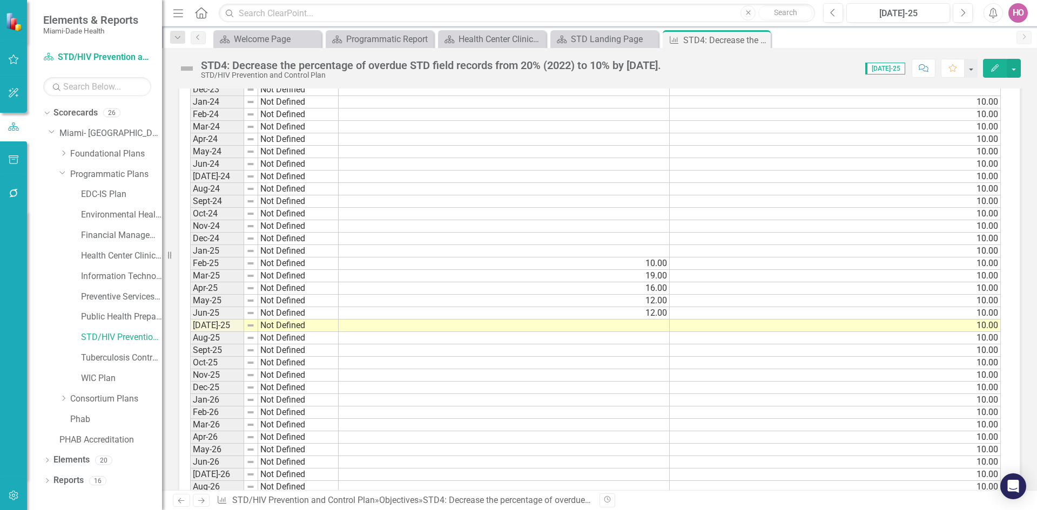
scroll to position [972, 0]
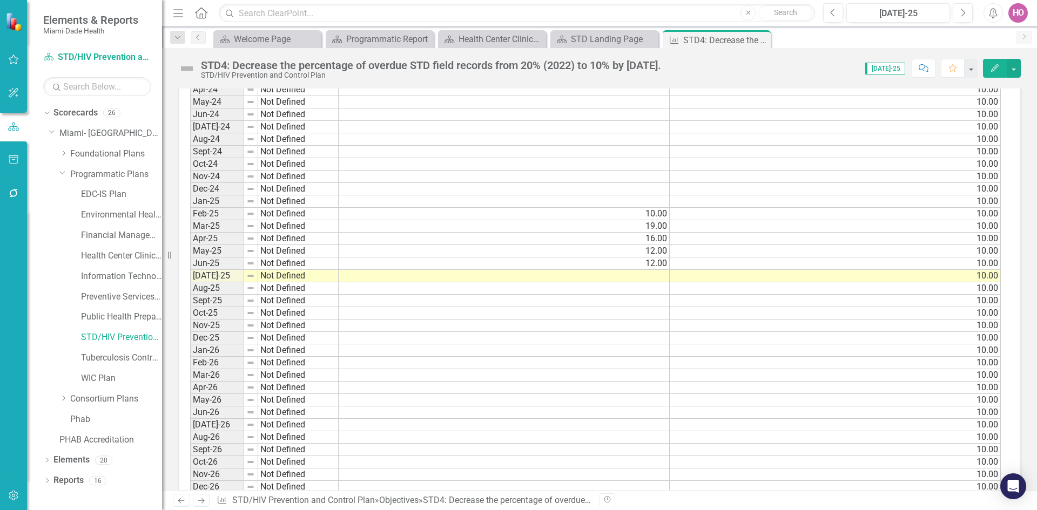
click at [0, 0] on icon "Close" at bounding box center [0, 0] width 0 height 0
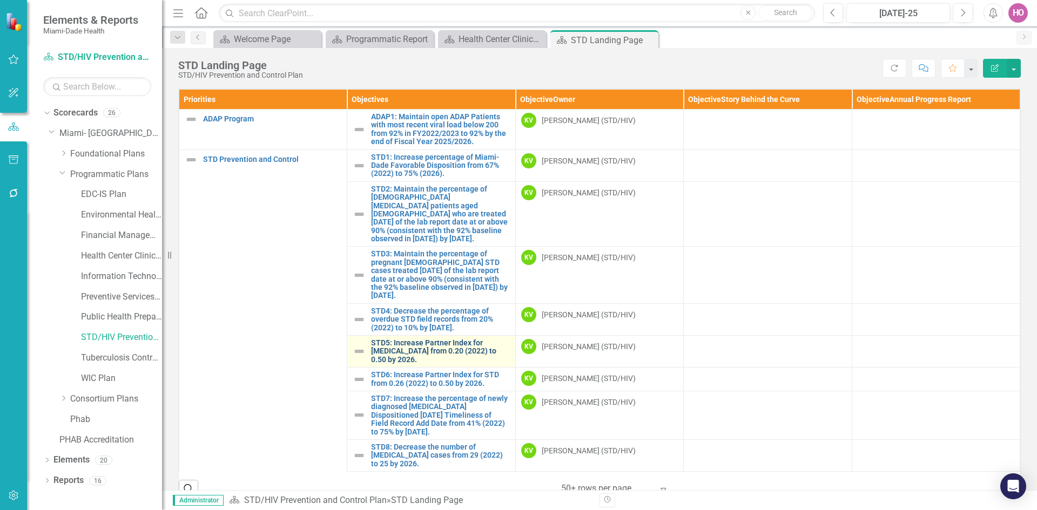
click at [419, 345] on link "STD5: Increase Partner Index for [MEDICAL_DATA] from 0.20 (2022) to 0.50 by 202…" at bounding box center [440, 351] width 138 height 25
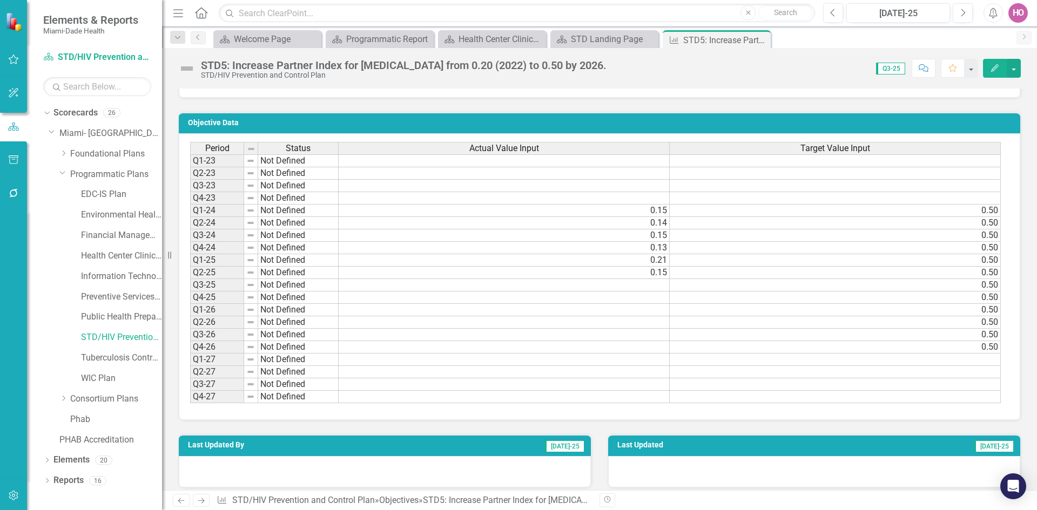
scroll to position [723, 0]
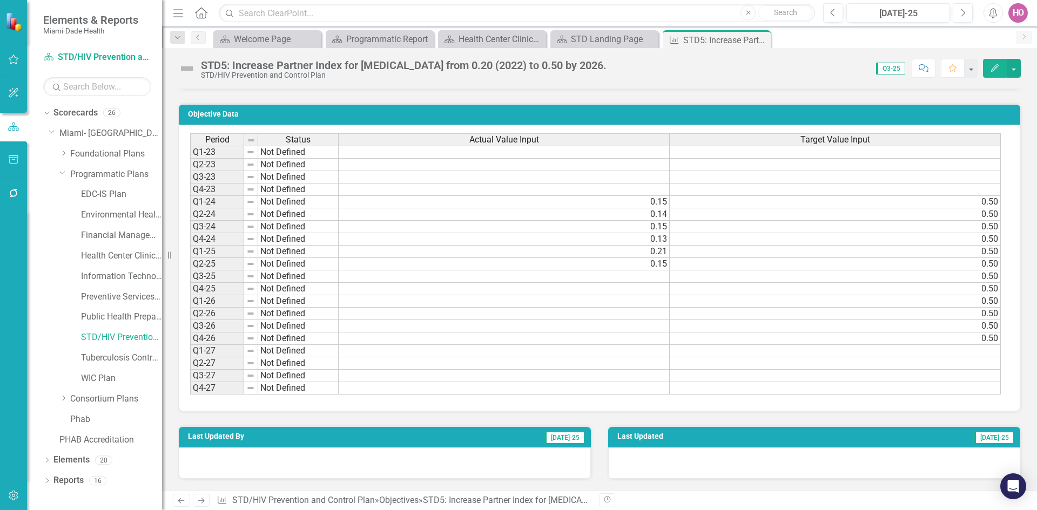
click at [531, 239] on td "0.13" at bounding box center [503, 239] width 331 height 12
click at [762, 40] on icon "Close" at bounding box center [760, 40] width 11 height 9
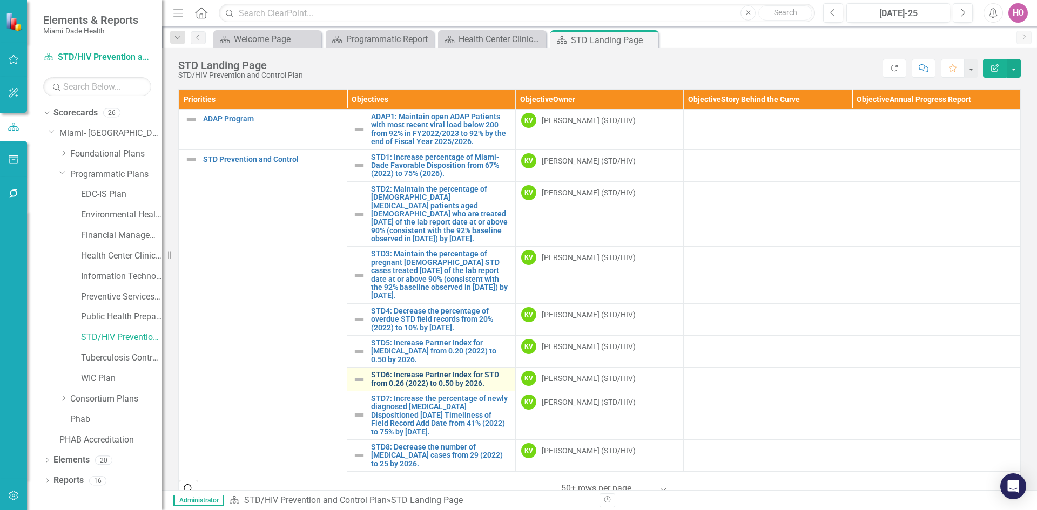
click at [410, 372] on link "STD6: Increase Partner Index for STD from 0.26 (2022) to 0.50 by 2026." at bounding box center [440, 379] width 138 height 17
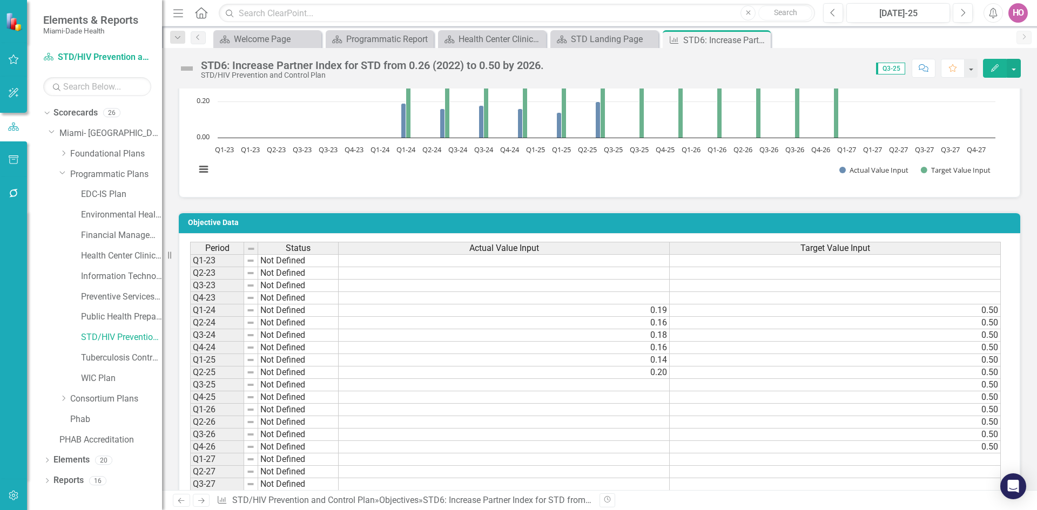
scroll to position [648, 0]
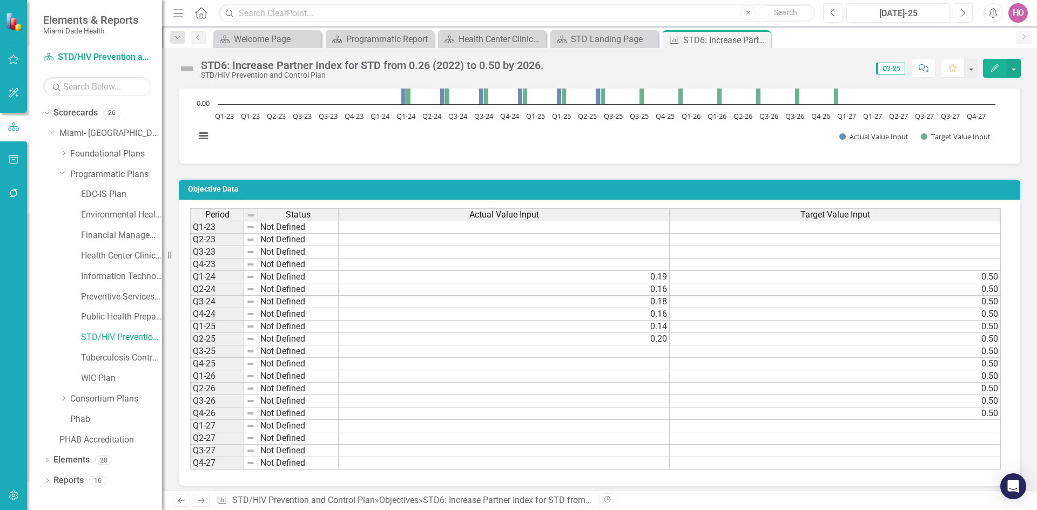
click at [0, 0] on icon "Close" at bounding box center [0, 0] width 0 height 0
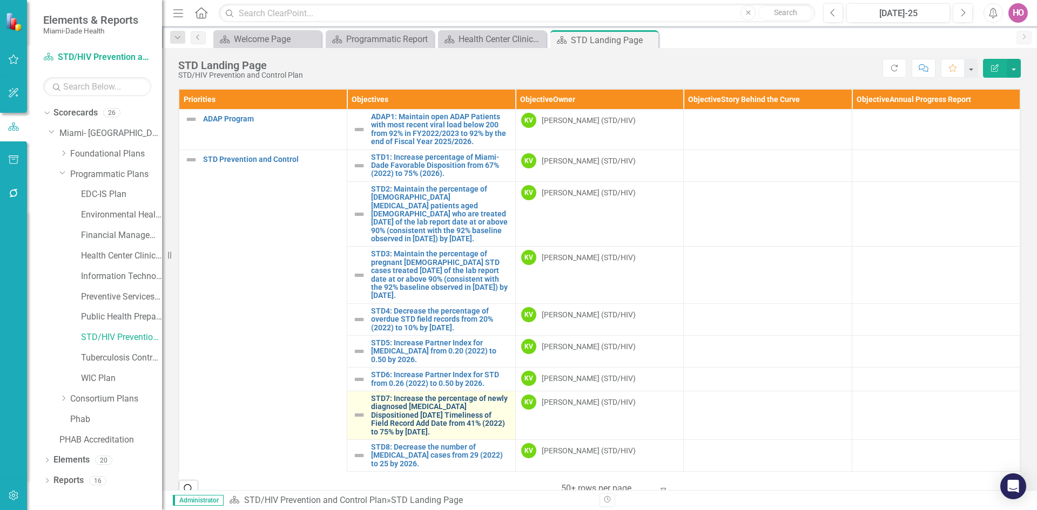
click at [410, 408] on link "STD7: Increase the percentage of newly diagnosed [MEDICAL_DATA] Dispositioned […" at bounding box center [440, 416] width 138 height 42
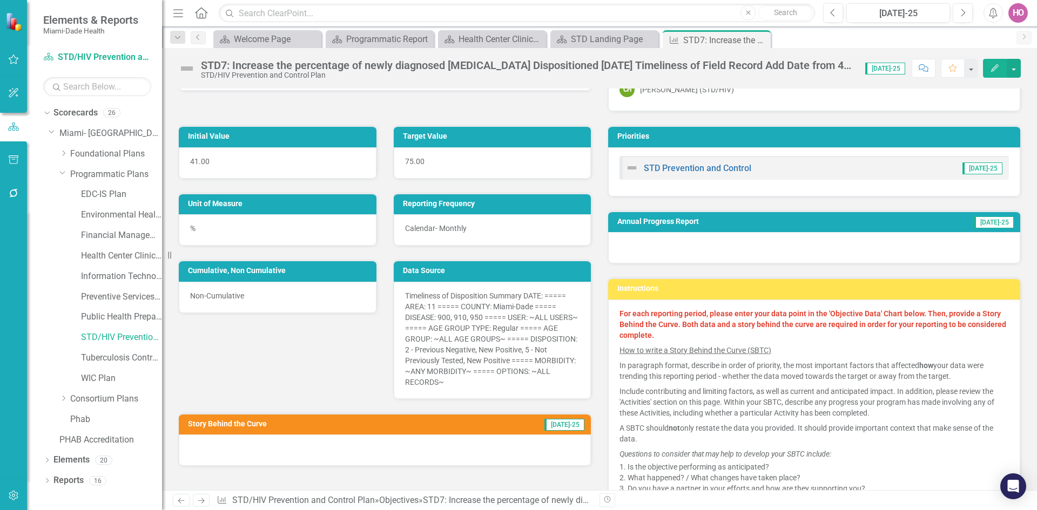
scroll to position [54, 0]
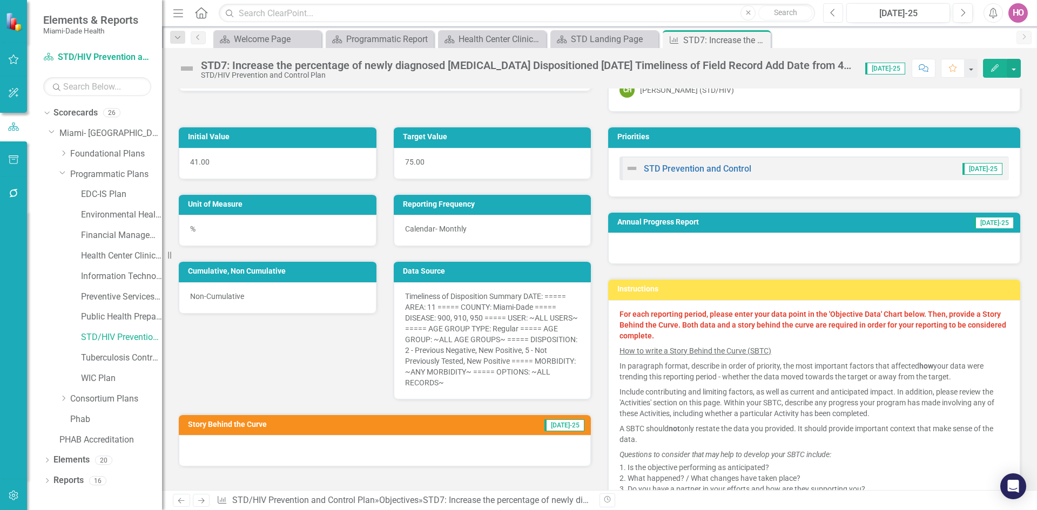
click at [831, 15] on icon "Previous" at bounding box center [833, 13] width 6 height 10
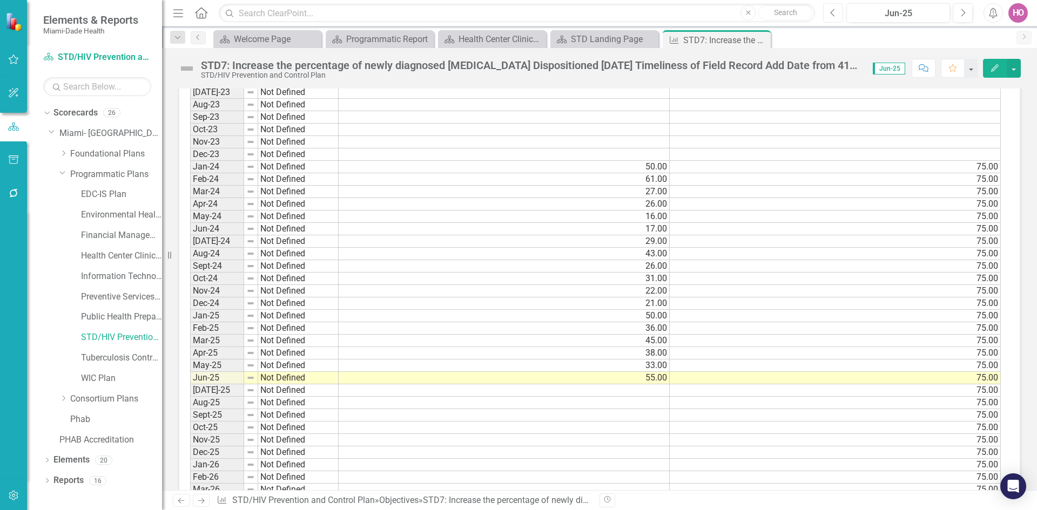
scroll to position [864, 0]
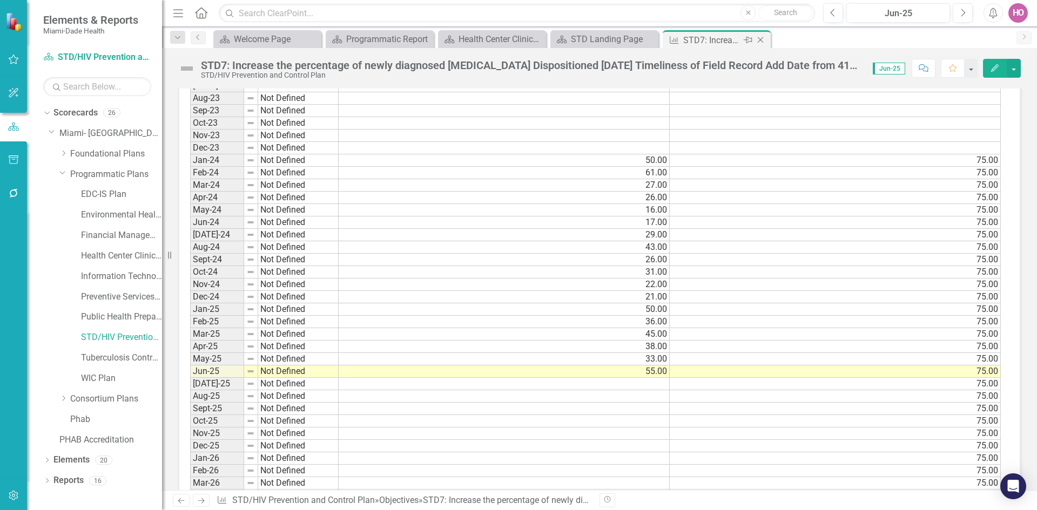
click at [762, 38] on icon at bounding box center [760, 40] width 6 height 6
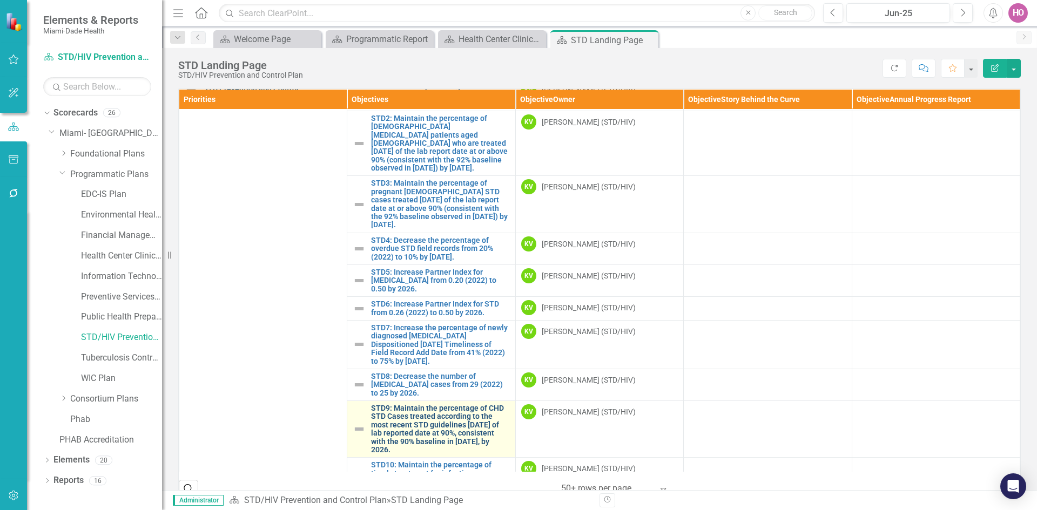
scroll to position [108, 0]
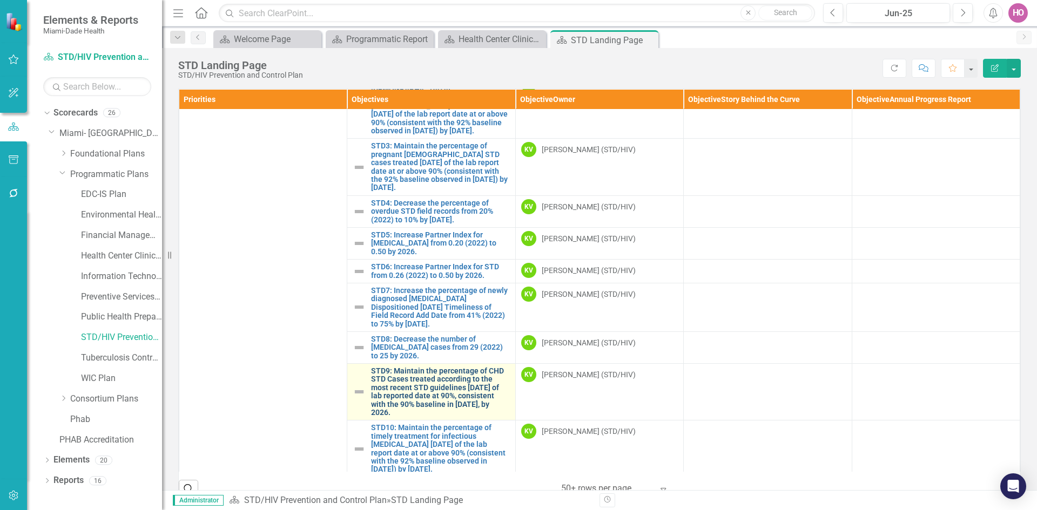
click at [400, 396] on link "STD9: Maintain the percentage of CHD STD Cases treated according to the most re…" at bounding box center [440, 392] width 138 height 50
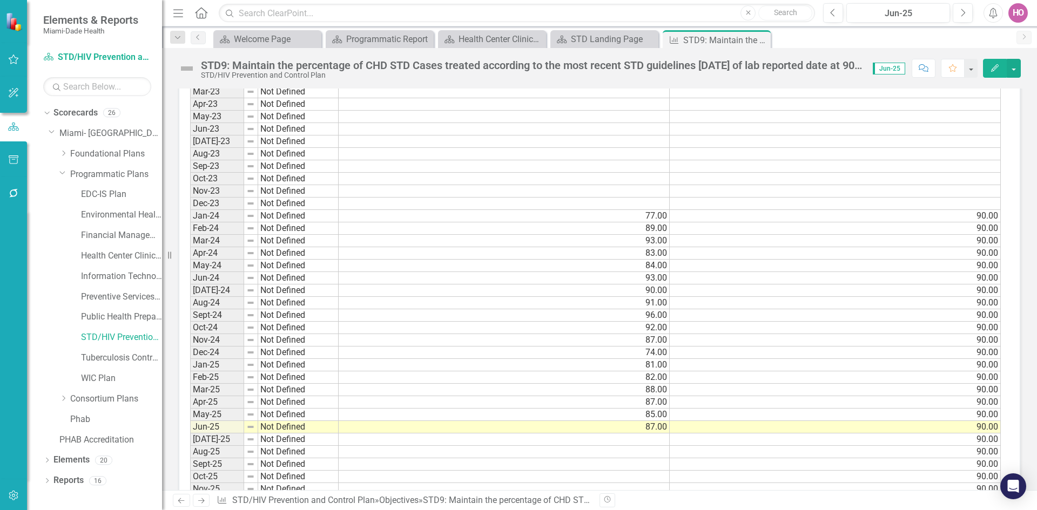
scroll to position [810, 0]
click at [763, 40] on icon "Close" at bounding box center [760, 40] width 11 height 9
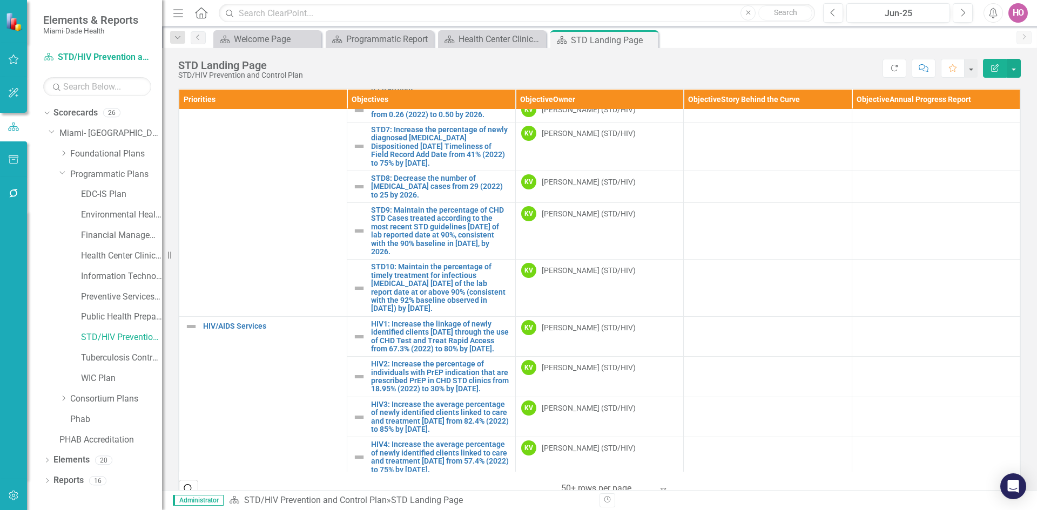
scroll to position [270, 0]
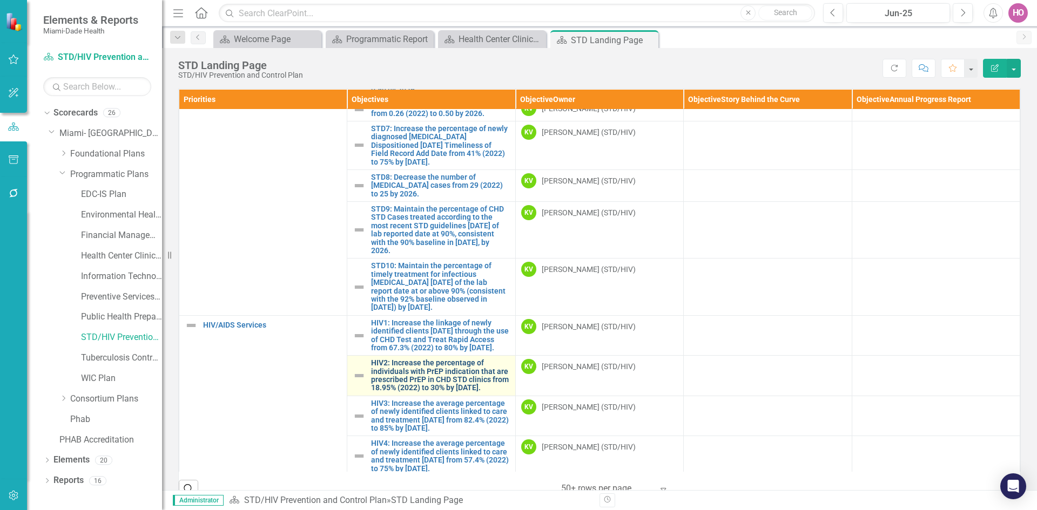
click at [418, 388] on link "HIV2: Increase the percentage of individuals with PrEP indication that are pres…" at bounding box center [440, 375] width 138 height 33
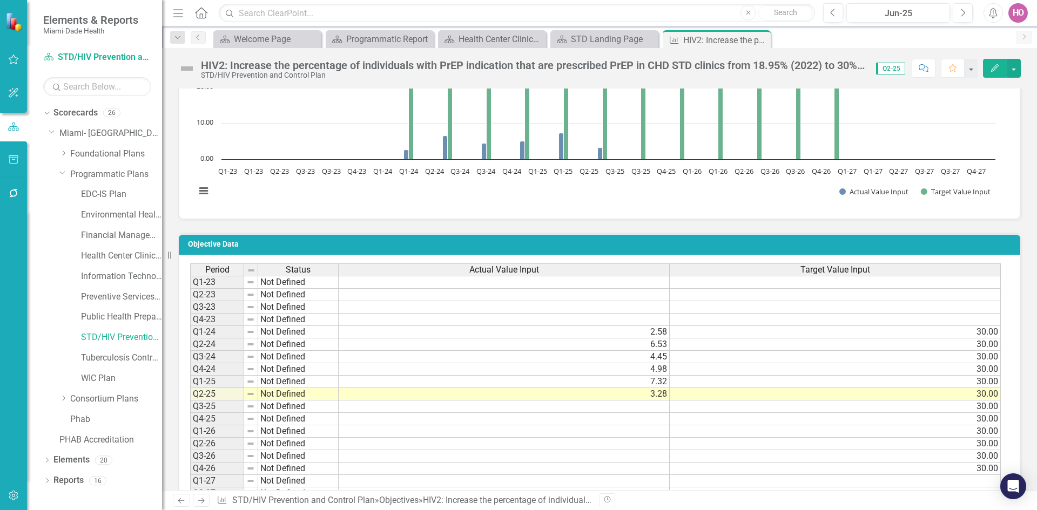
scroll to position [594, 0]
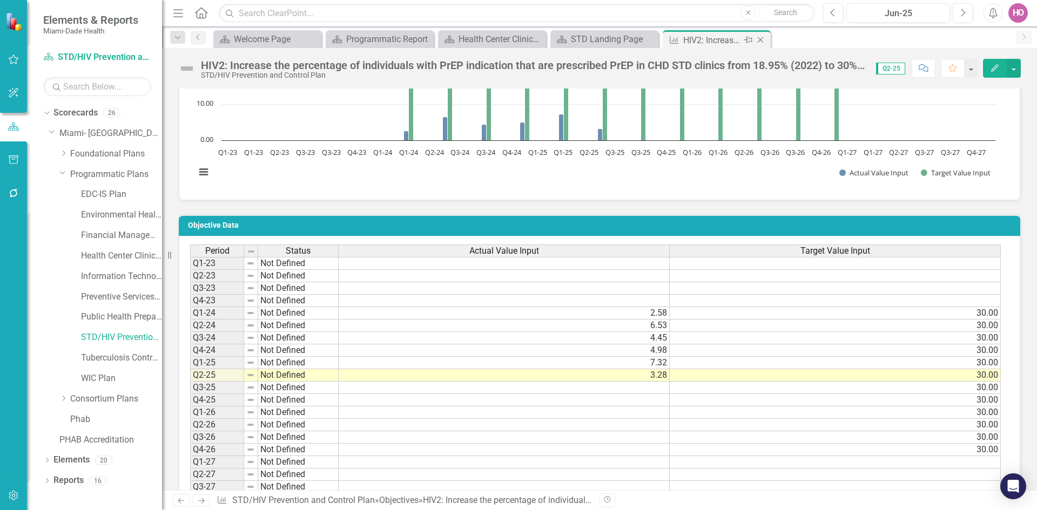
click at [761, 38] on icon "Close" at bounding box center [760, 40] width 11 height 9
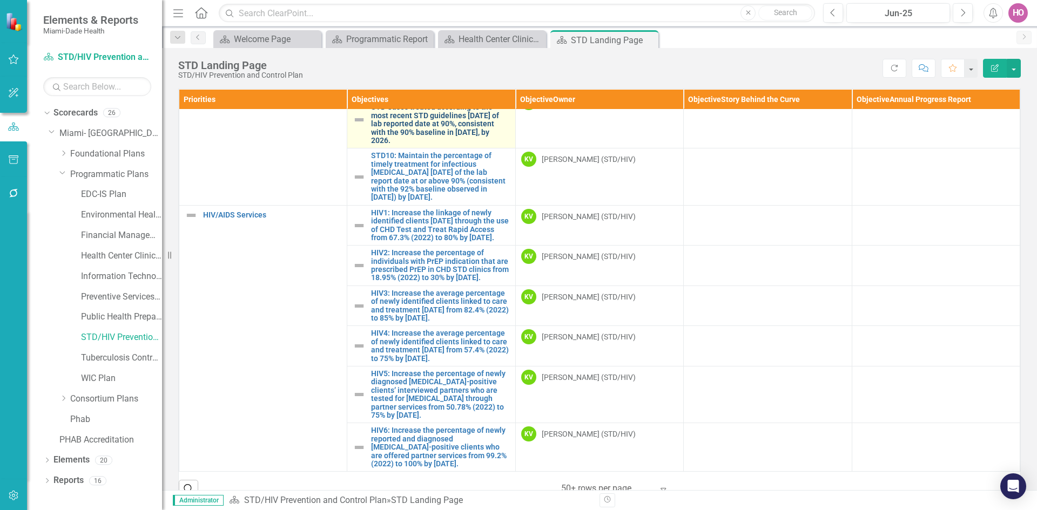
scroll to position [397, 0]
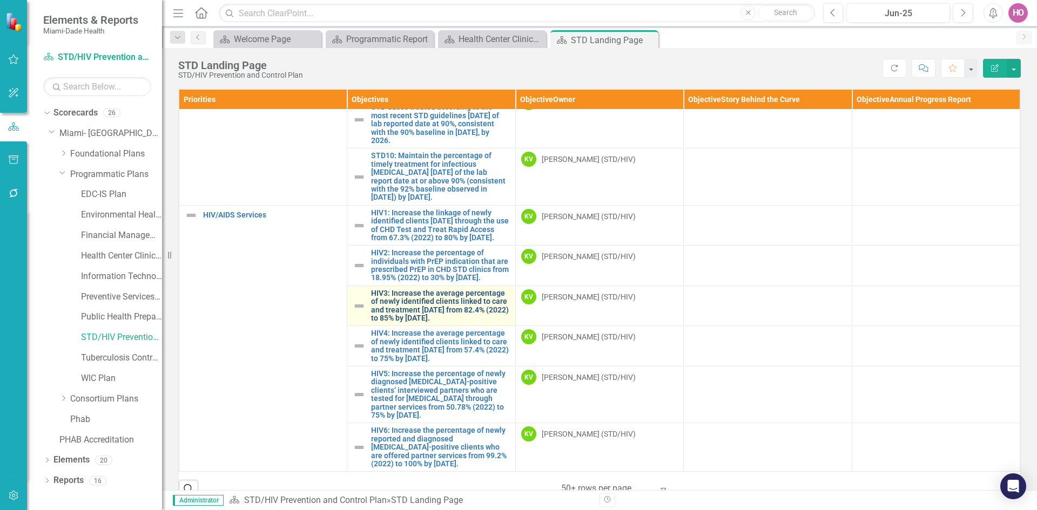
click at [398, 295] on link "HIV3: Increase the average percentage of newly identified clients linked to car…" at bounding box center [440, 305] width 138 height 33
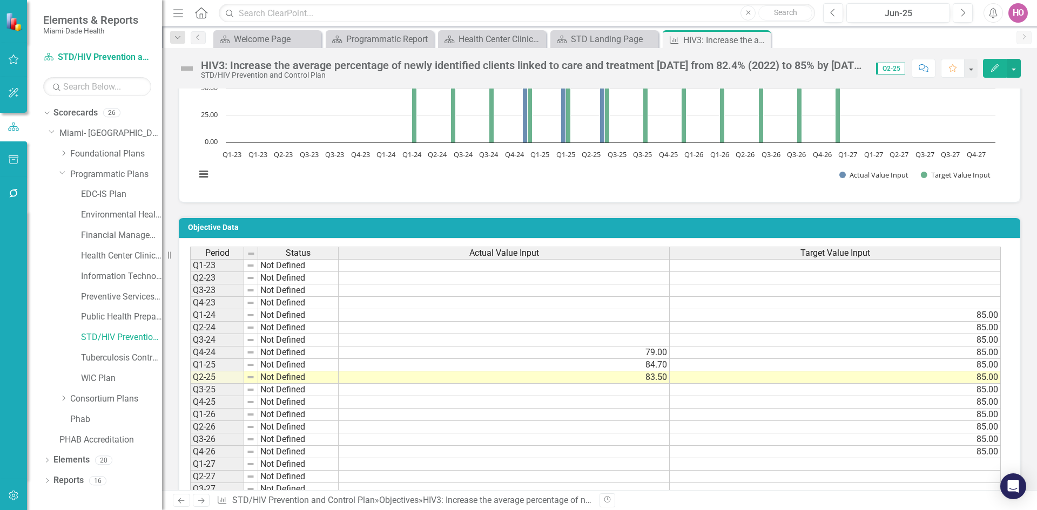
scroll to position [594, 0]
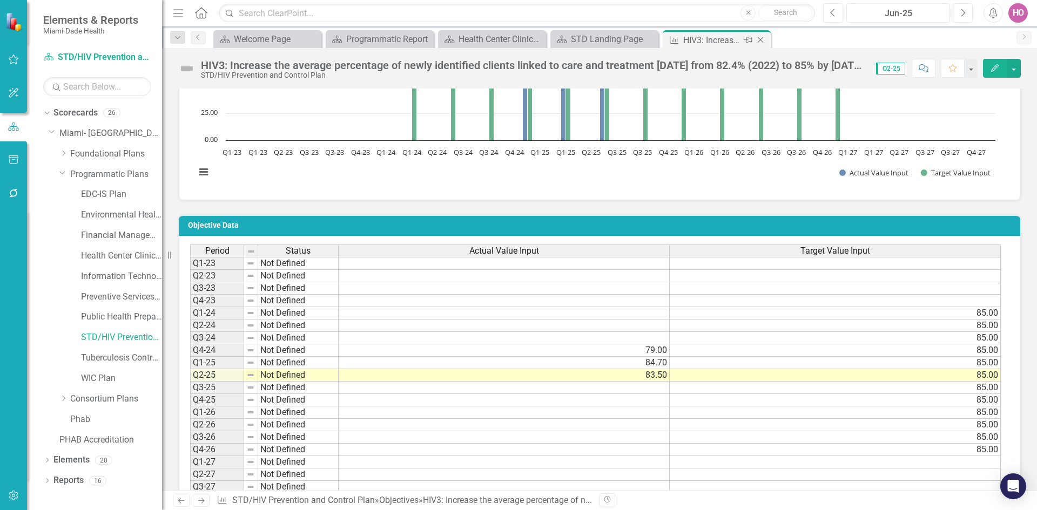
click at [763, 37] on icon "Close" at bounding box center [760, 40] width 11 height 9
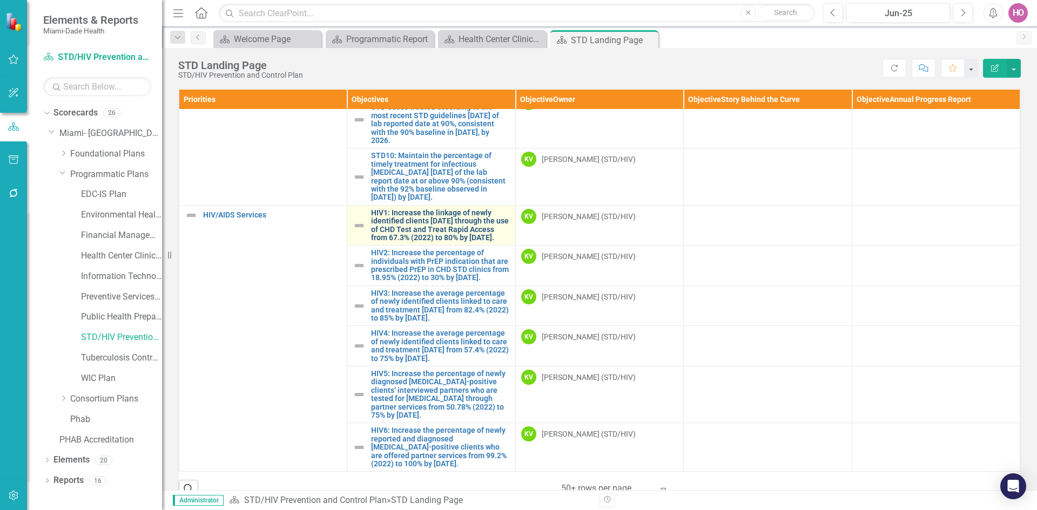
scroll to position [397, 0]
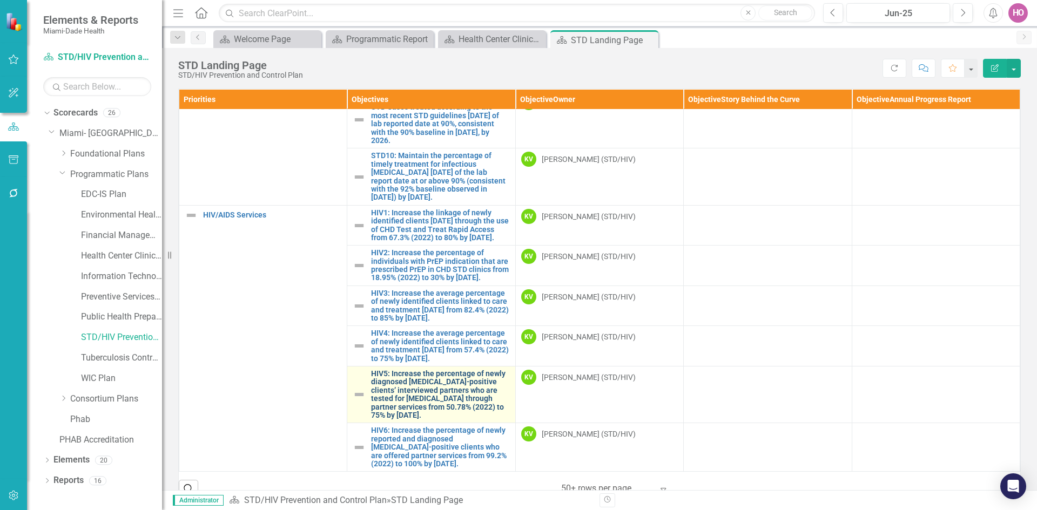
click at [385, 384] on link "HIV5: Increase the percentage of newly diagnosed [MEDICAL_DATA]-positive client…" at bounding box center [440, 395] width 138 height 50
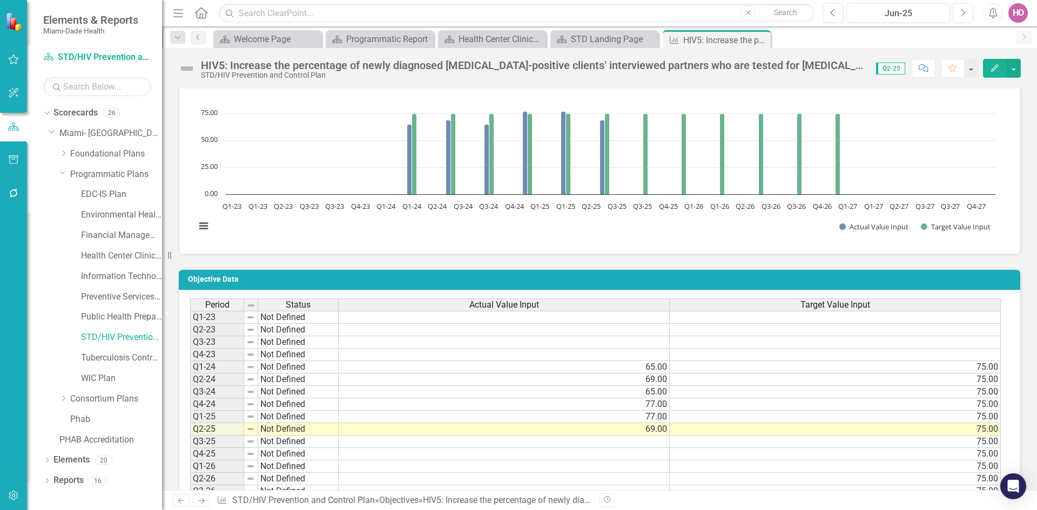
scroll to position [648, 0]
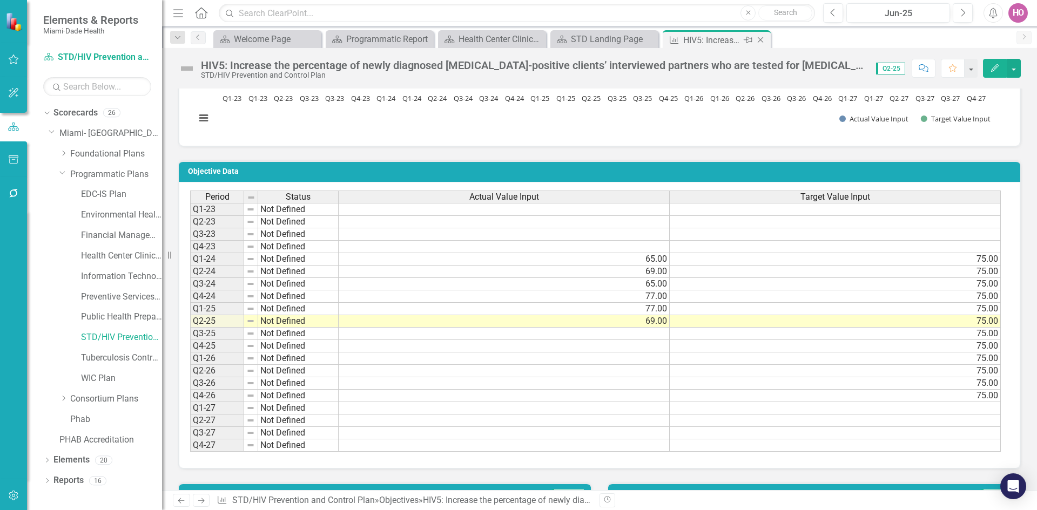
click at [760, 42] on icon "Close" at bounding box center [760, 40] width 11 height 9
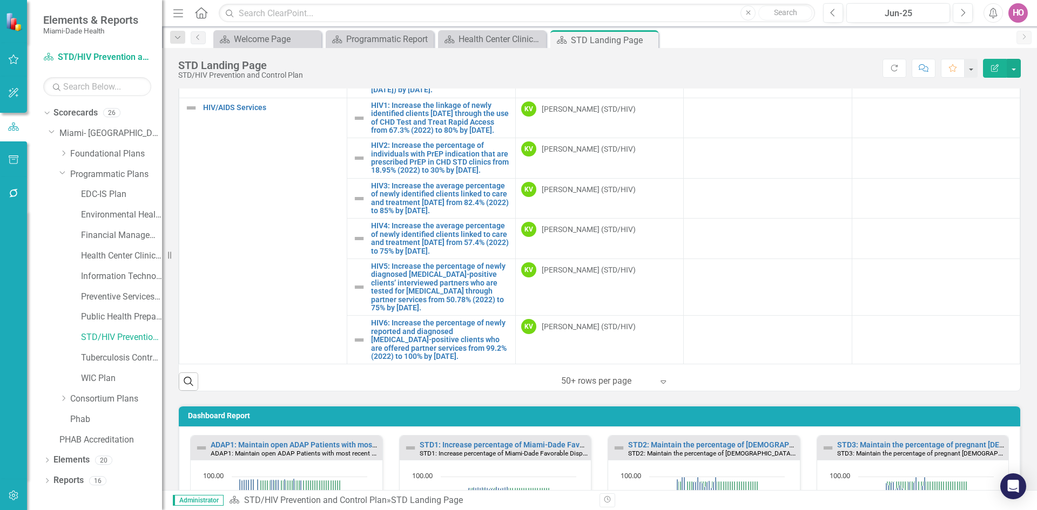
scroll to position [108, 0]
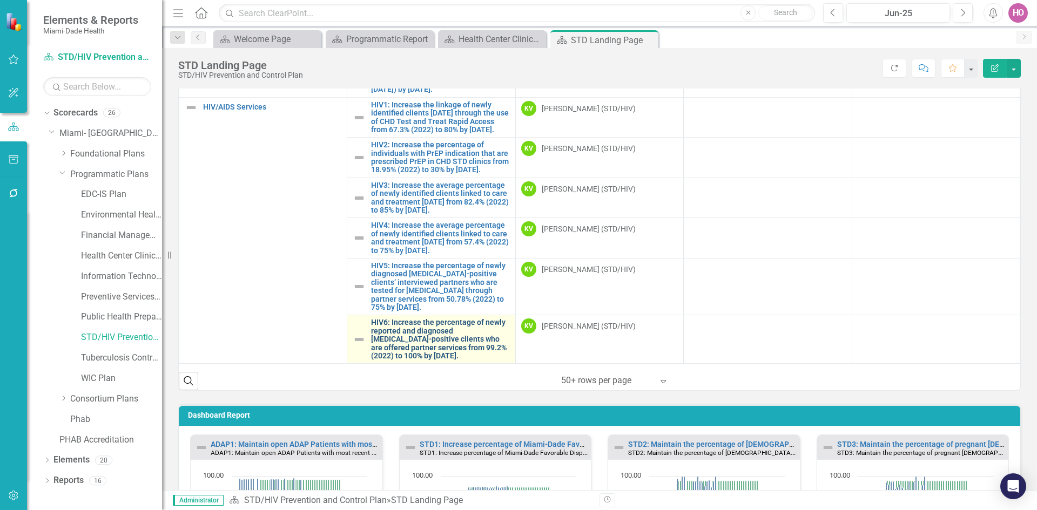
click at [409, 343] on link "HIV6: Increase the percentage of newly reported and diagnosed [MEDICAL_DATA]-po…" at bounding box center [440, 340] width 138 height 42
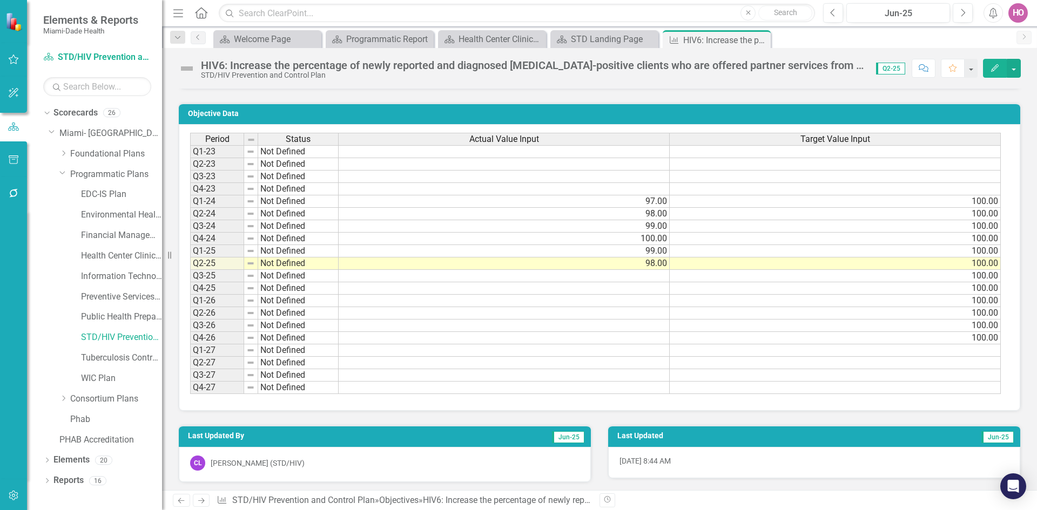
scroll to position [709, 0]
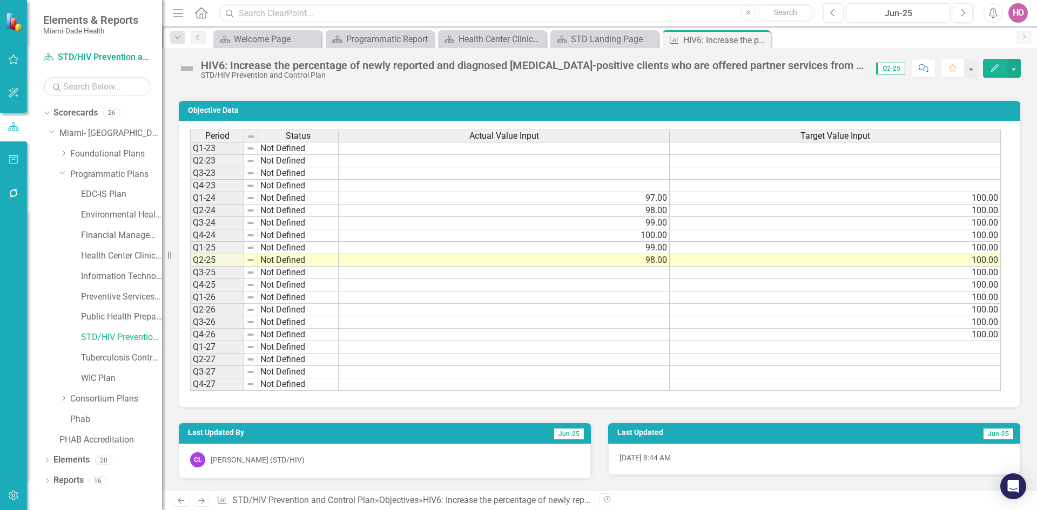
click at [0, 0] on icon "Close" at bounding box center [0, 0] width 0 height 0
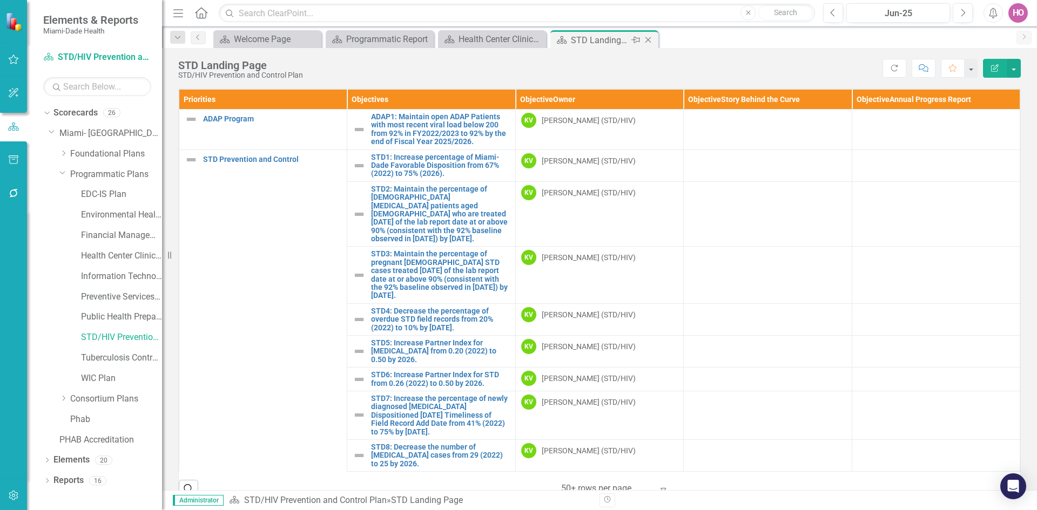
click at [651, 39] on icon "Close" at bounding box center [647, 40] width 11 height 9
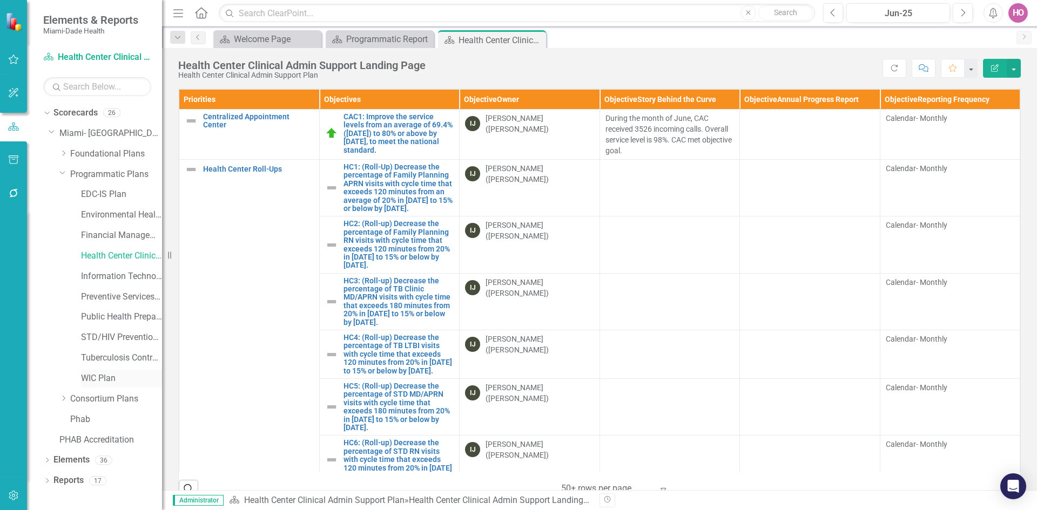
click at [93, 375] on link "WIC Plan" at bounding box center [121, 378] width 81 height 12
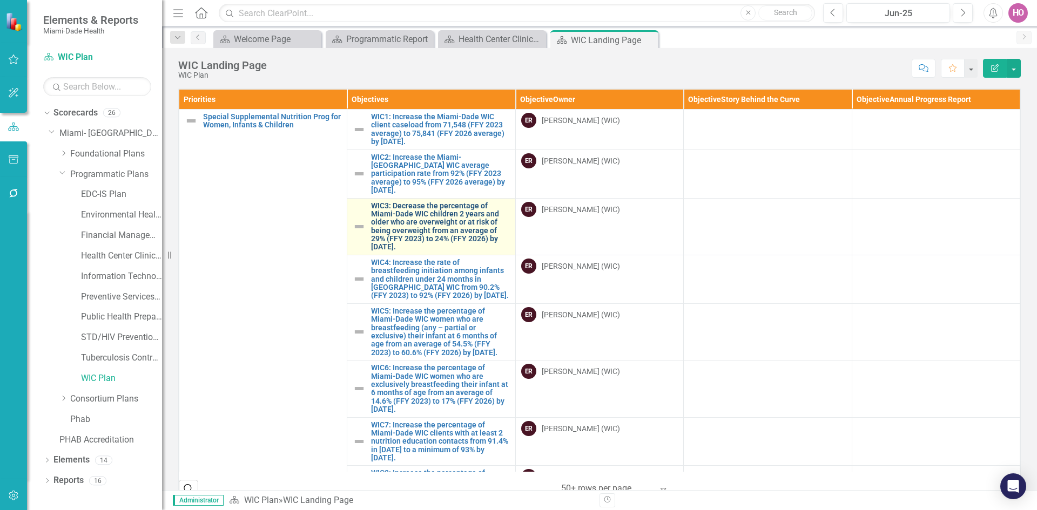
click at [409, 219] on link "WIC3: Decrease the percentage of Miami-Dade WIC children 2 years and older who …" at bounding box center [440, 227] width 138 height 50
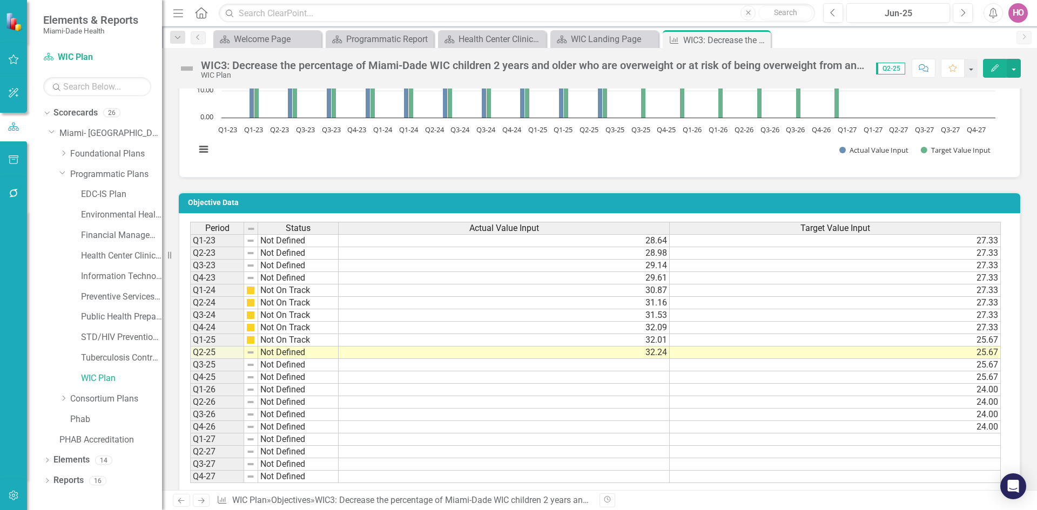
scroll to position [648, 0]
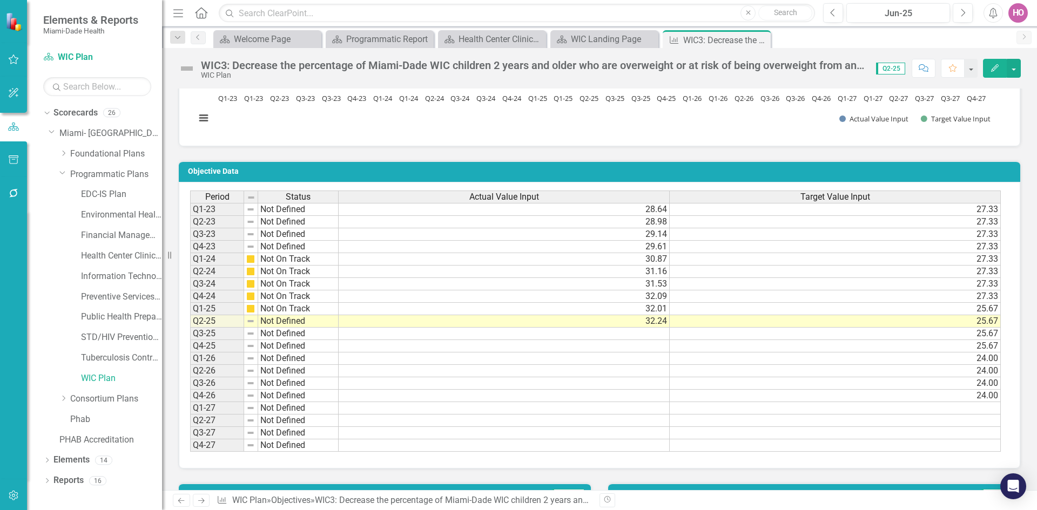
click at [0, 0] on icon "Close" at bounding box center [0, 0] width 0 height 0
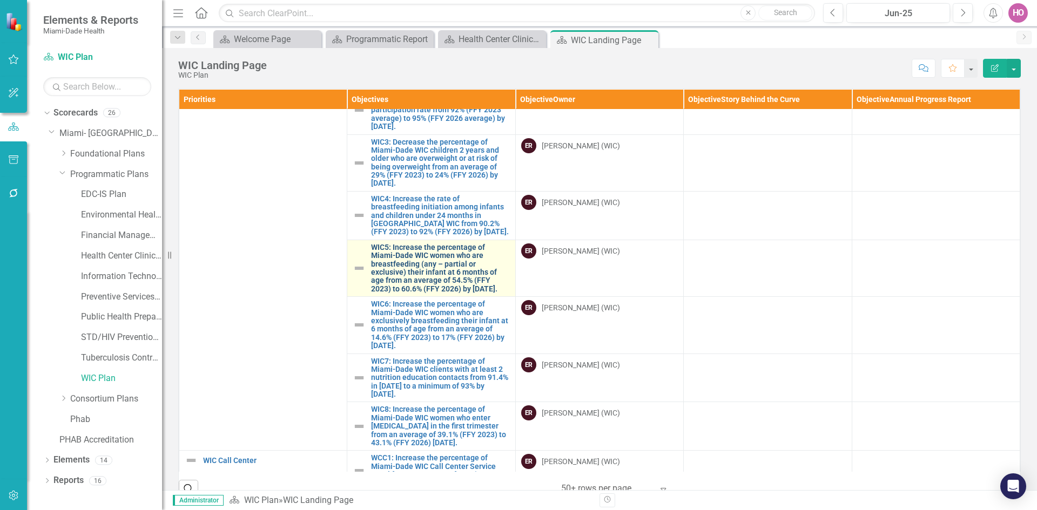
scroll to position [108, 0]
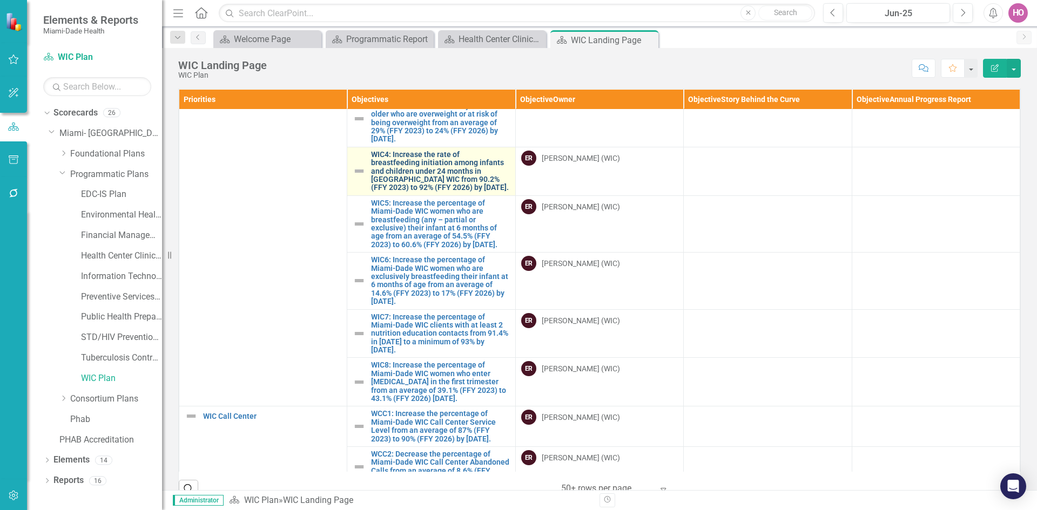
click at [421, 168] on link "WIC4: Increase the rate of breastfeeding initiation among infants and children …" at bounding box center [440, 172] width 138 height 42
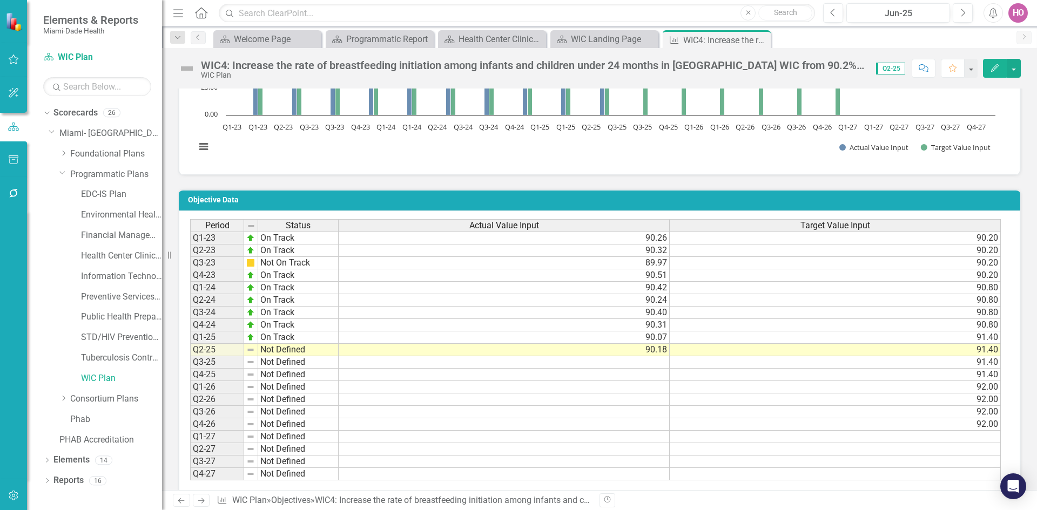
scroll to position [648, 0]
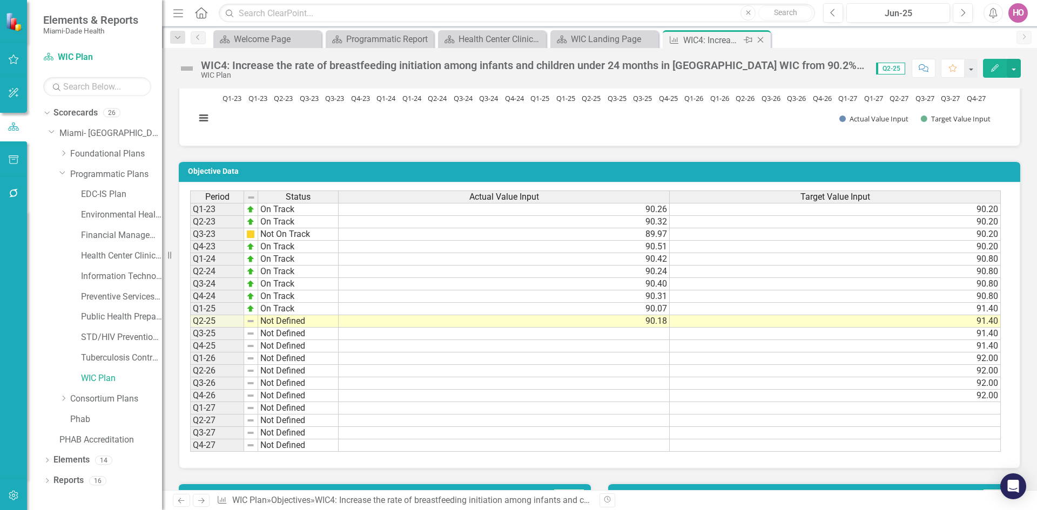
click at [761, 39] on icon at bounding box center [760, 40] width 6 height 6
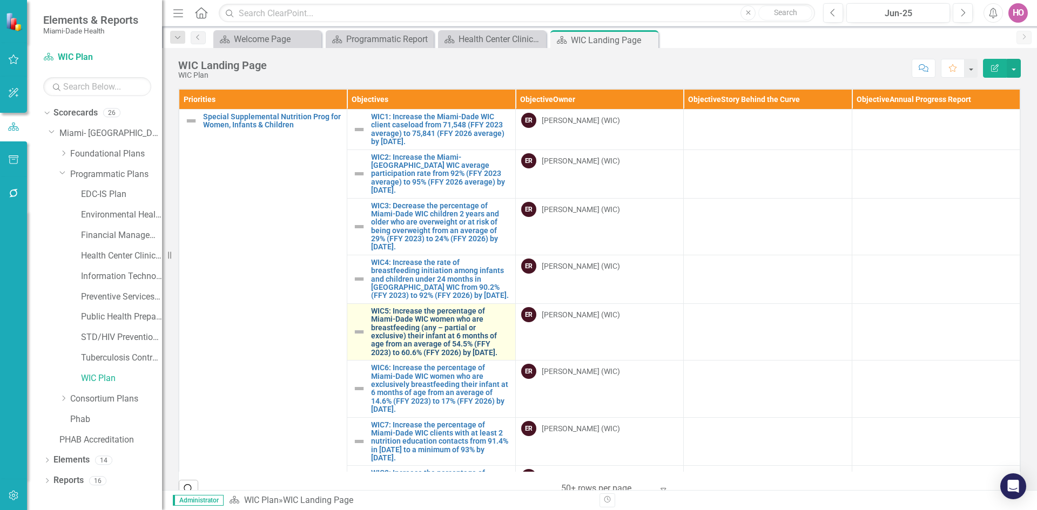
click at [458, 335] on link "WIC5: Increase the percentage of Miami-Dade WIC women who are breastfeeding (an…" at bounding box center [440, 332] width 138 height 50
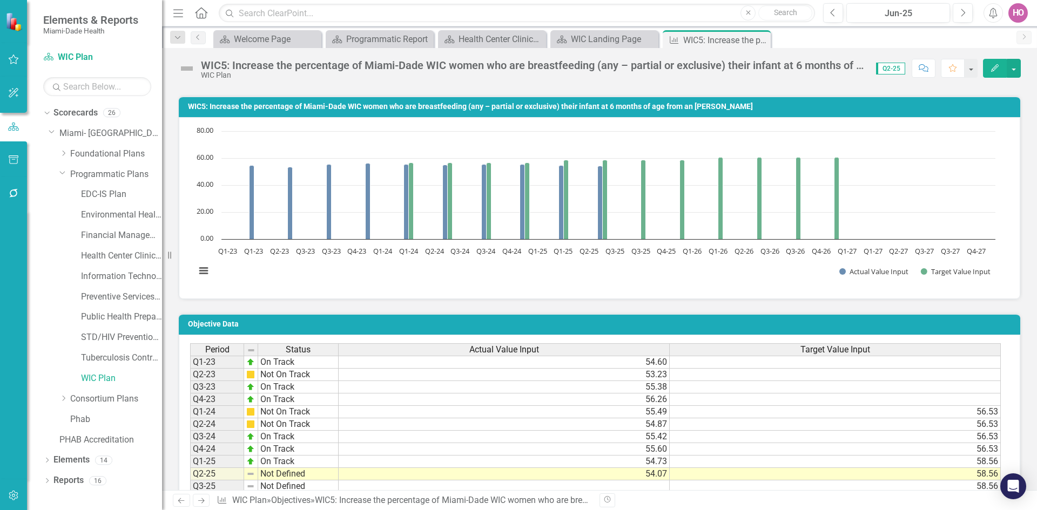
scroll to position [594, 0]
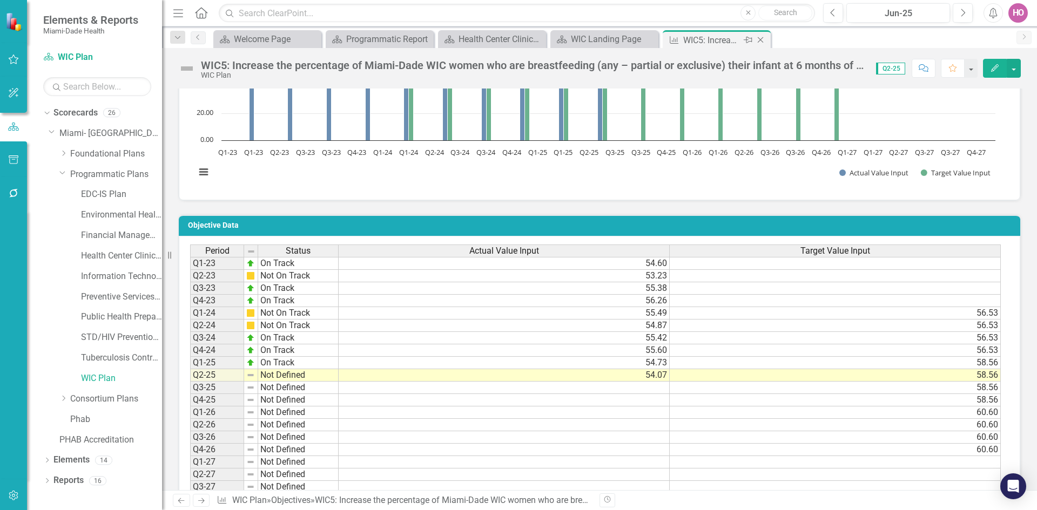
click at [758, 40] on icon "Close" at bounding box center [760, 40] width 11 height 9
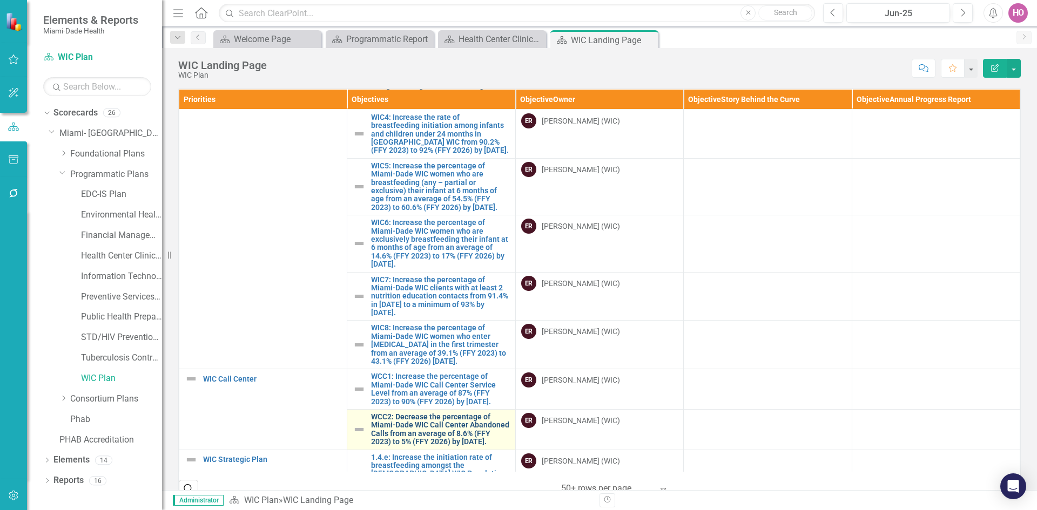
scroll to position [162, 0]
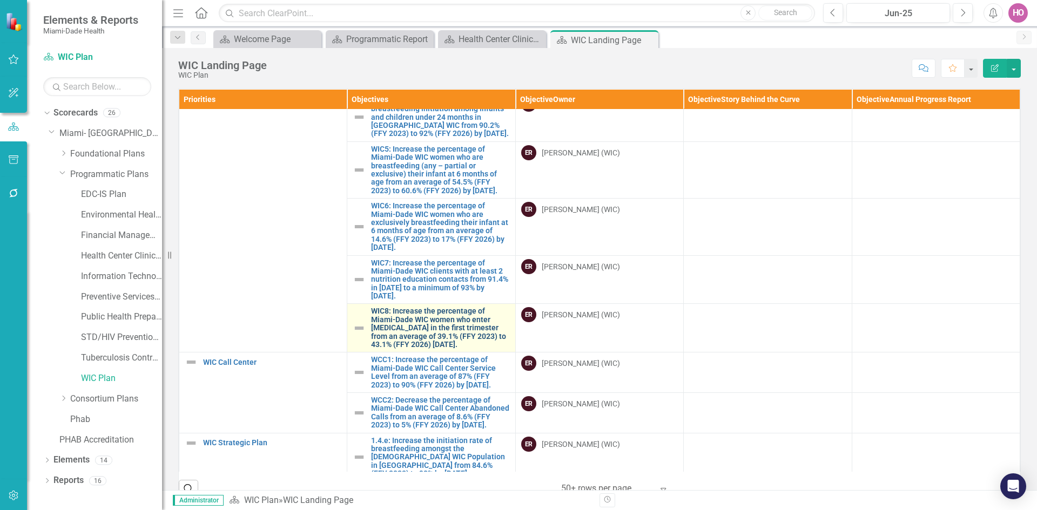
click at [403, 329] on link "WIC8: Increase the percentage of Miami-Dade WIC women who enter prenatal care i…" at bounding box center [440, 328] width 138 height 42
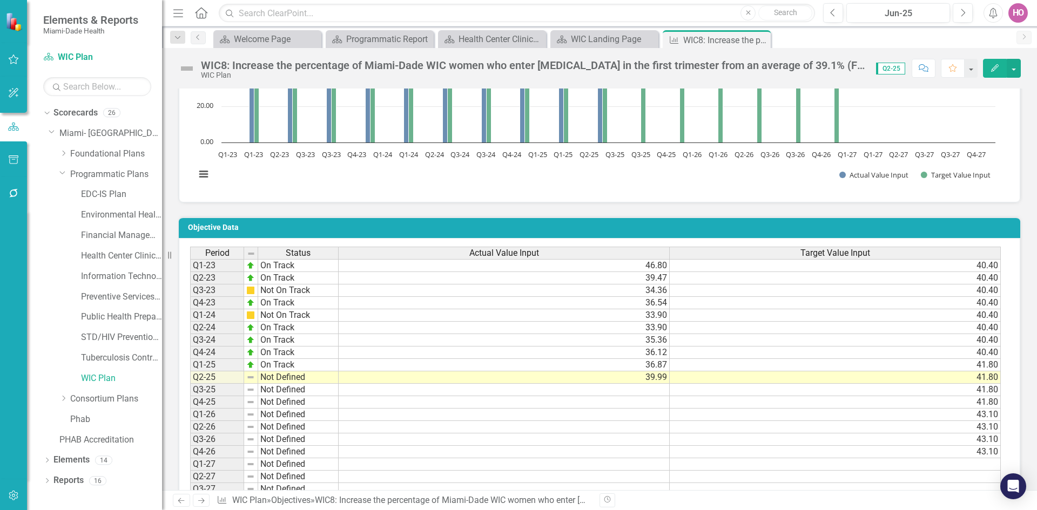
scroll to position [594, 0]
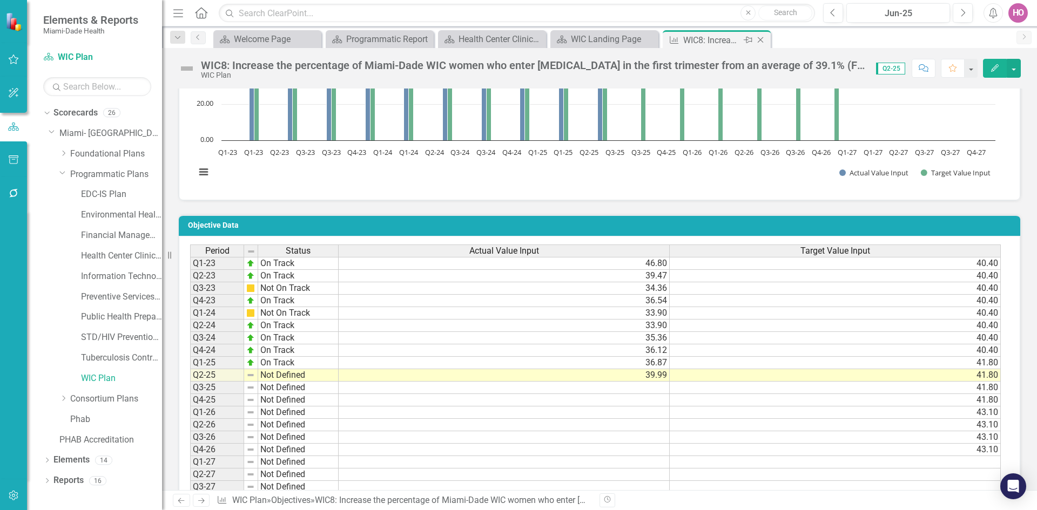
click at [760, 41] on icon "Close" at bounding box center [760, 40] width 11 height 9
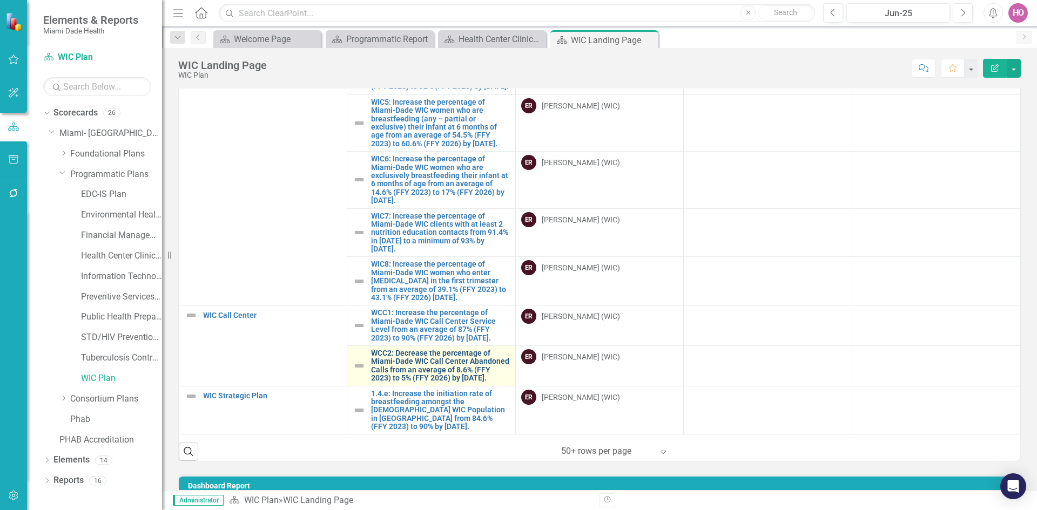
scroll to position [54, 0]
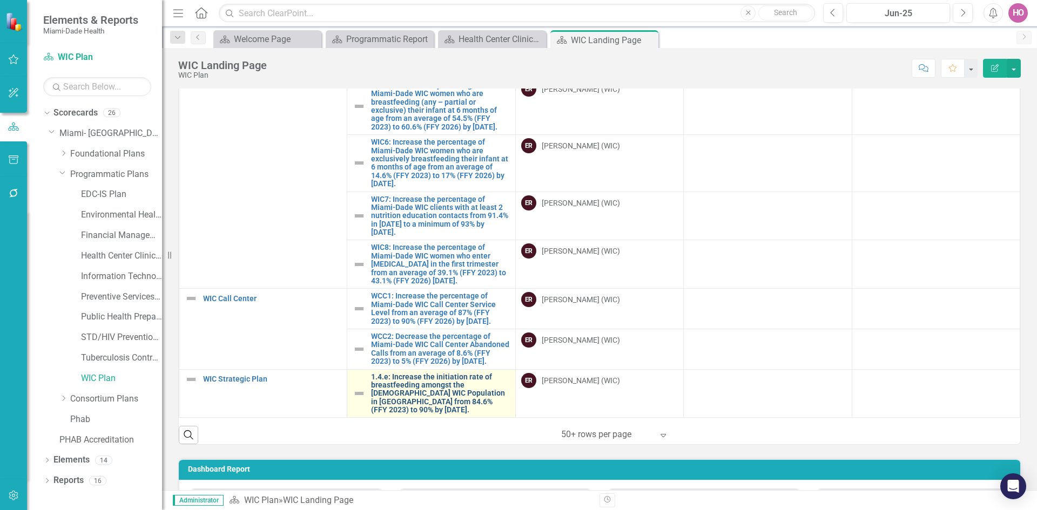
click at [419, 401] on link "1.4.e: Increase the initiation rate of breastfeeding amongst the non-Hispanic B…" at bounding box center [440, 394] width 138 height 42
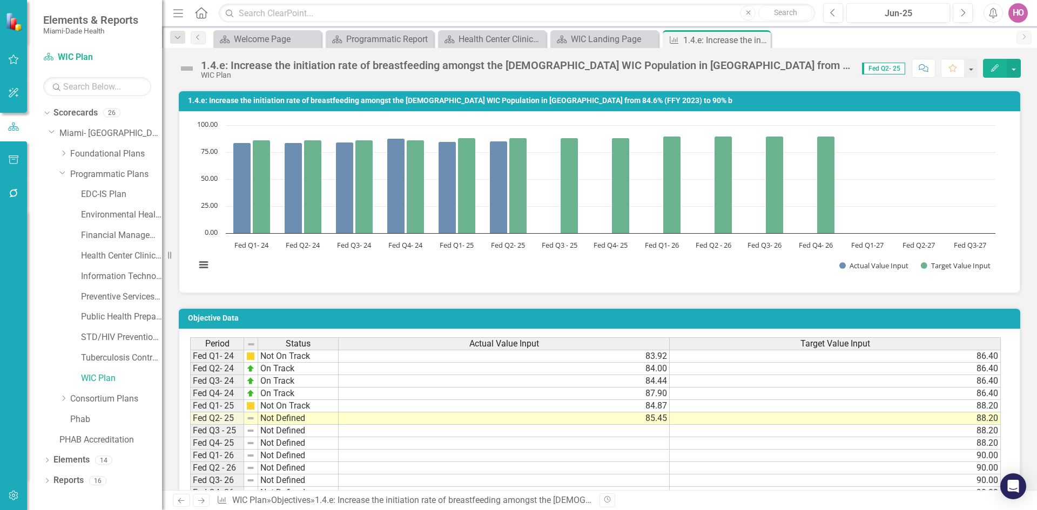
scroll to position [594, 0]
